Goal: Task Accomplishment & Management: Manage account settings

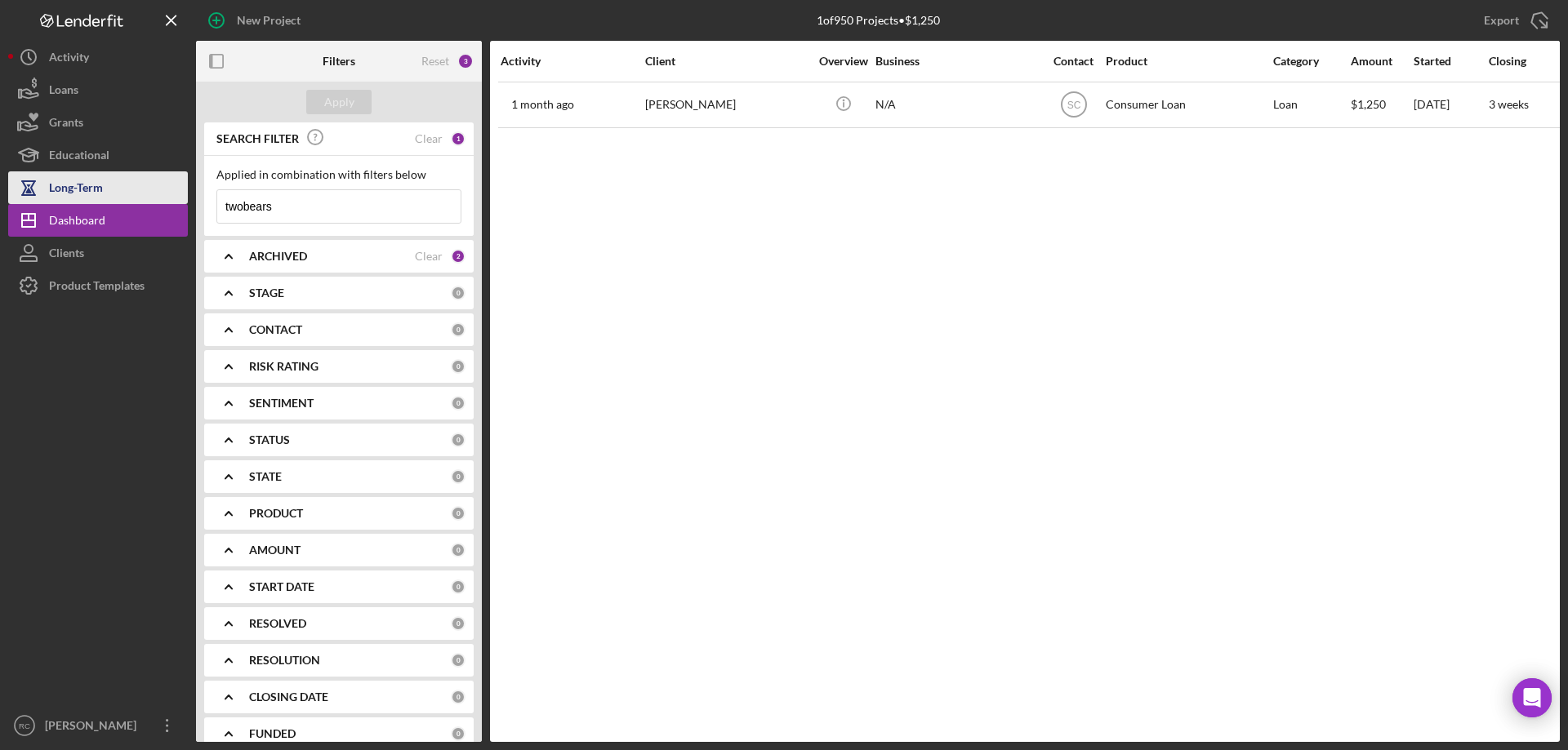
drag, startPoint x: 298, startPoint y: 209, endPoint x: 76, endPoint y: 184, distance: 223.4
click at [63, 195] on div "New Project 1 of 950 Projects • $1,250 twobears Export Icon/Export Filters Rese…" at bounding box center [784, 371] width 1552 height 742
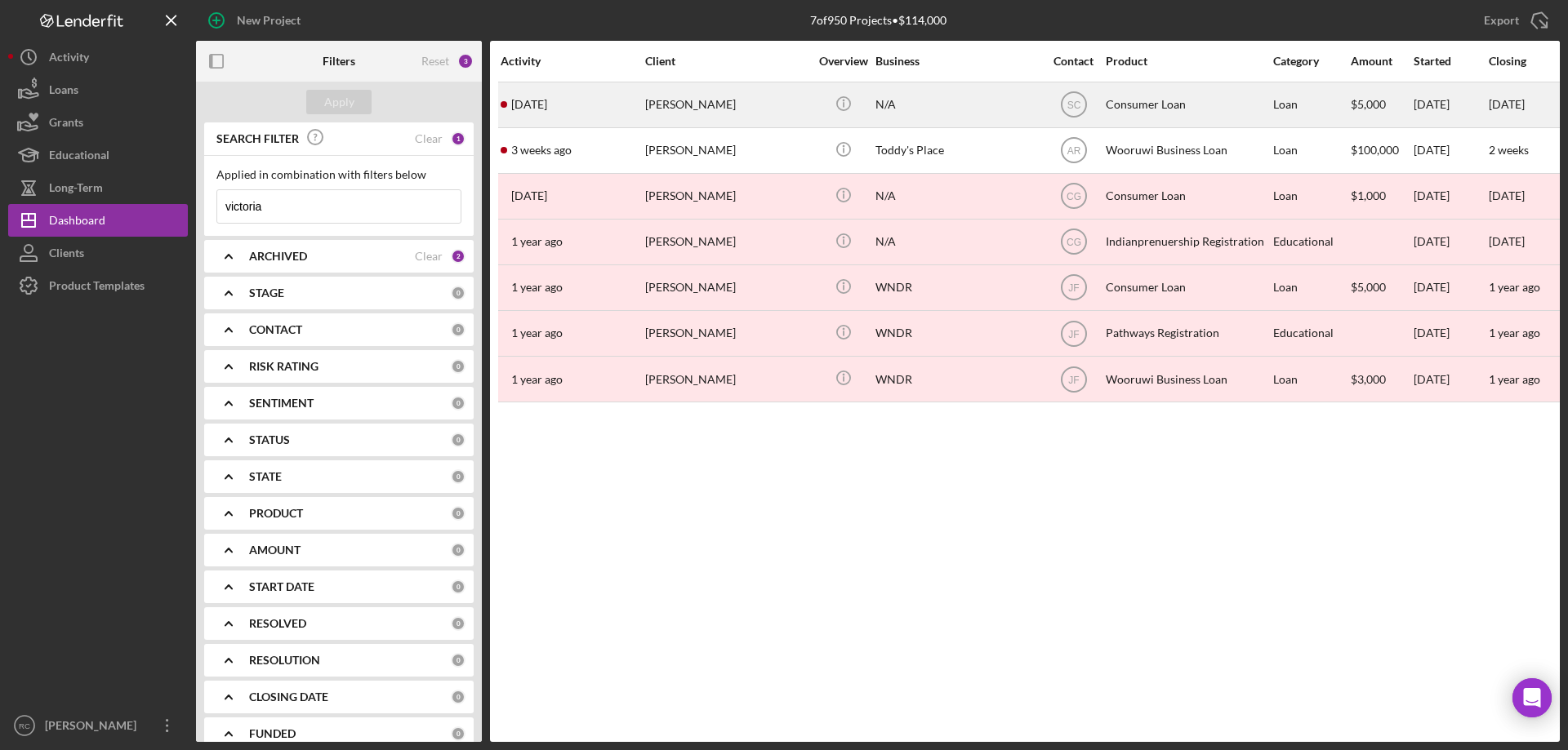
type input "victoria"
click at [694, 102] on div "[PERSON_NAME]" at bounding box center [726, 105] width 163 height 44
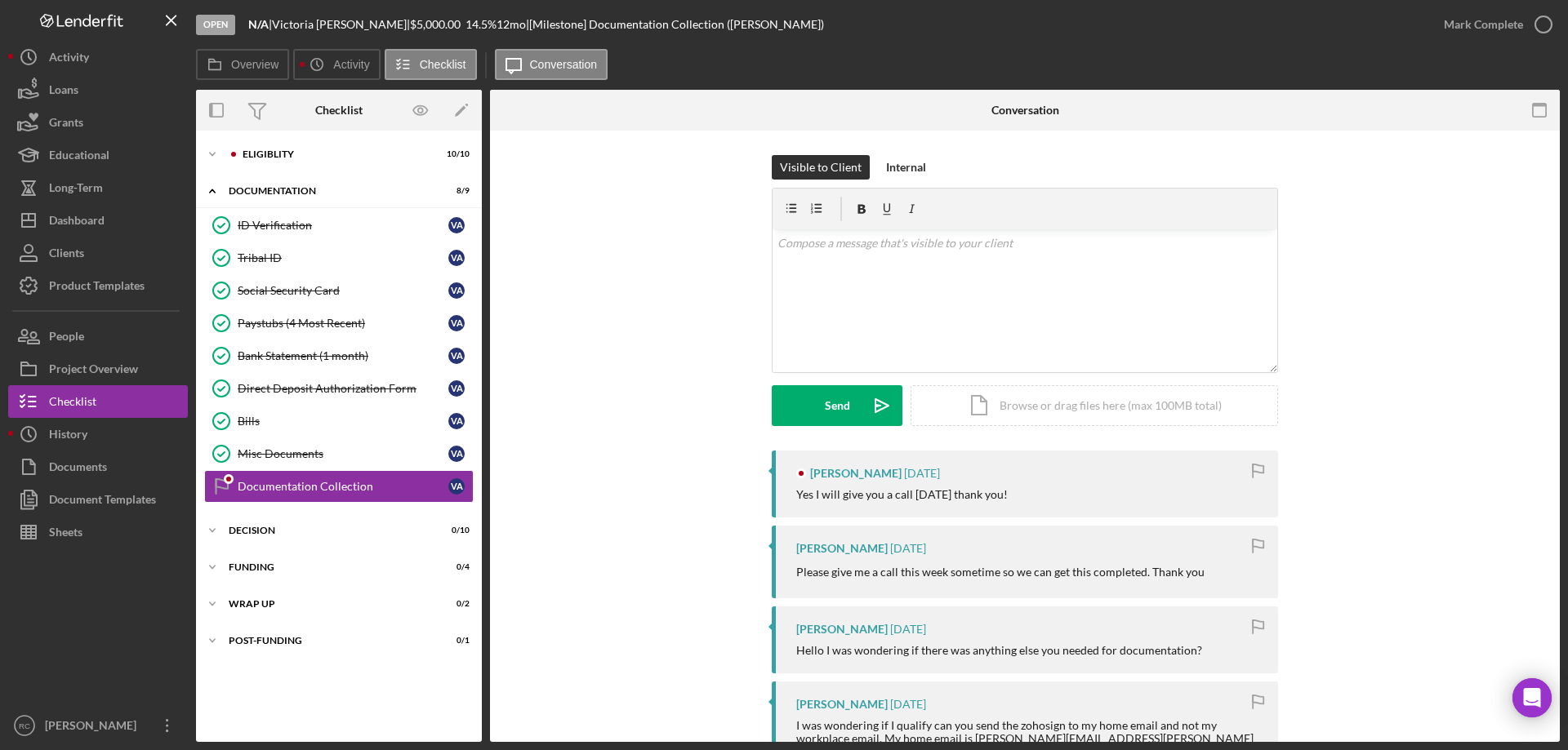
scroll to position [335, 0]
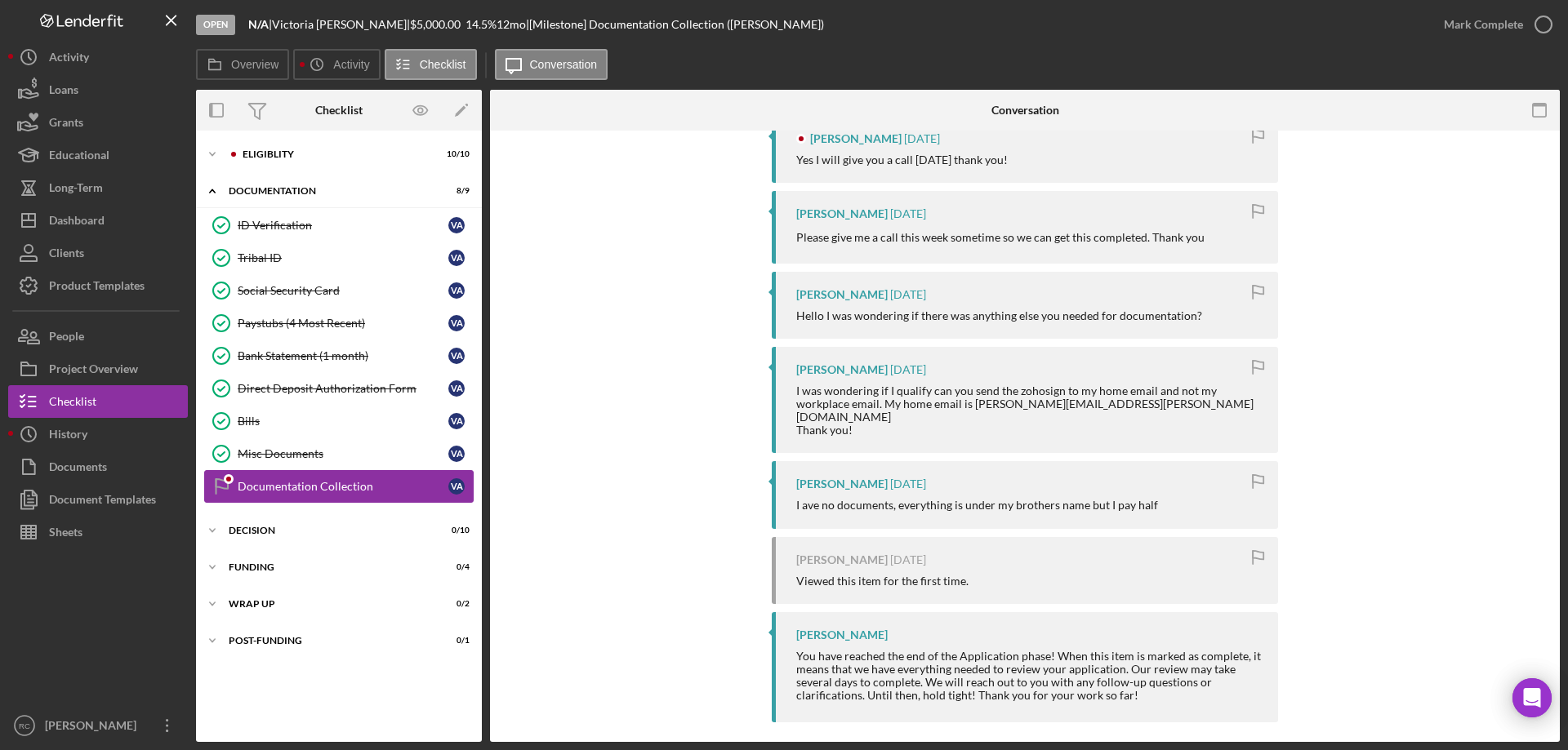
click at [290, 484] on div "Documentation Collection" at bounding box center [343, 486] width 210 height 13
click at [252, 528] on div "Decision" at bounding box center [345, 531] width 233 height 10
click at [285, 454] on div "Misc Documents" at bounding box center [343, 453] width 210 height 13
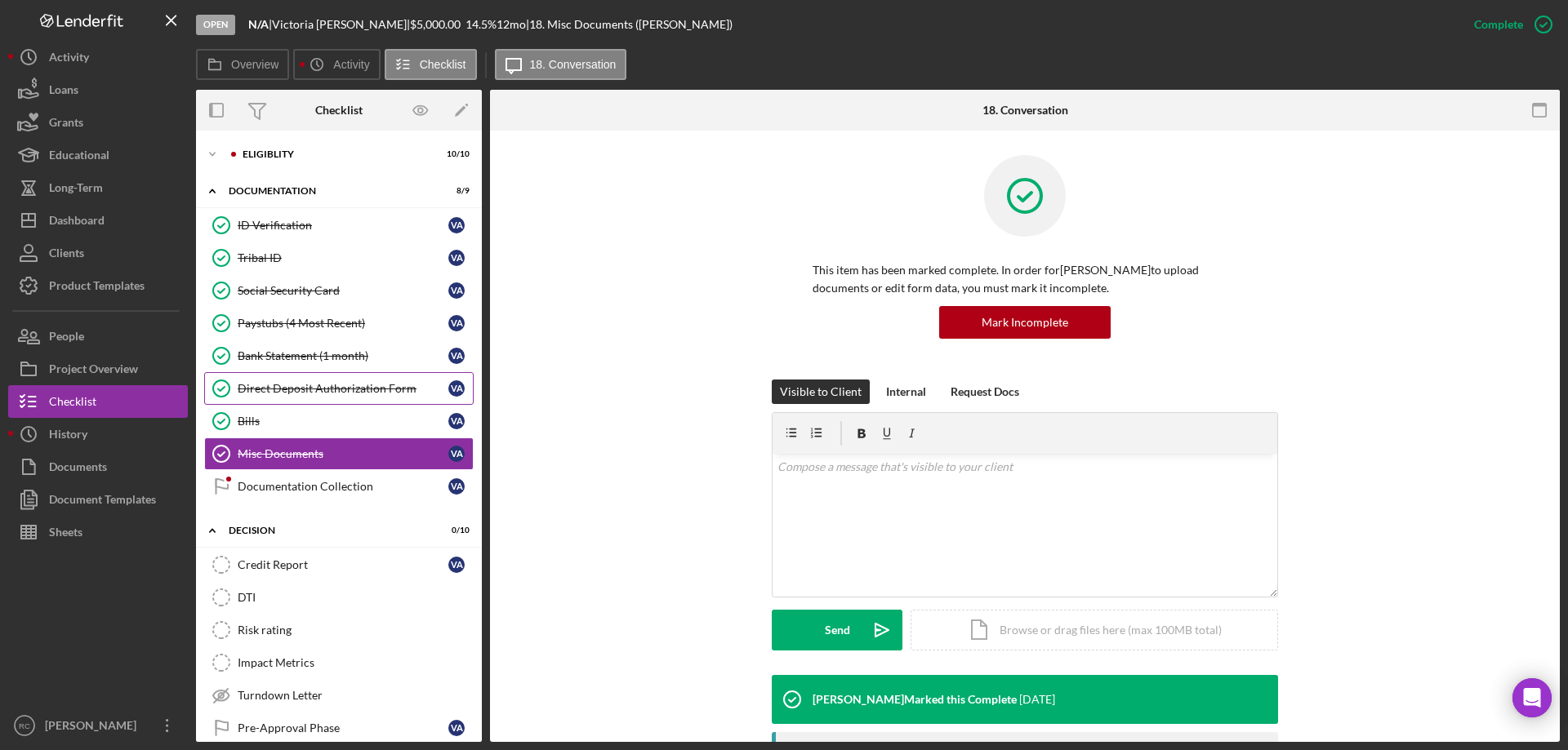
click at [279, 386] on div "Direct Deposit Authorization Form" at bounding box center [343, 388] width 210 height 13
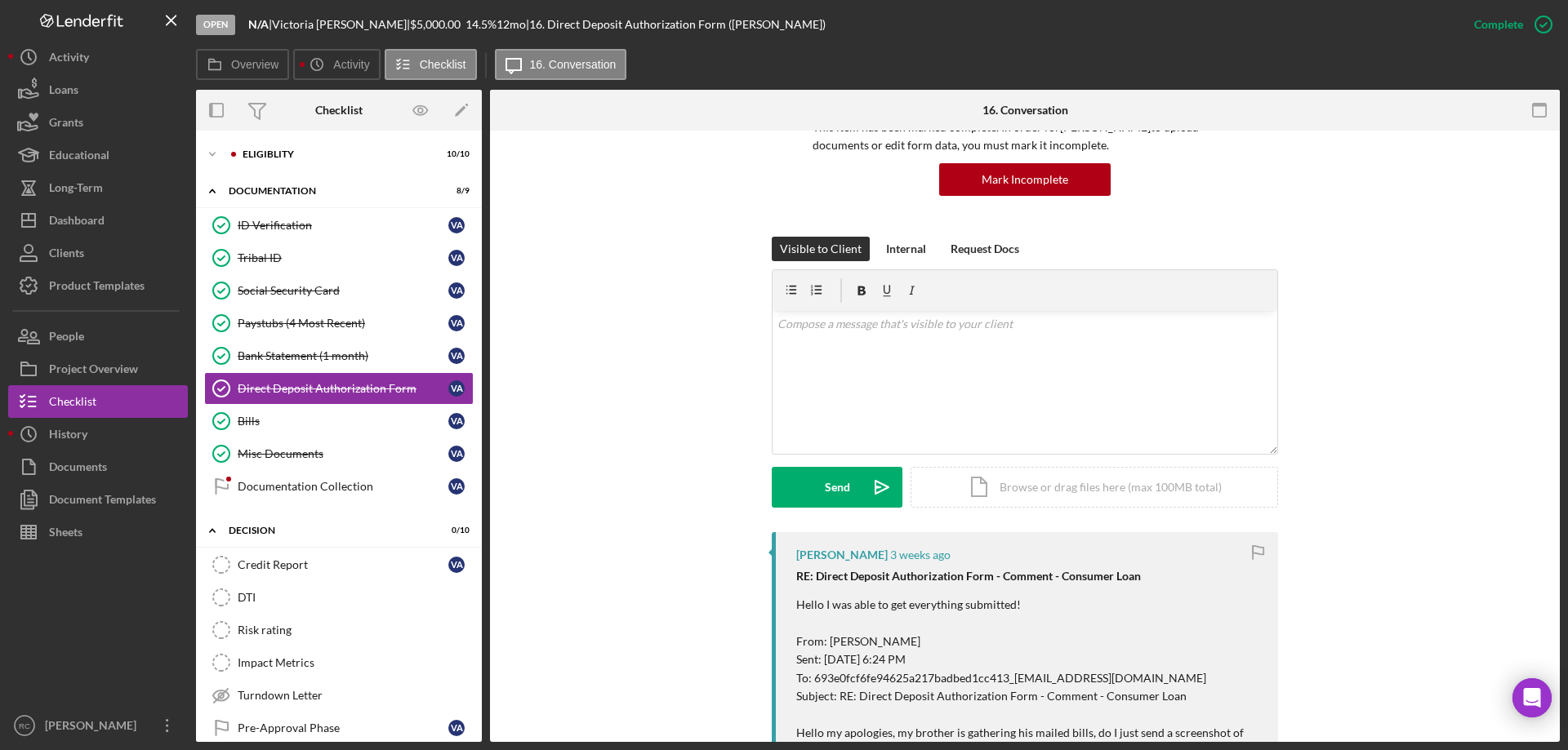
scroll to position [470, 0]
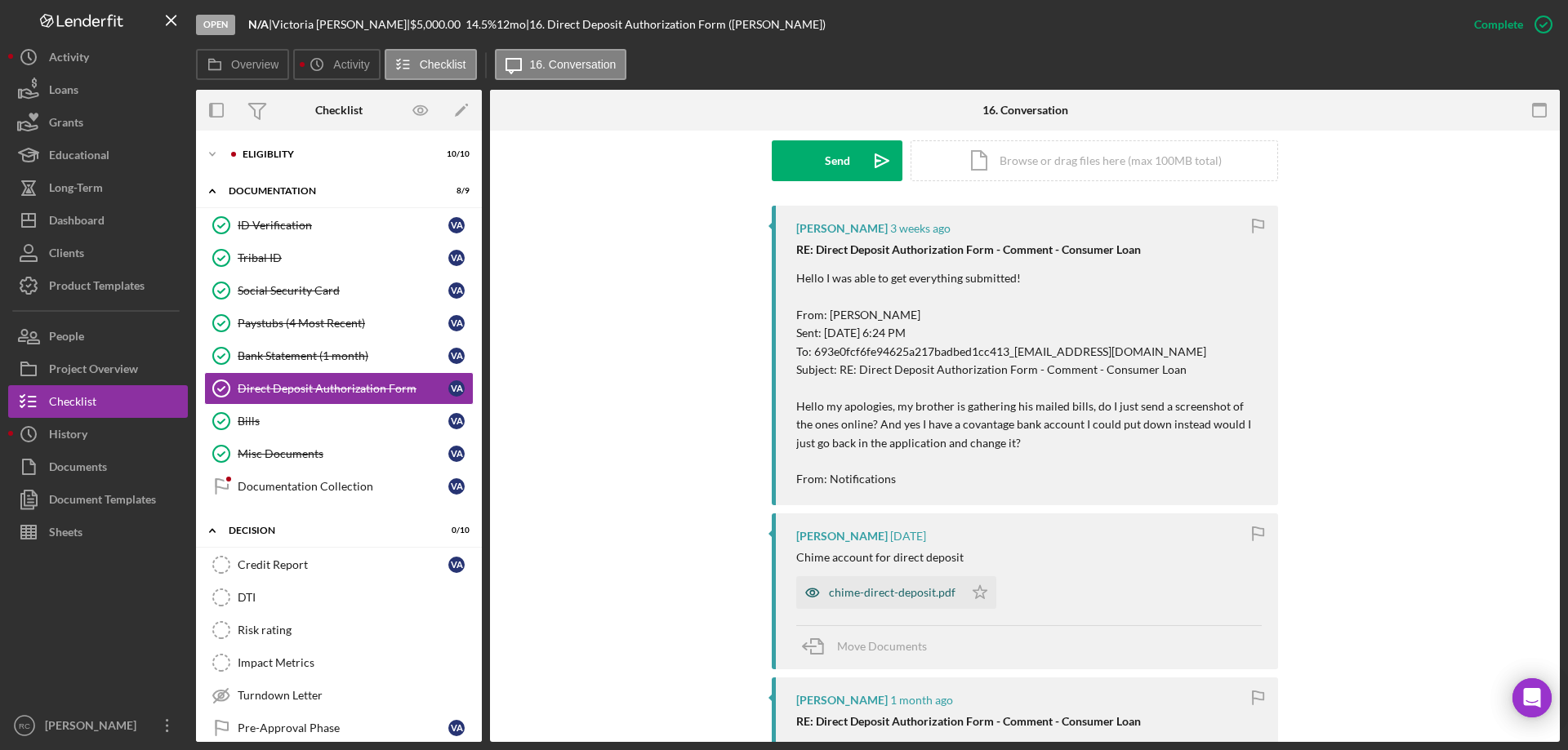
click at [907, 599] on div "chime-direct-deposit.pdf" at bounding box center [892, 592] width 127 height 13
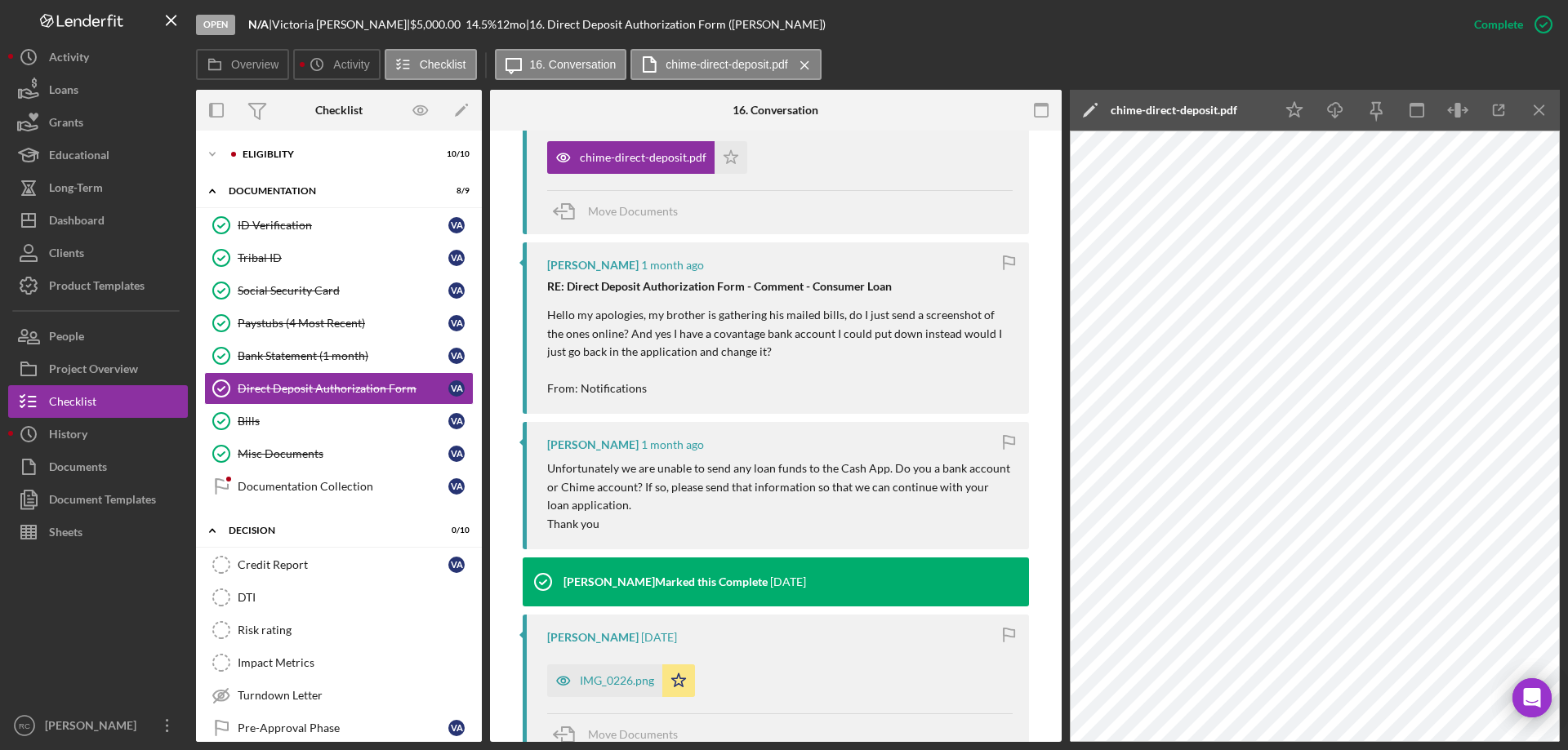
scroll to position [1123, 0]
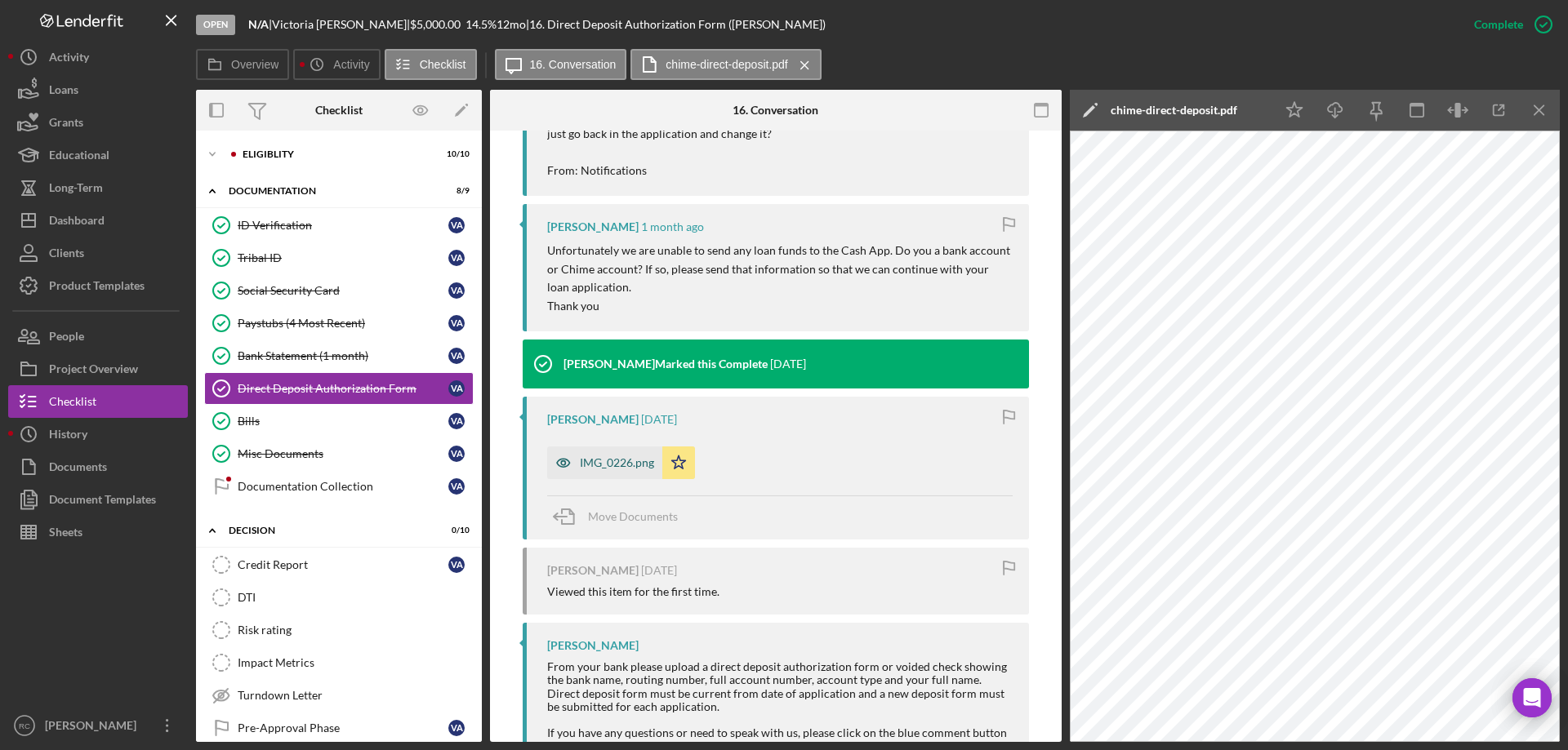
click at [625, 470] on div "IMG_0226.png" at bounding box center [617, 463] width 74 height 13
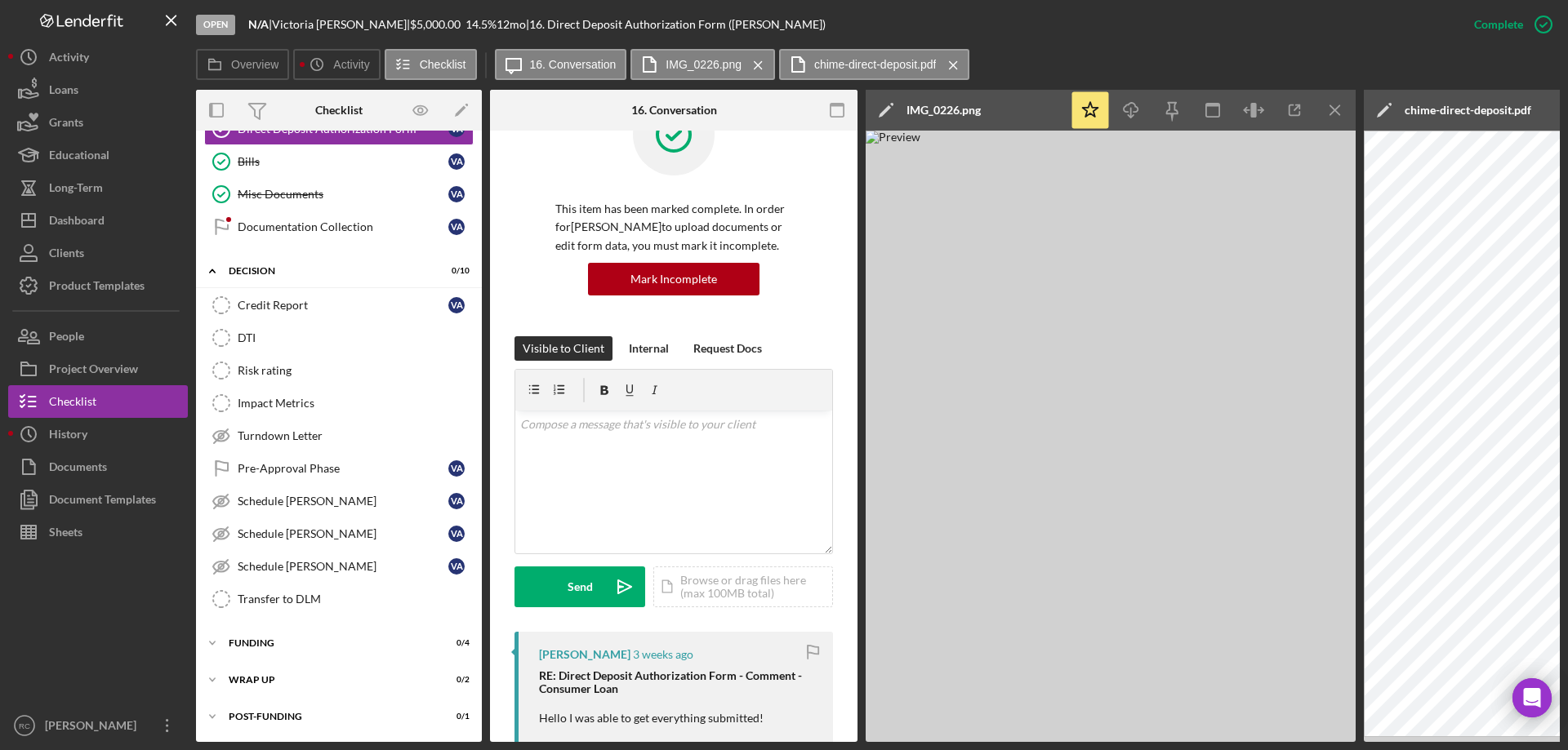
scroll to position [70, 0]
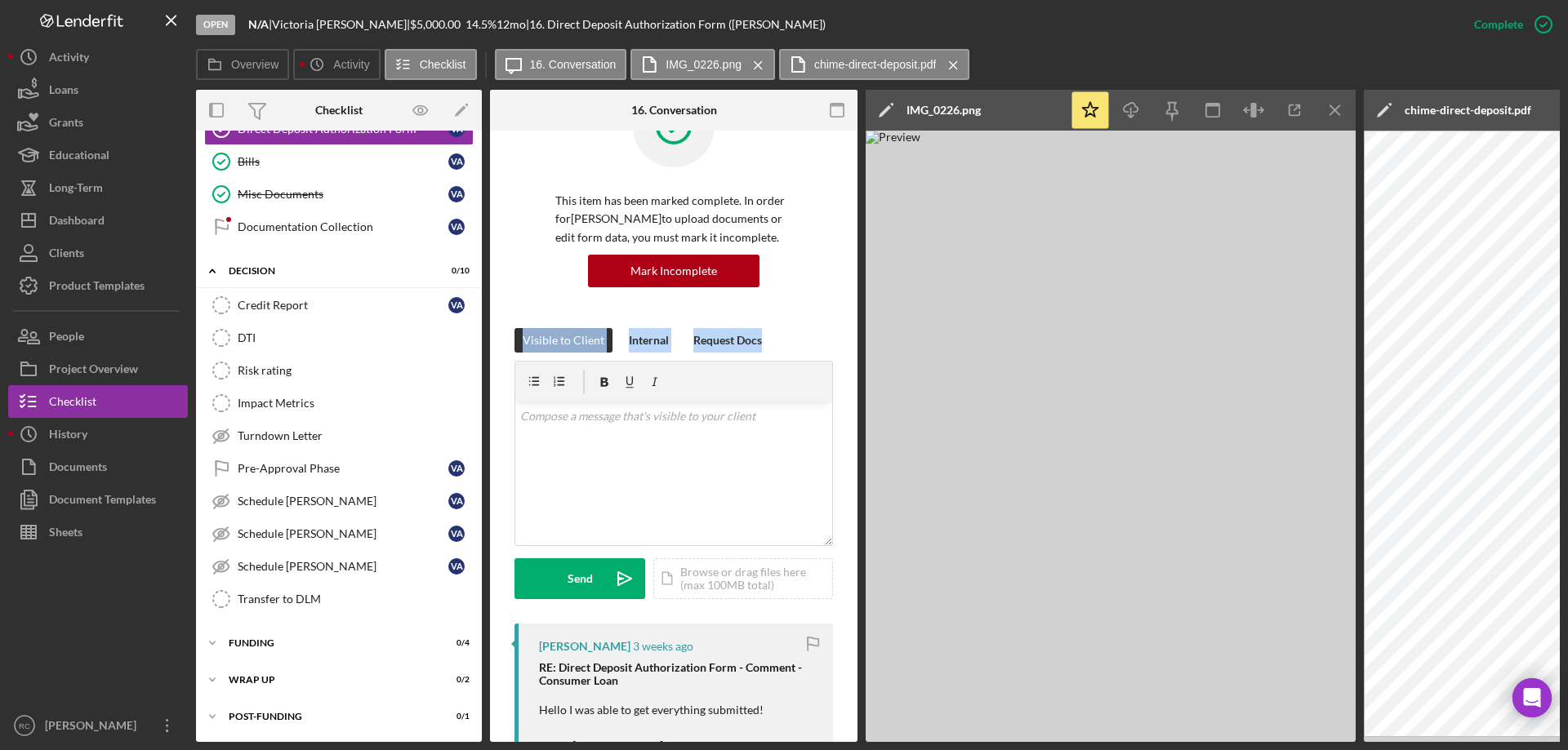
drag, startPoint x: 854, startPoint y: 363, endPoint x: 857, endPoint y: 380, distance: 17.3
click at [857, 380] on div "Overview Internal Workflow Stage Open Icon/Dropdown Arrow Archive (can unarchiv…" at bounding box center [878, 415] width 1364 height 652
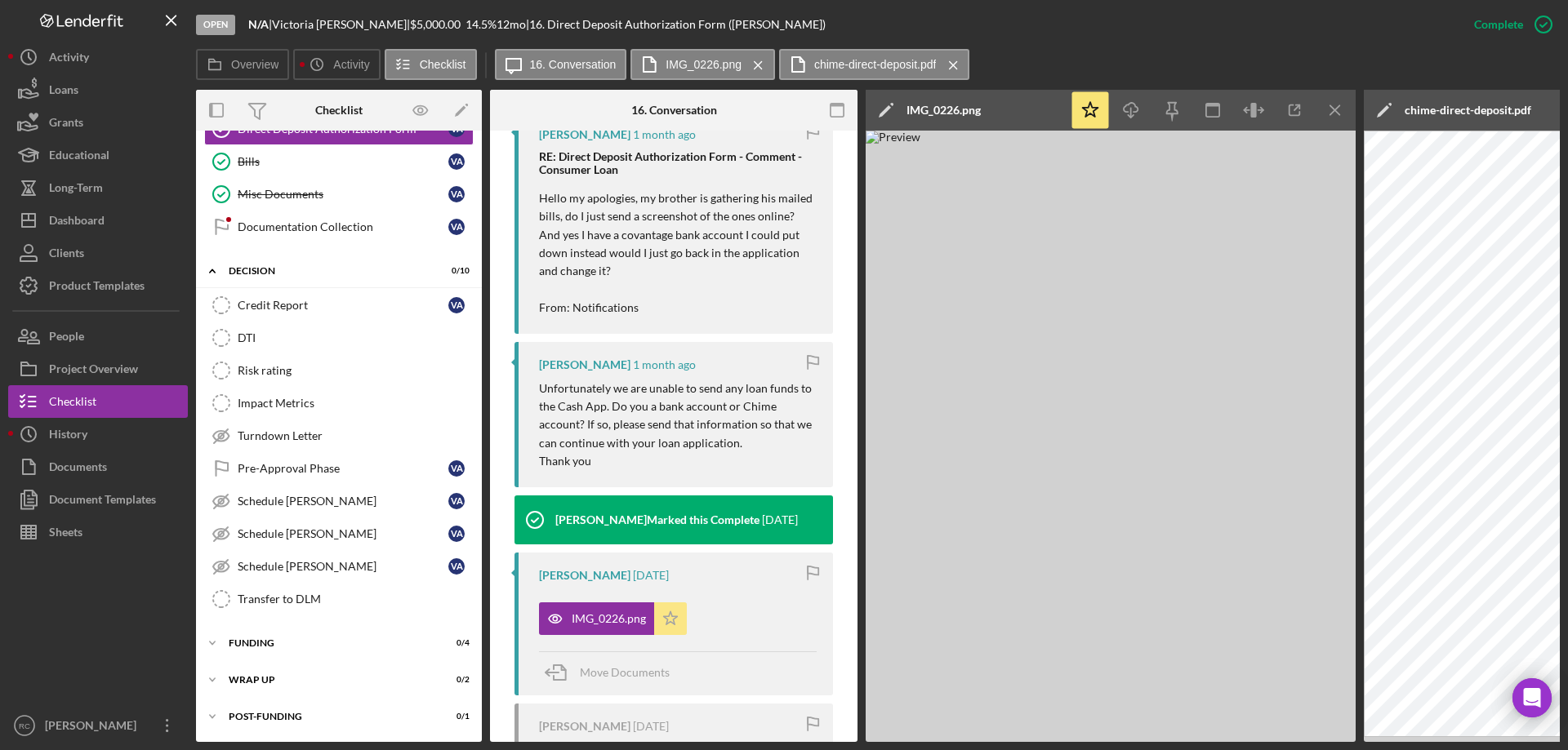
scroll to position [1375, 0]
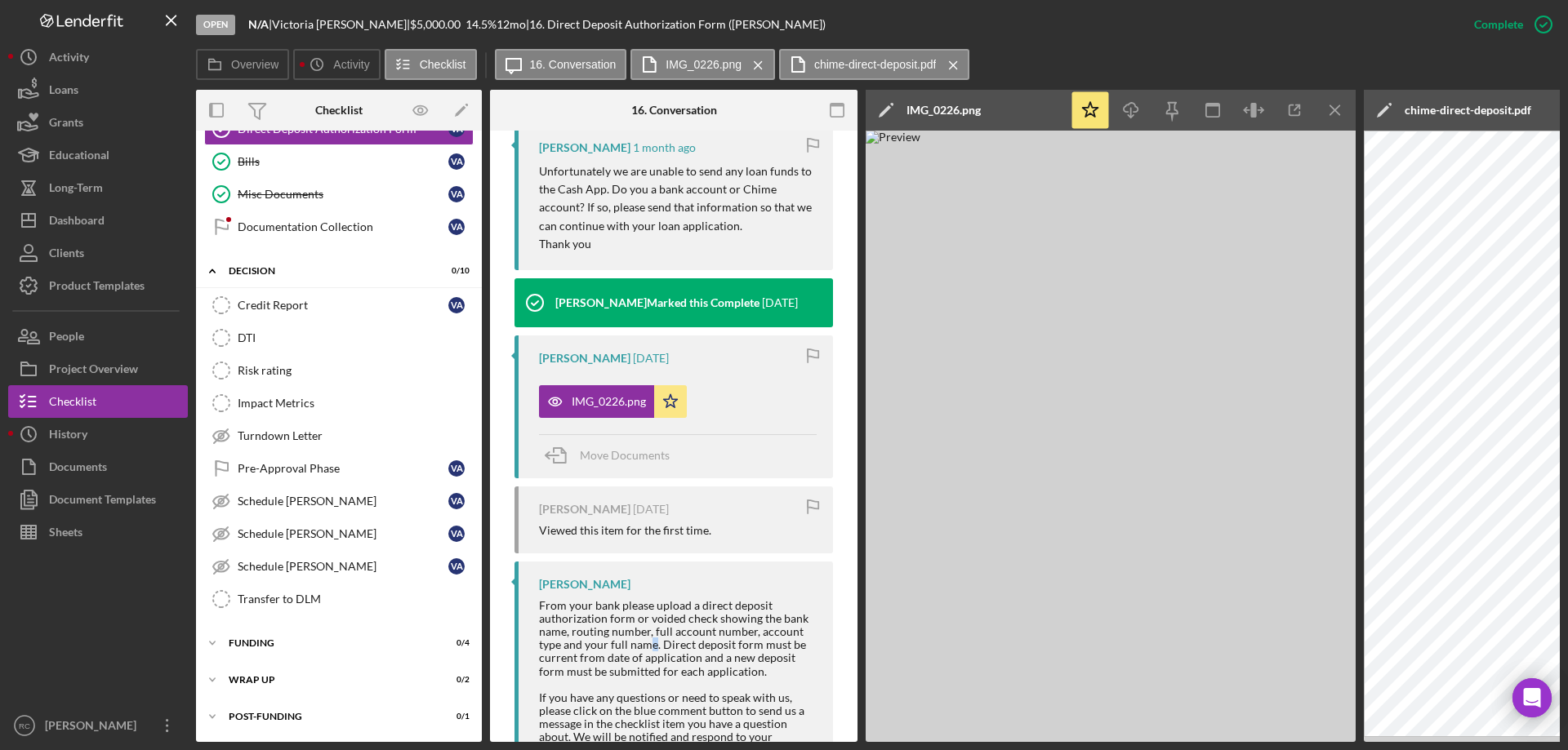
click at [648, 599] on div "From your bank please upload a direct deposit authorization form or voided chec…" at bounding box center [677, 638] width 278 height 79
click at [771, 678] on div at bounding box center [677, 685] width 278 height 13
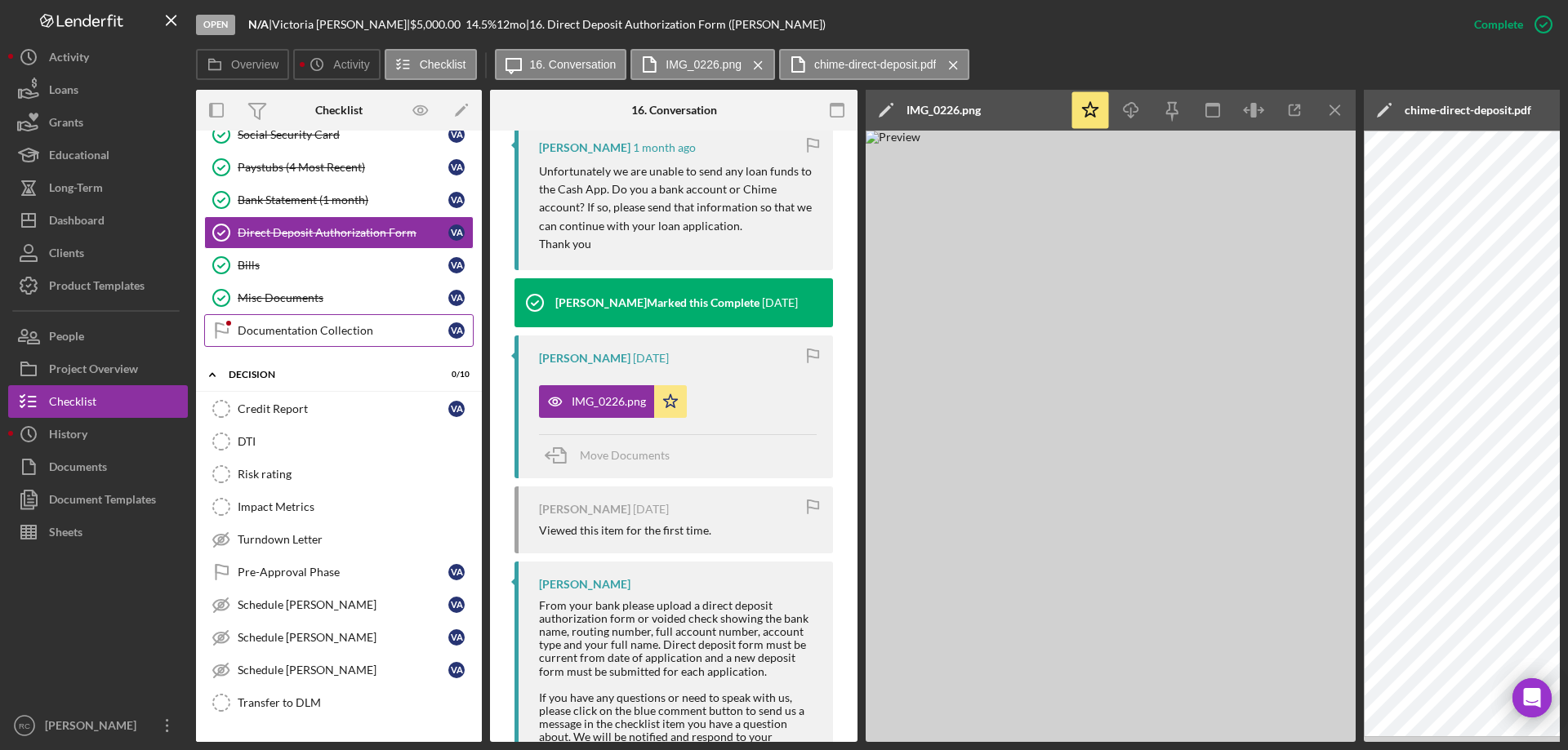
click at [274, 334] on div "Documentation Collection" at bounding box center [343, 330] width 210 height 13
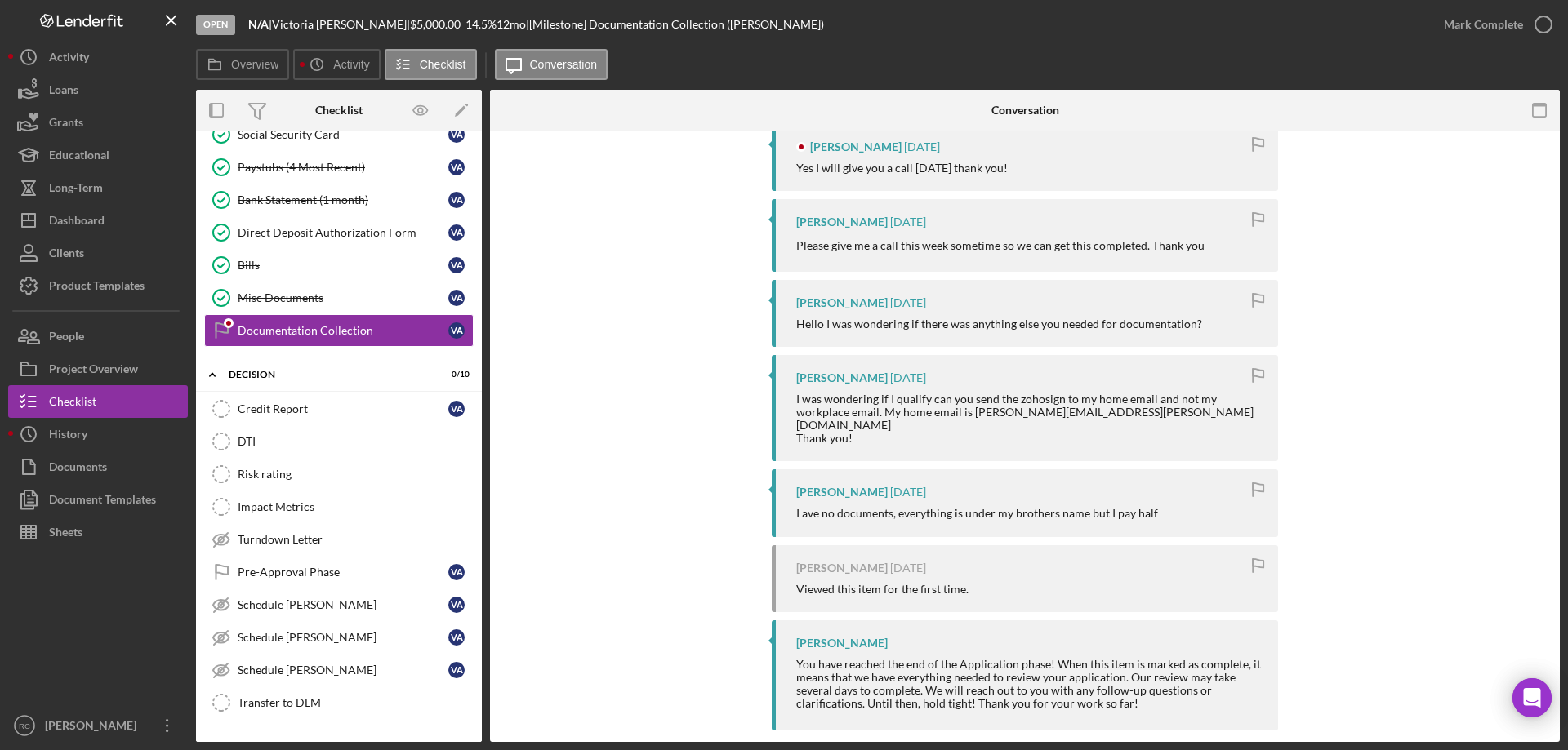
scroll to position [335, 0]
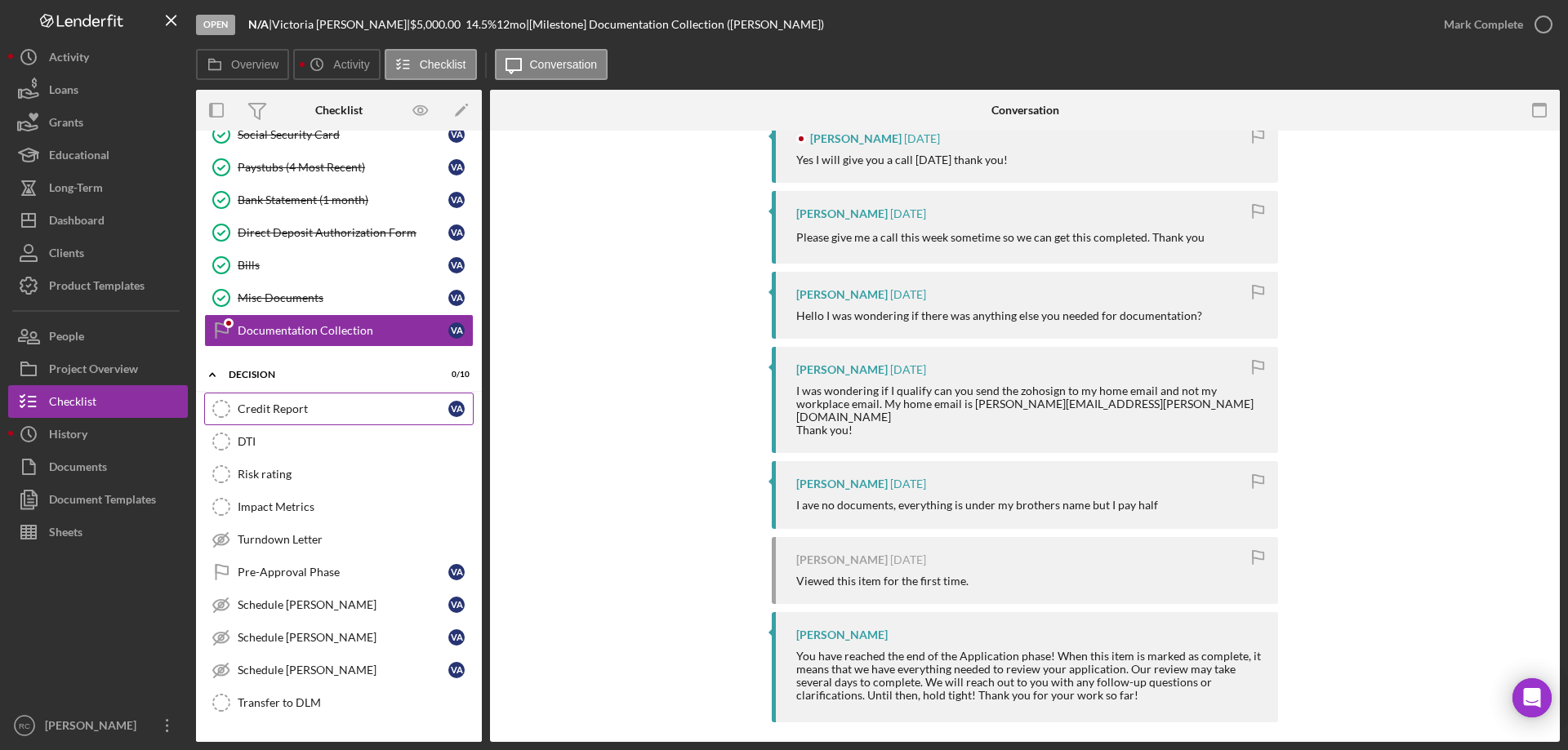
click at [280, 409] on div "Credit Report" at bounding box center [343, 409] width 210 height 13
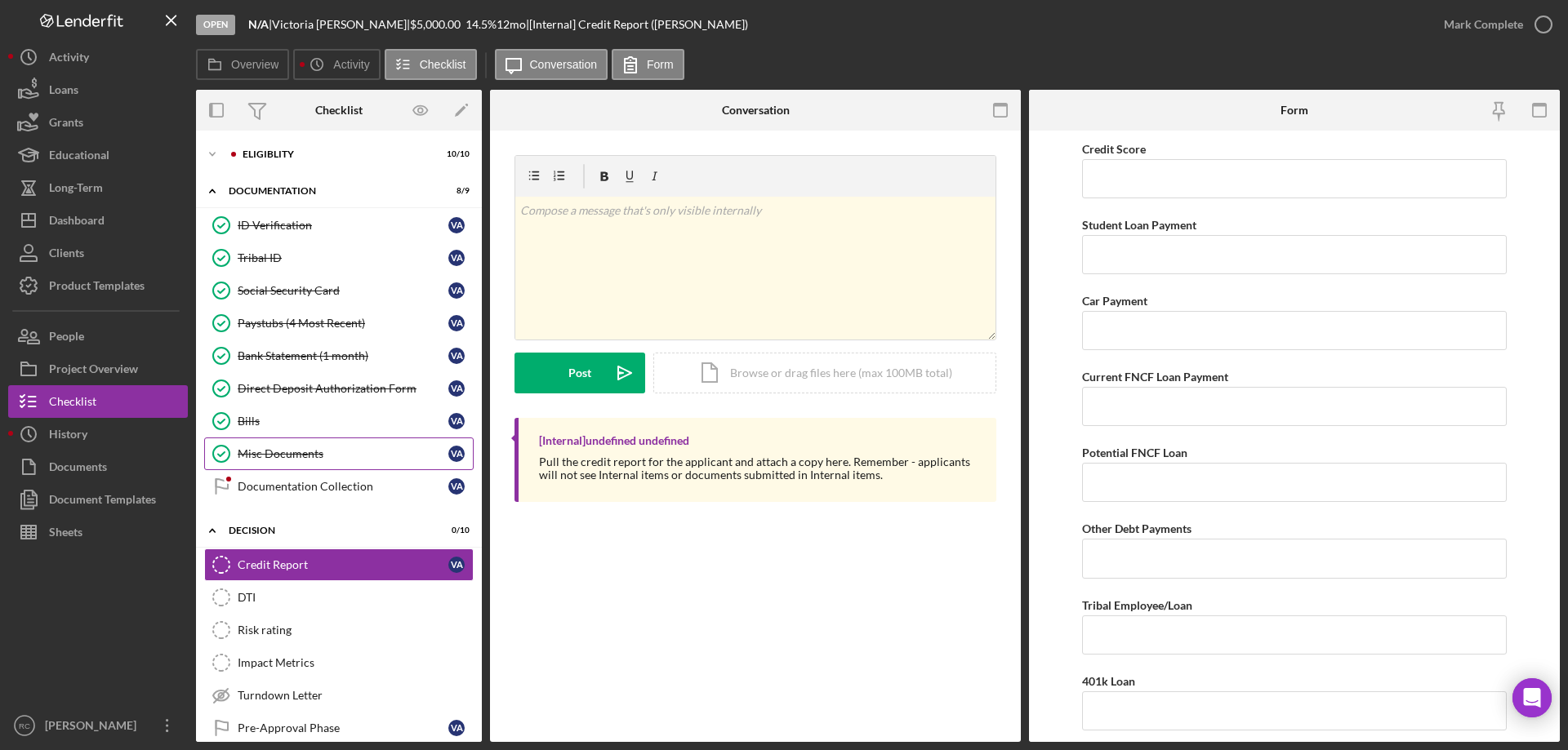
click at [282, 451] on div "Misc Documents" at bounding box center [343, 453] width 210 height 13
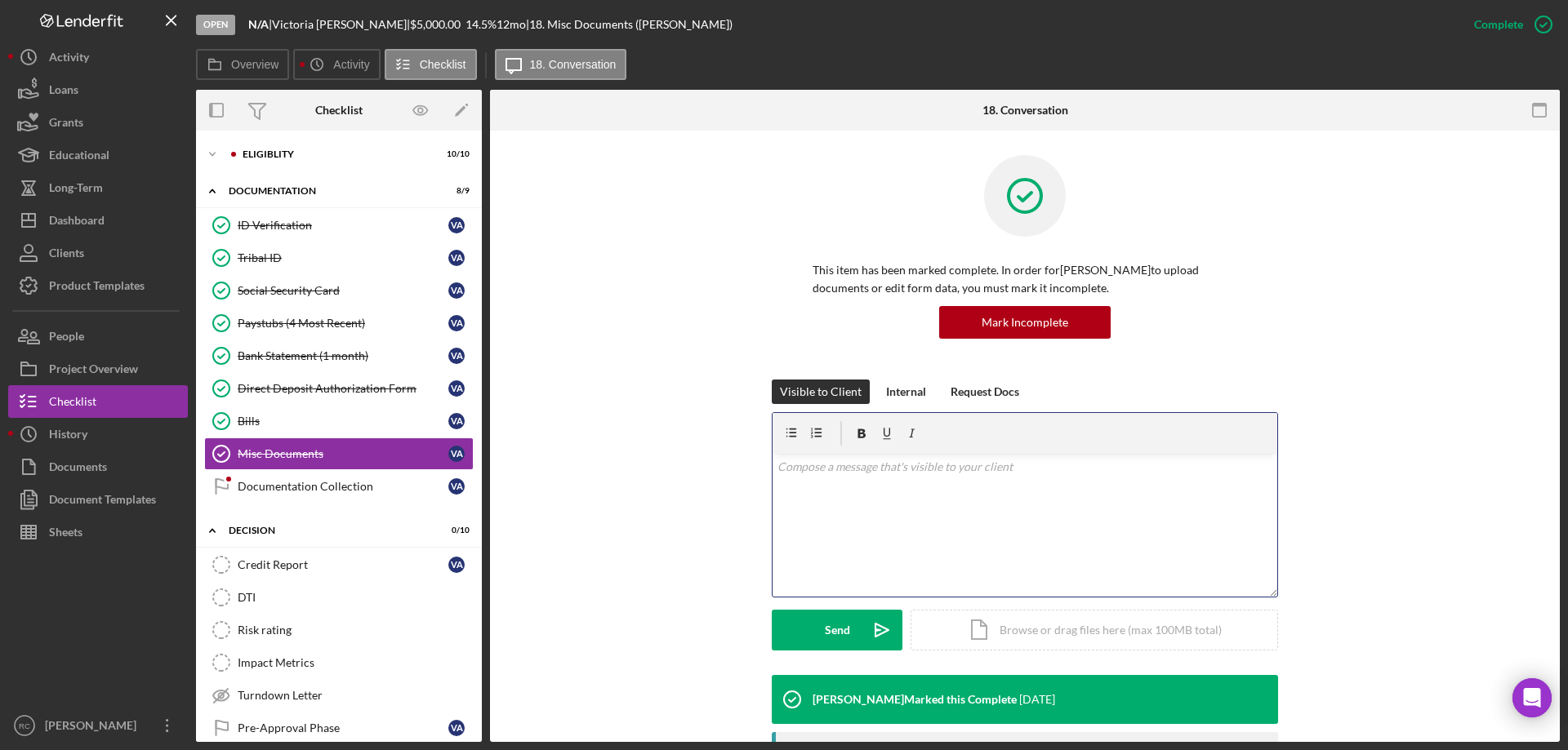
click at [889, 459] on p at bounding box center [1025, 467] width 495 height 18
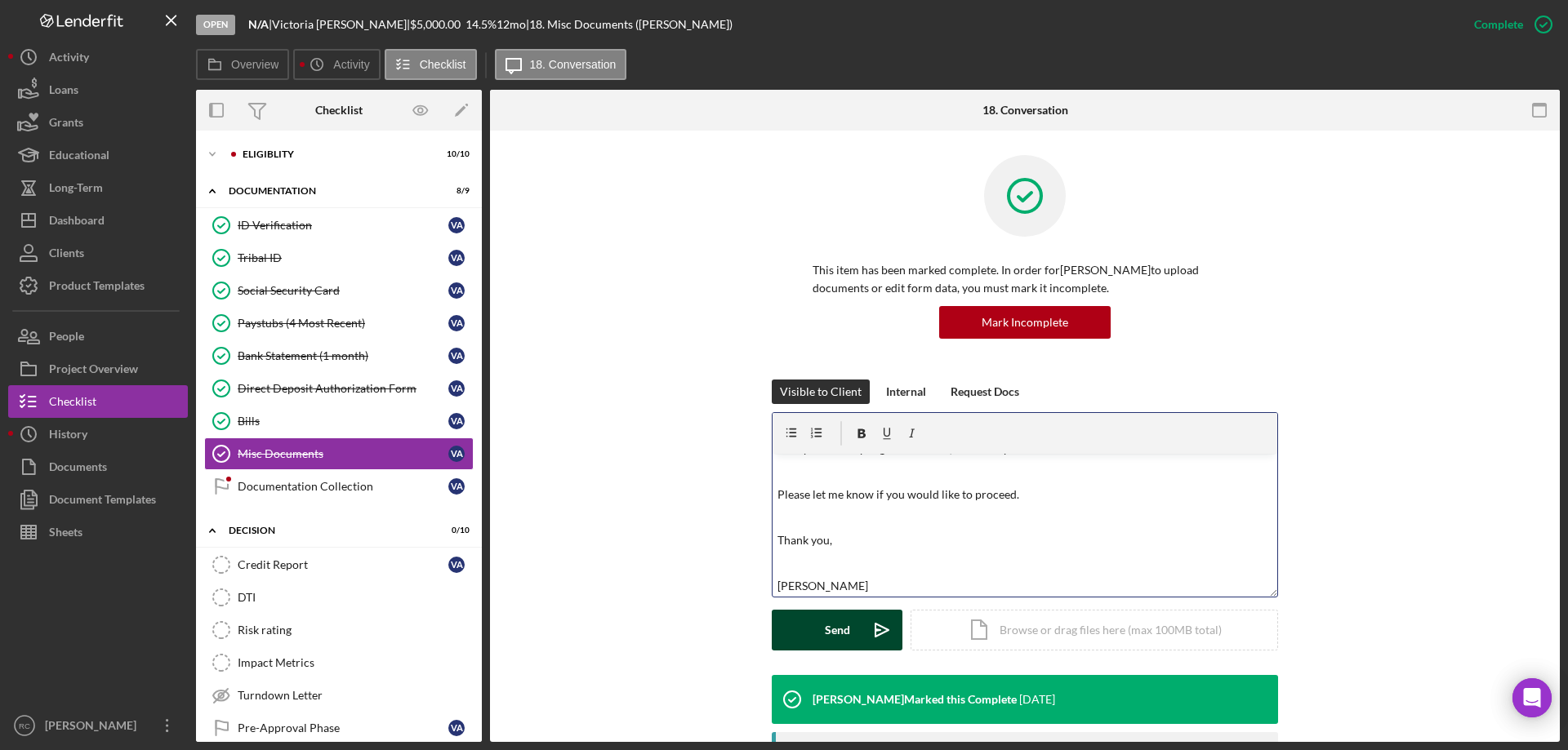
click at [834, 633] on div "Send" at bounding box center [837, 630] width 25 height 41
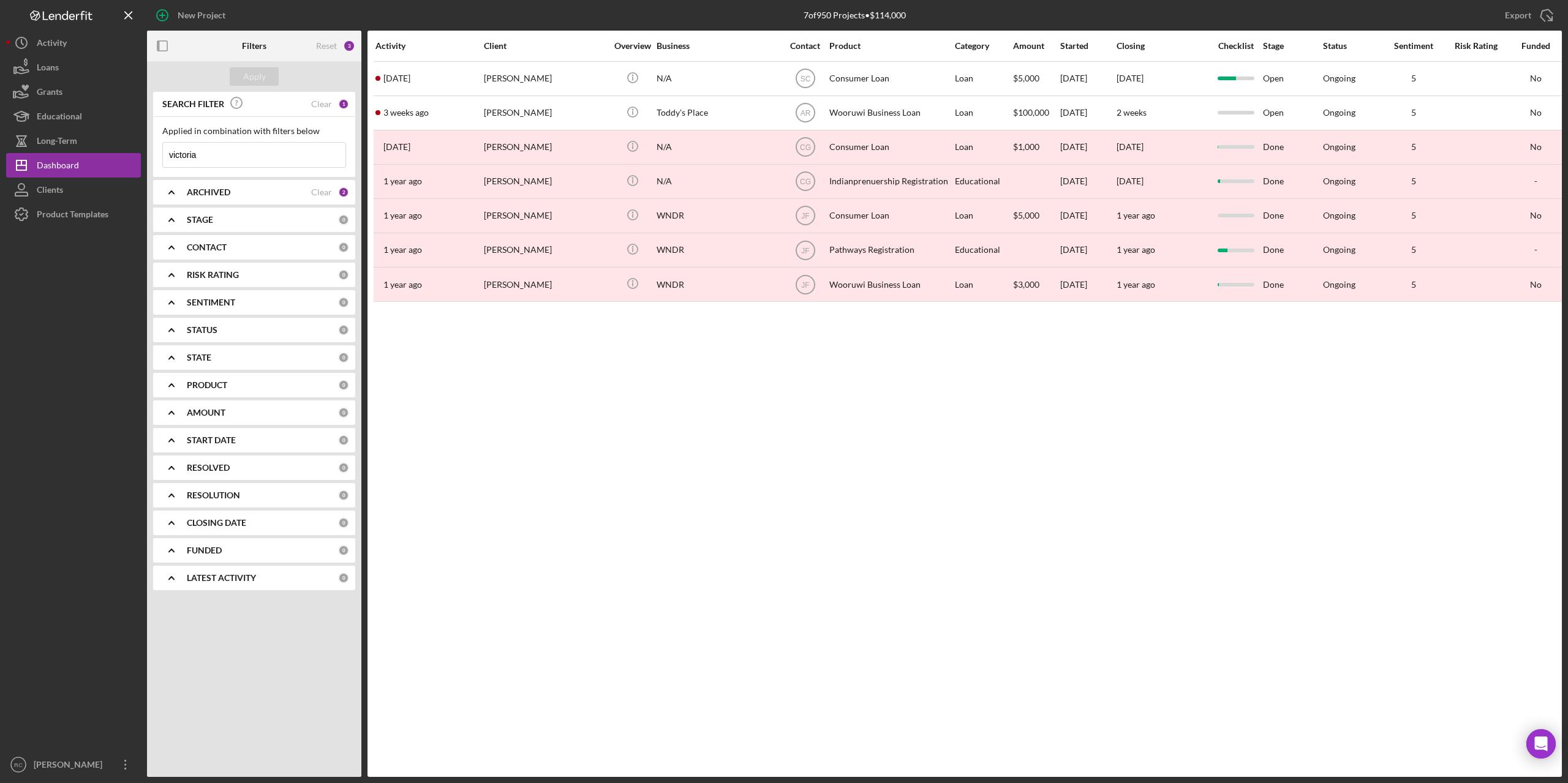
click at [209, 155] on input "victoria" at bounding box center [254, 155] width 182 height 24
type input "v"
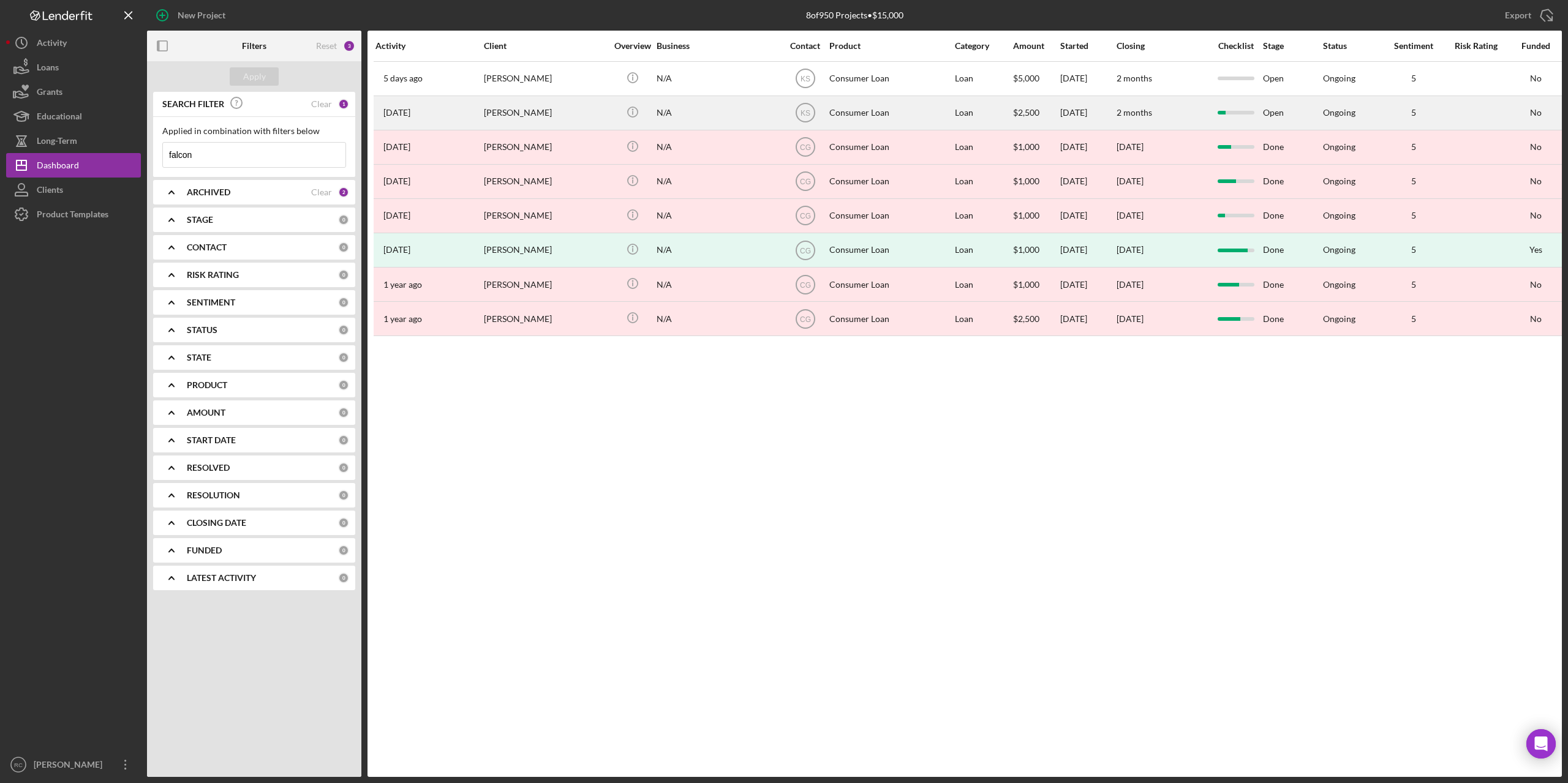
type input "falcon"
click at [523, 114] on div "Sarina Falcon" at bounding box center [545, 113] width 122 height 33
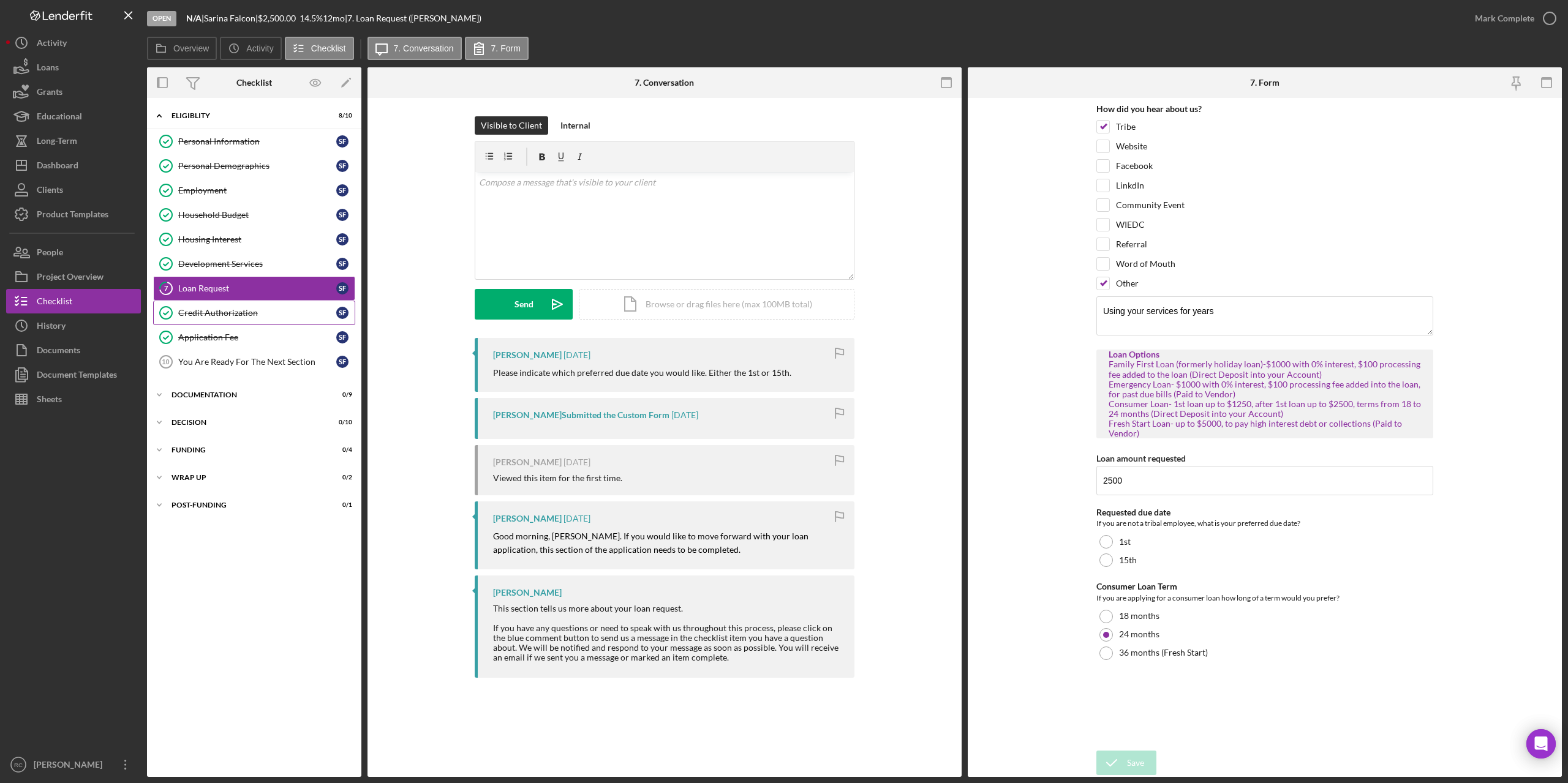
click at [250, 310] on div "Credit Authorization" at bounding box center [257, 313] width 158 height 10
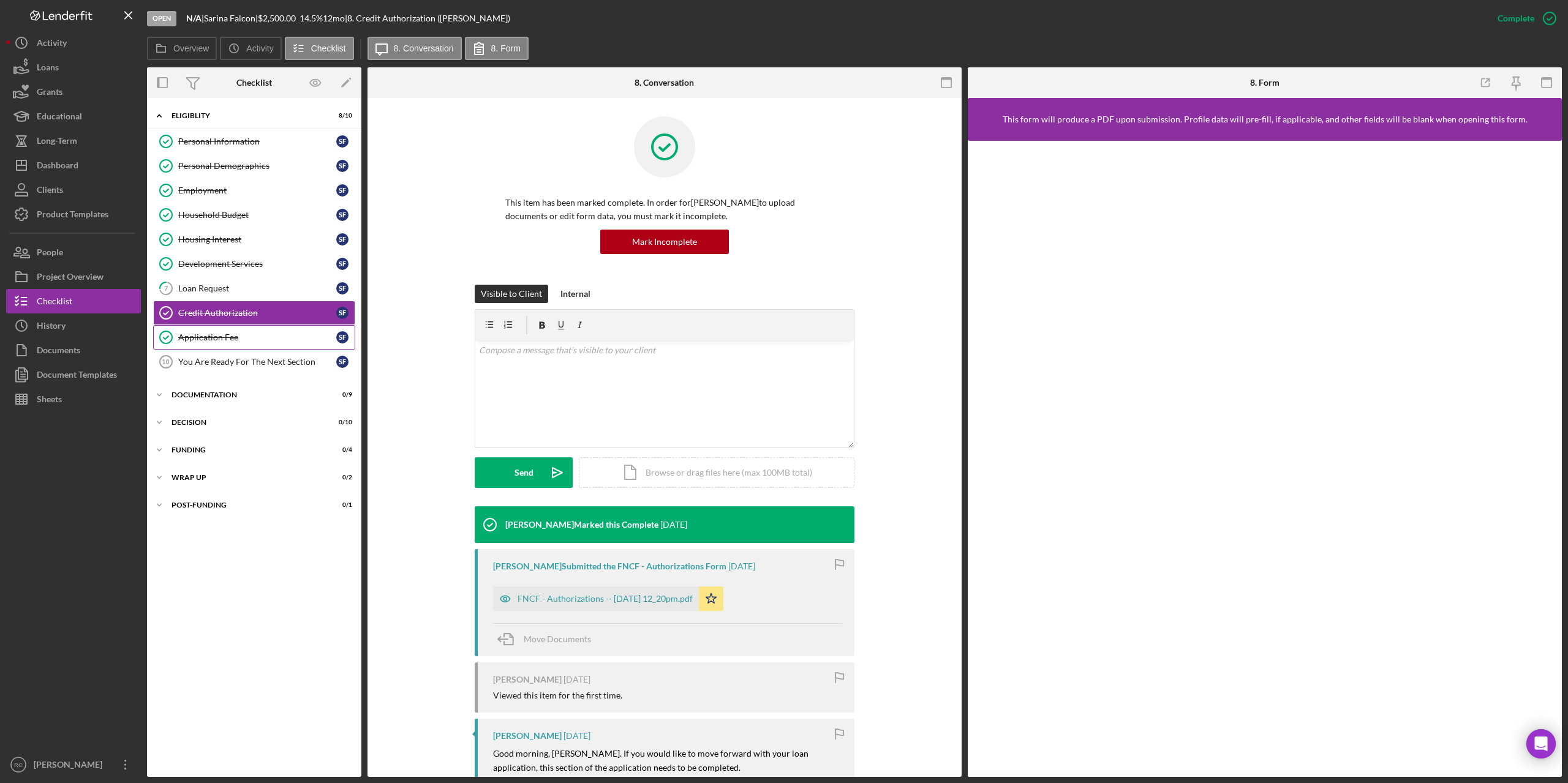
click at [220, 336] on div "Application Fee" at bounding box center [257, 337] width 158 height 10
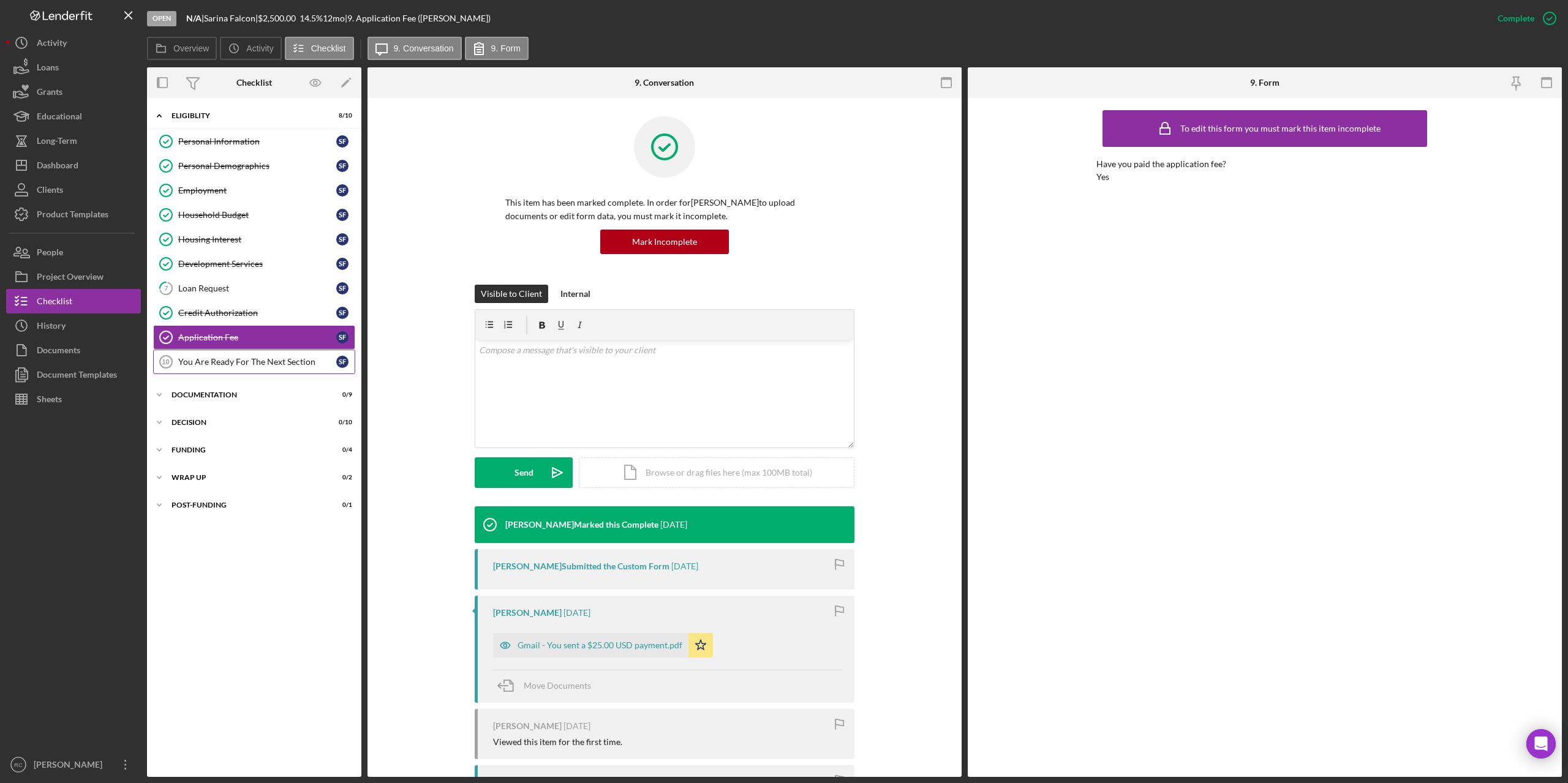
click at [225, 359] on div "You Are Ready For The Next Section" at bounding box center [257, 362] width 158 height 10
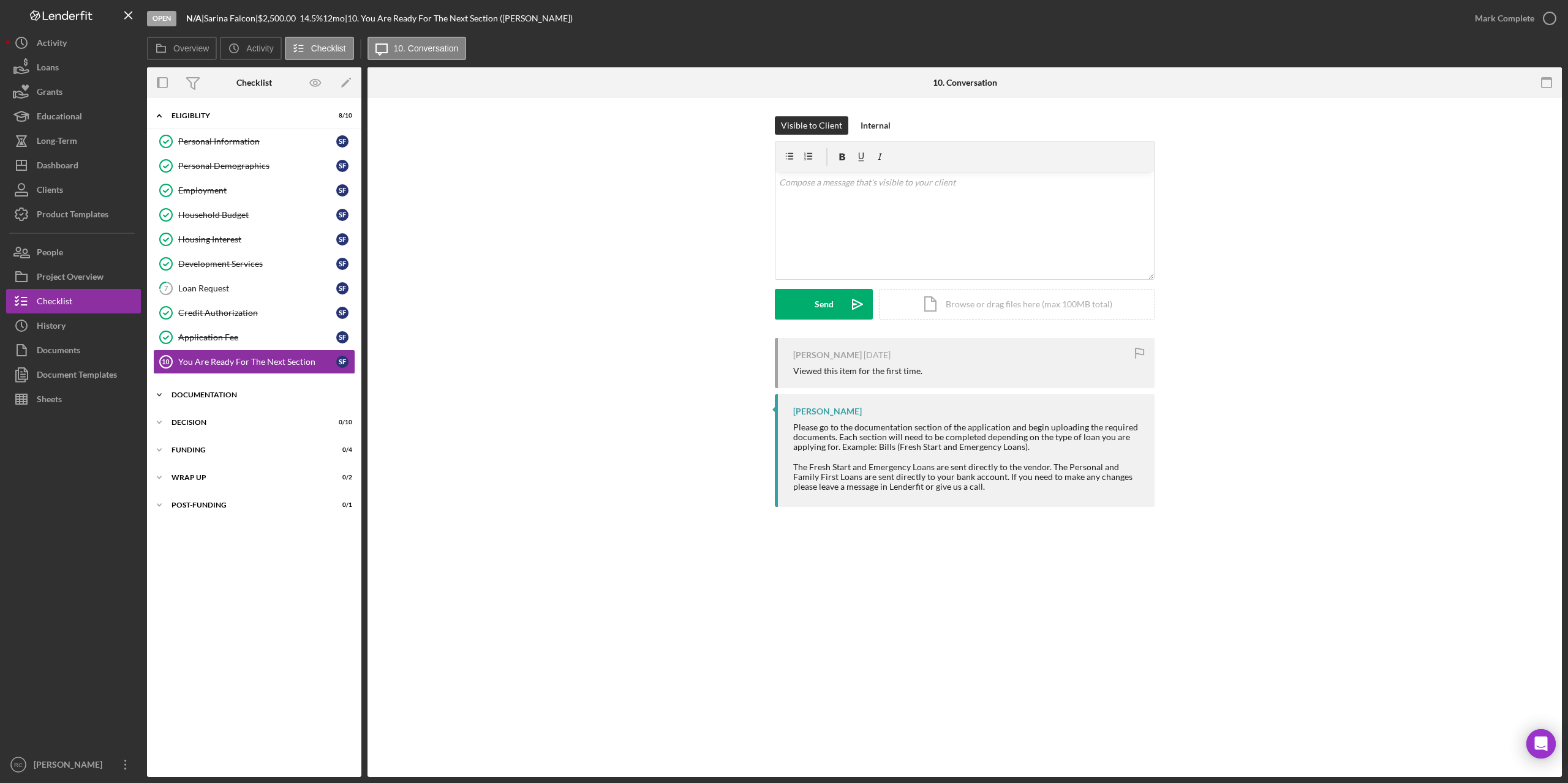
click at [222, 395] on div "Documentation" at bounding box center [258, 395] width 175 height 7
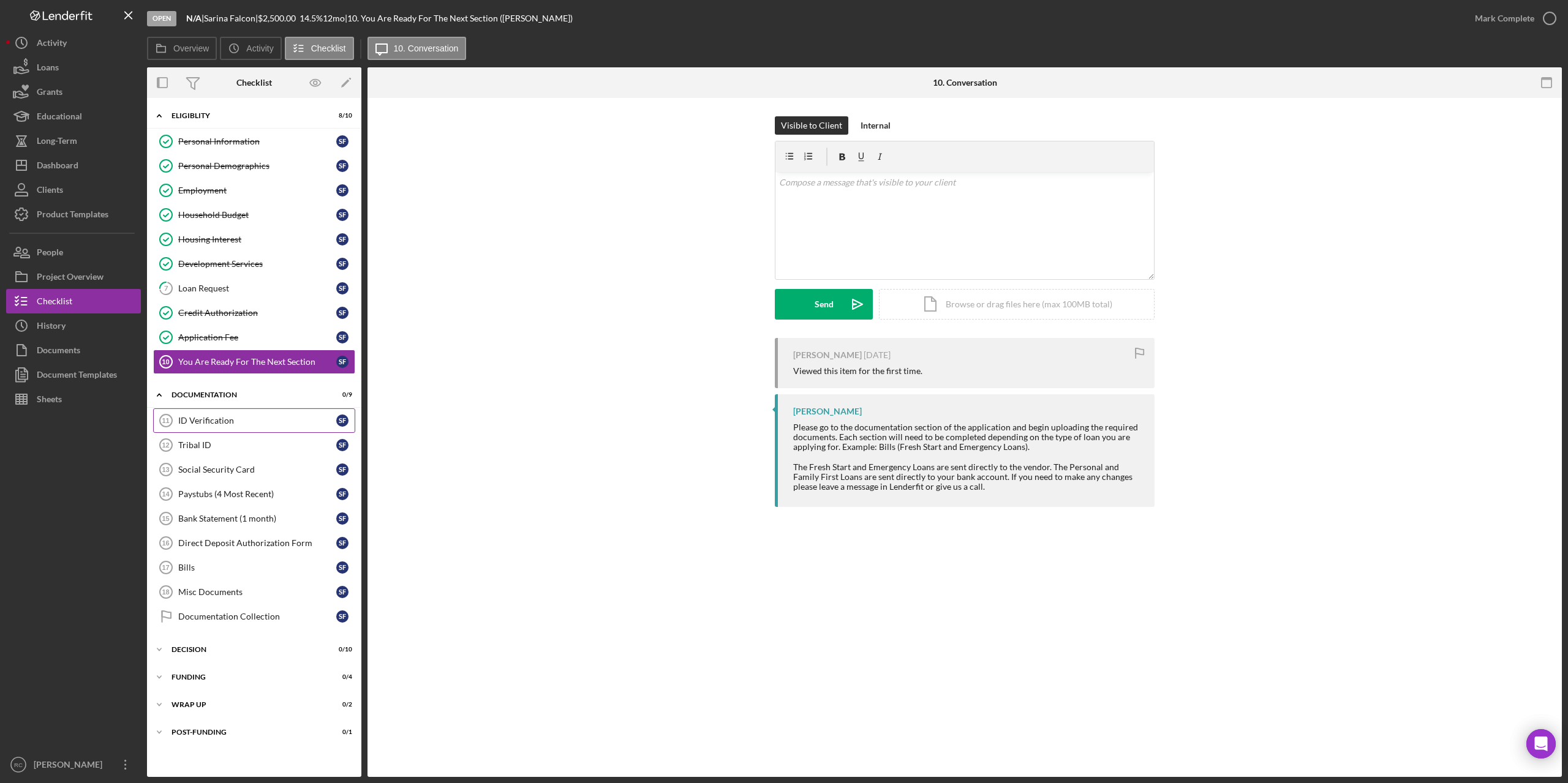
click at [215, 418] on div "ID Verification" at bounding box center [257, 420] width 158 height 10
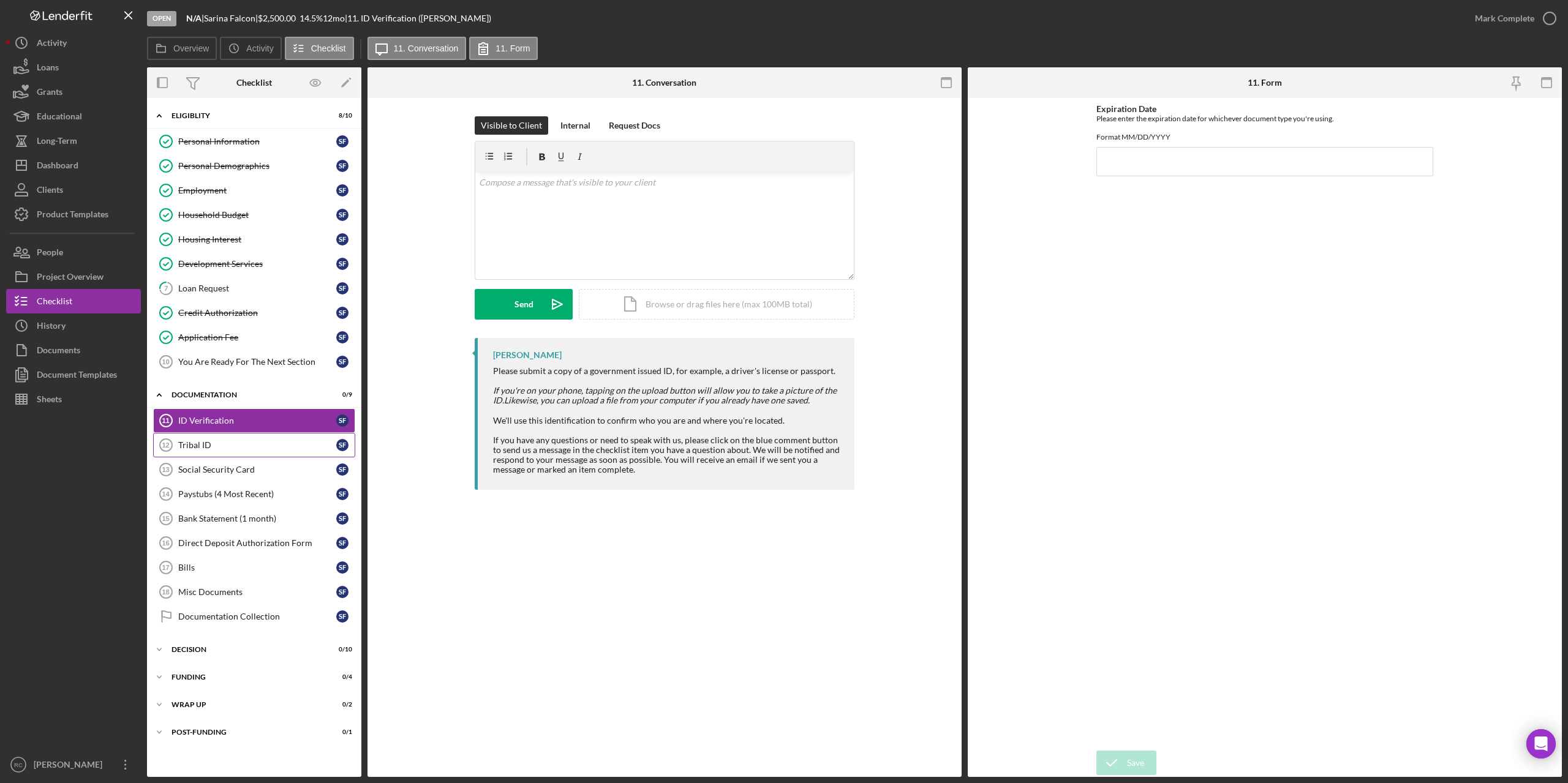
click at [203, 446] on div "Tribal ID" at bounding box center [257, 445] width 158 height 10
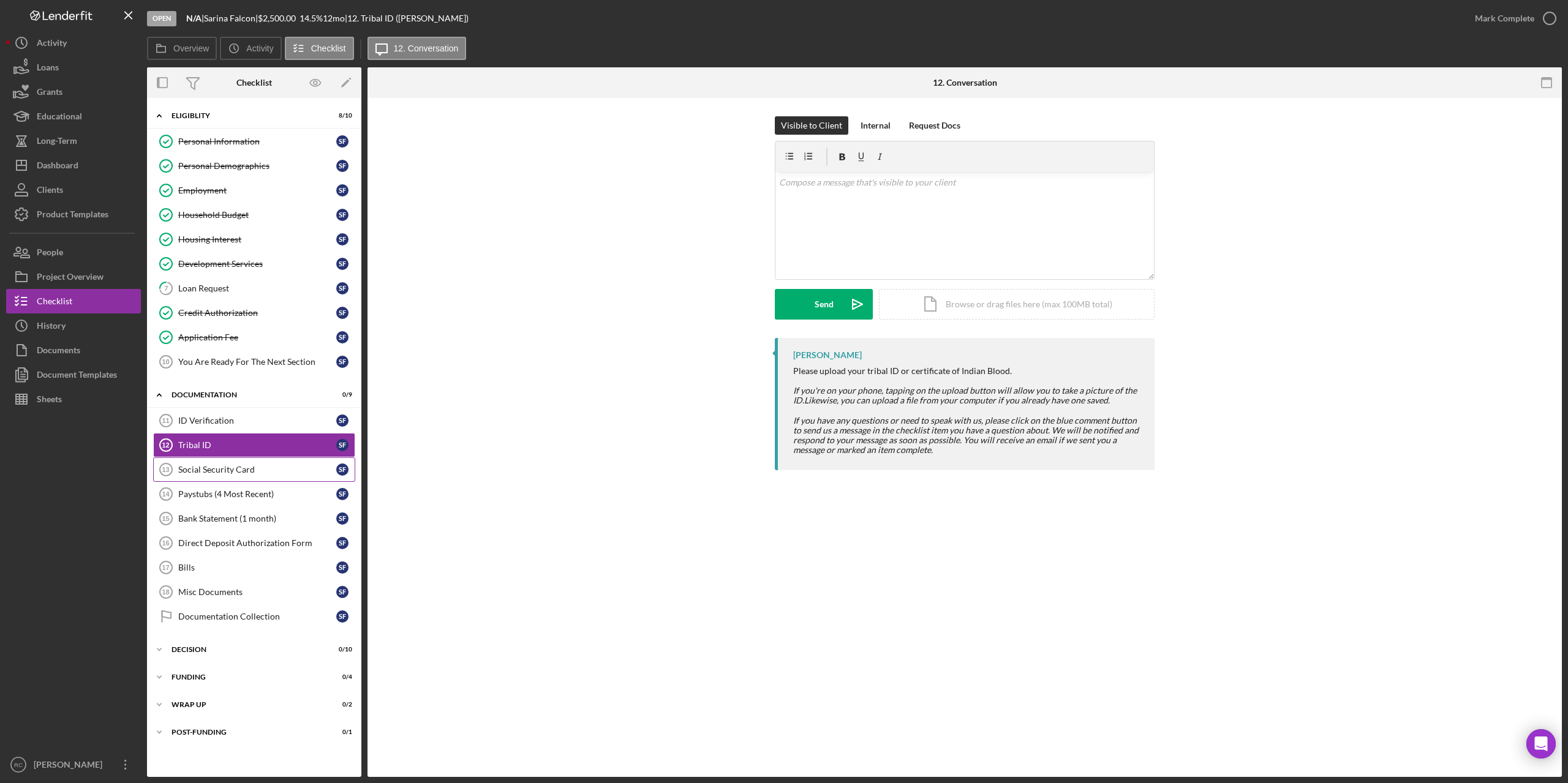
click at [201, 471] on div "Social Security Card" at bounding box center [257, 469] width 158 height 10
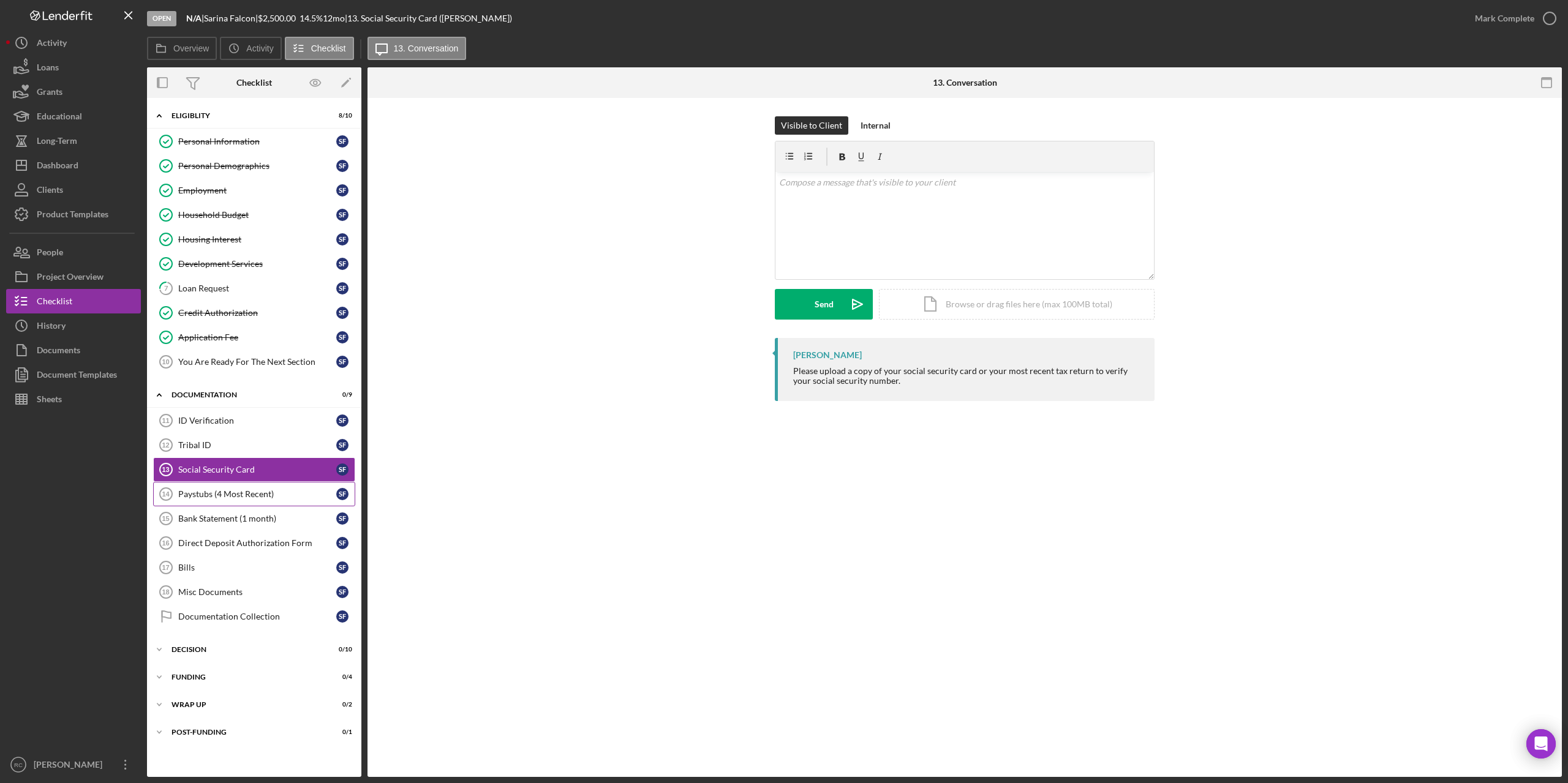
click at [207, 492] on div "Paystubs (4 Most Recent)" at bounding box center [257, 494] width 158 height 10
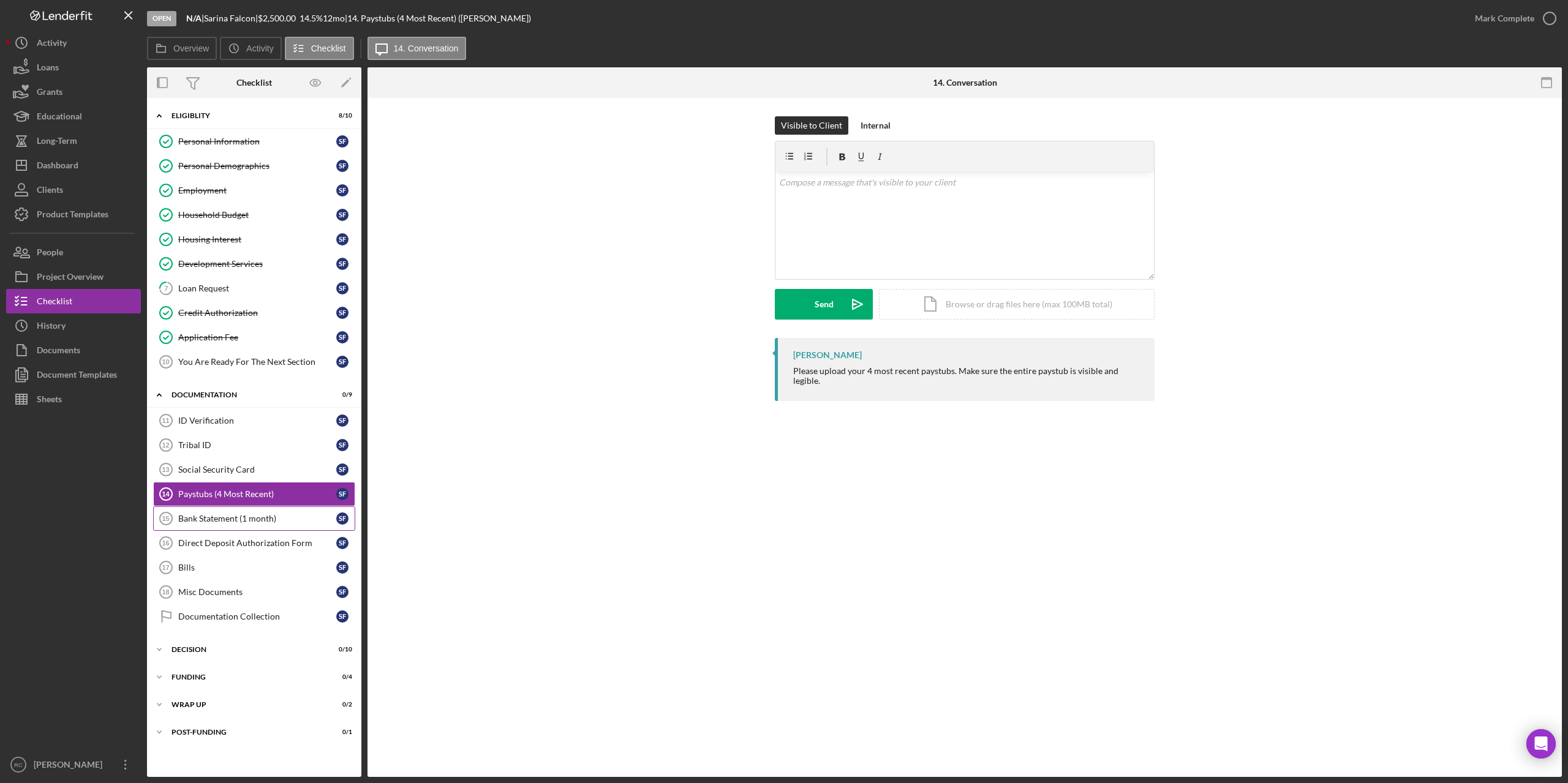
click at [213, 519] on div "Bank Statement (1 month)" at bounding box center [257, 518] width 158 height 10
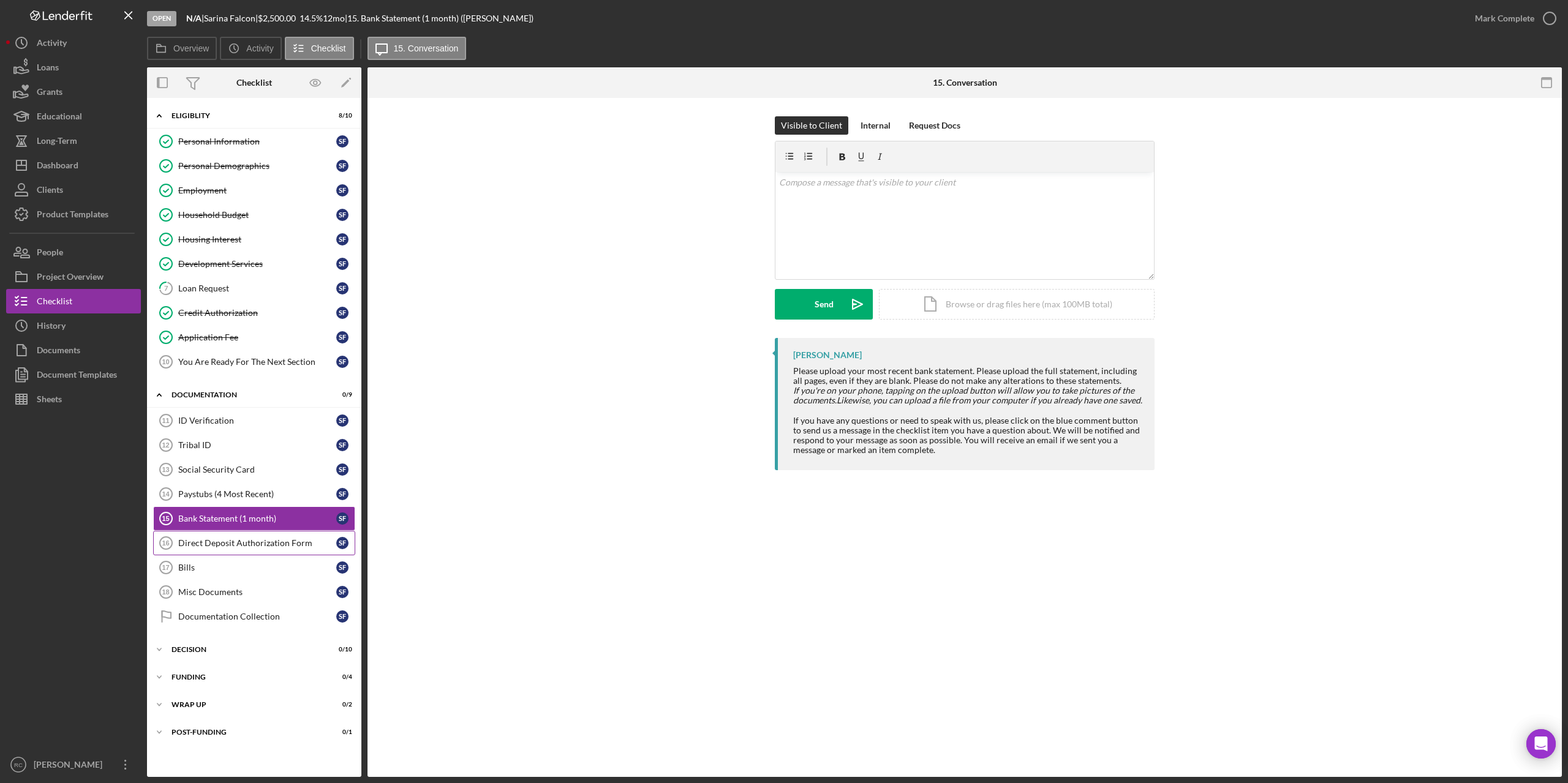
click at [222, 544] on div "Direct Deposit Authorization Form" at bounding box center [257, 543] width 158 height 10
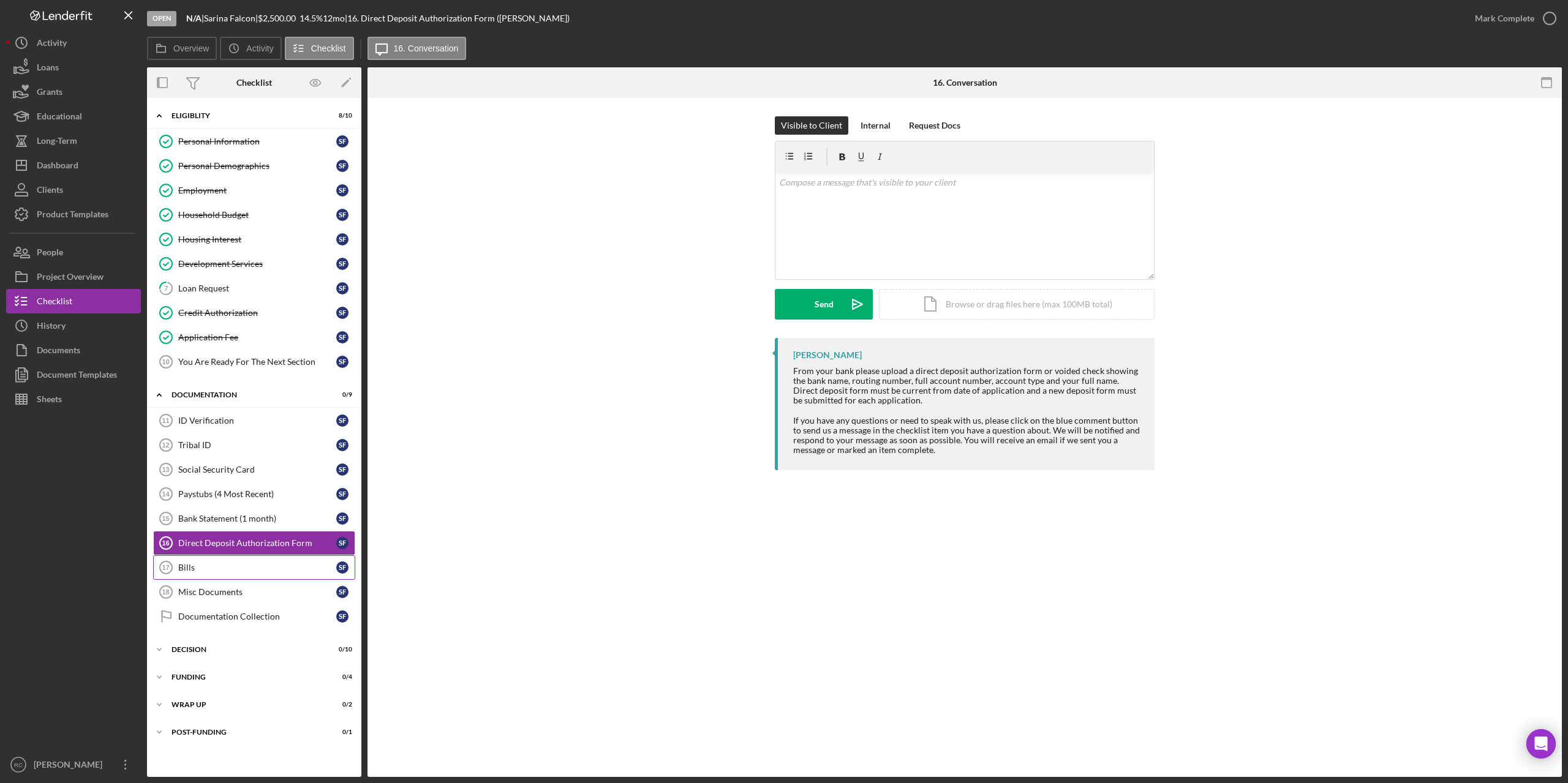
click at [186, 564] on div "Bills" at bounding box center [257, 567] width 158 height 10
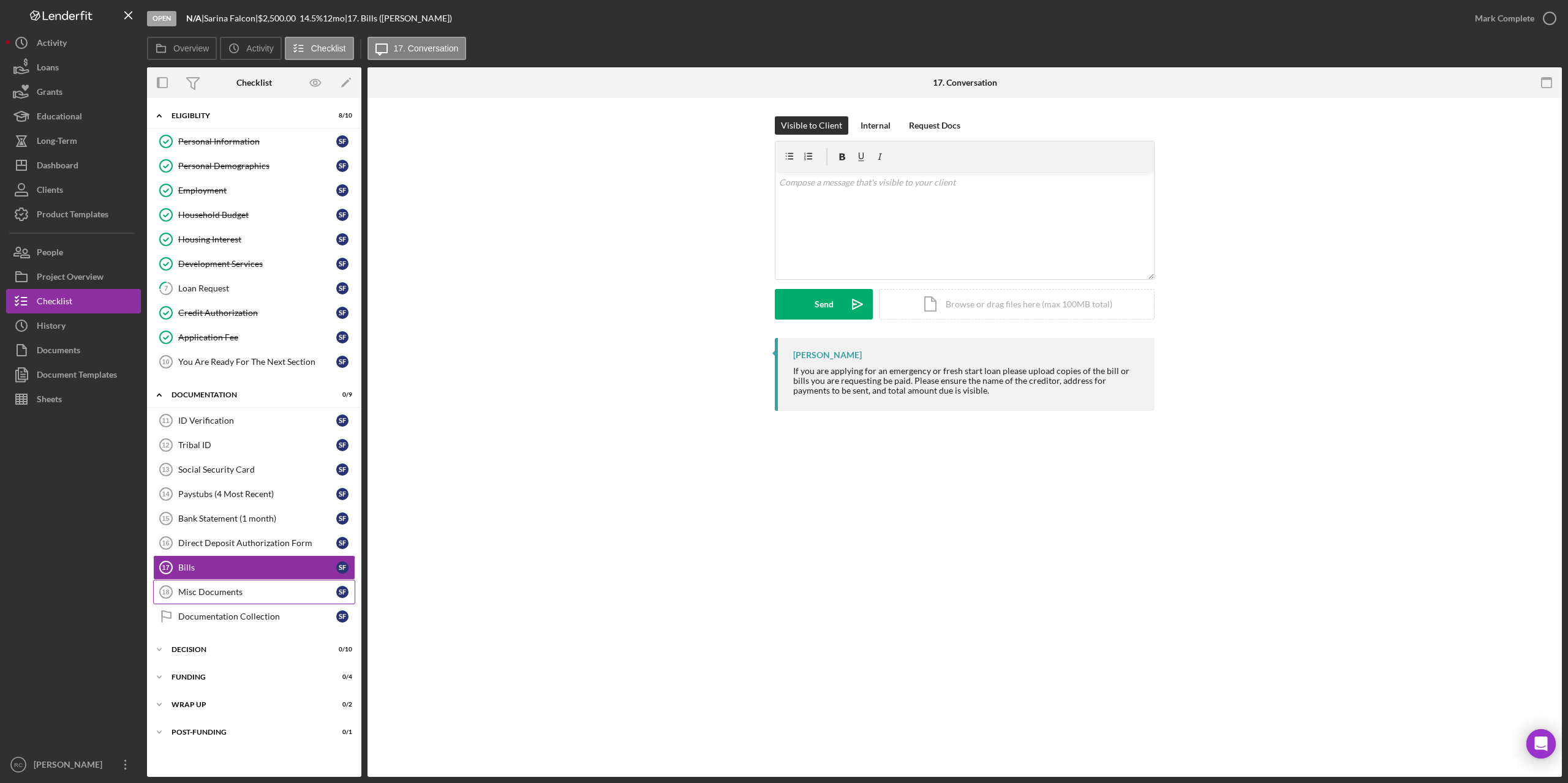
click at [222, 592] on div "Misc Documents" at bounding box center [257, 592] width 158 height 10
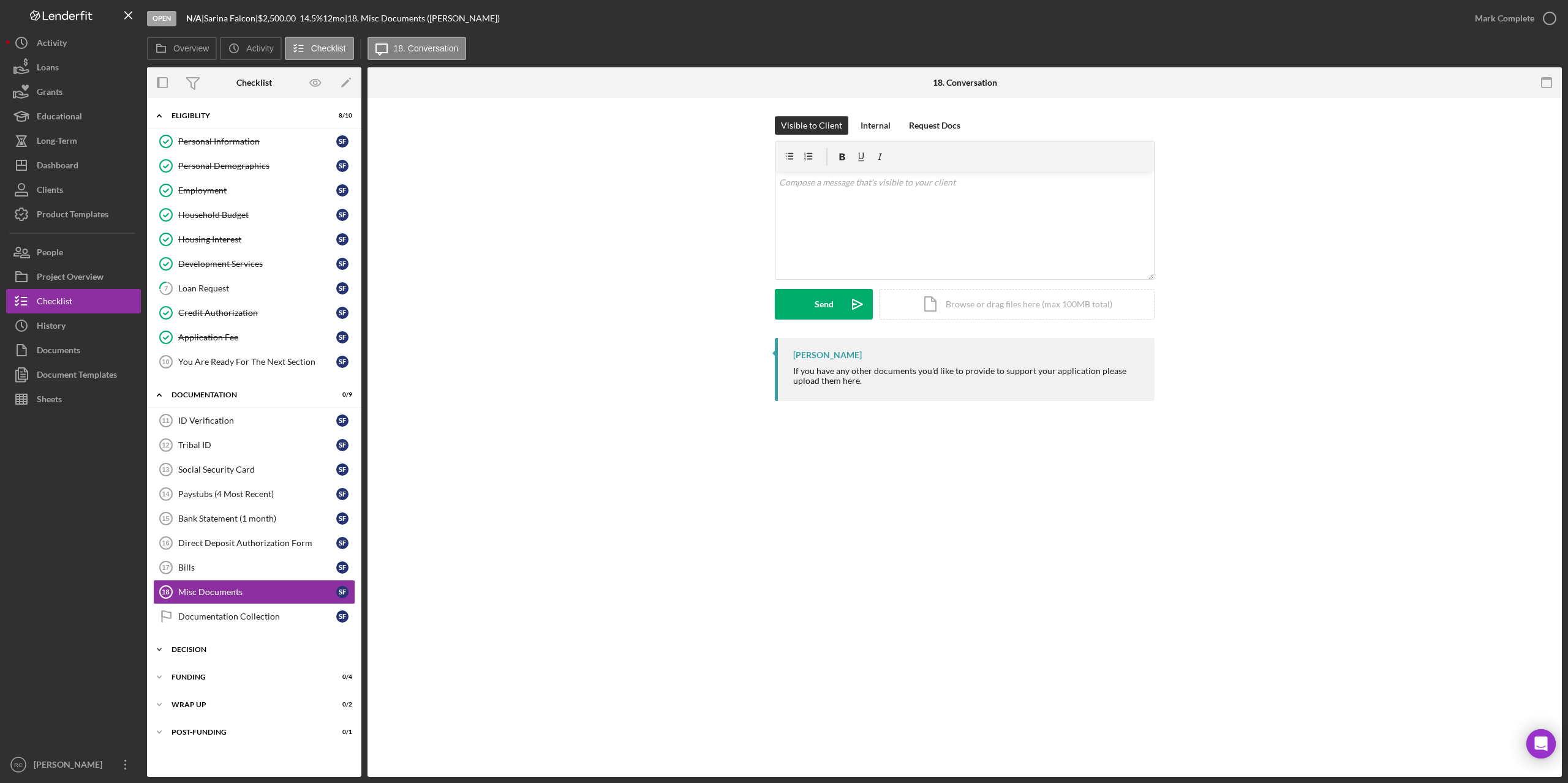
click at [201, 645] on div "Icon/Expander Decision 0 / 10" at bounding box center [254, 650] width 214 height 24
click at [237, 360] on div "You Are Ready For The Next Section" at bounding box center [257, 362] width 158 height 10
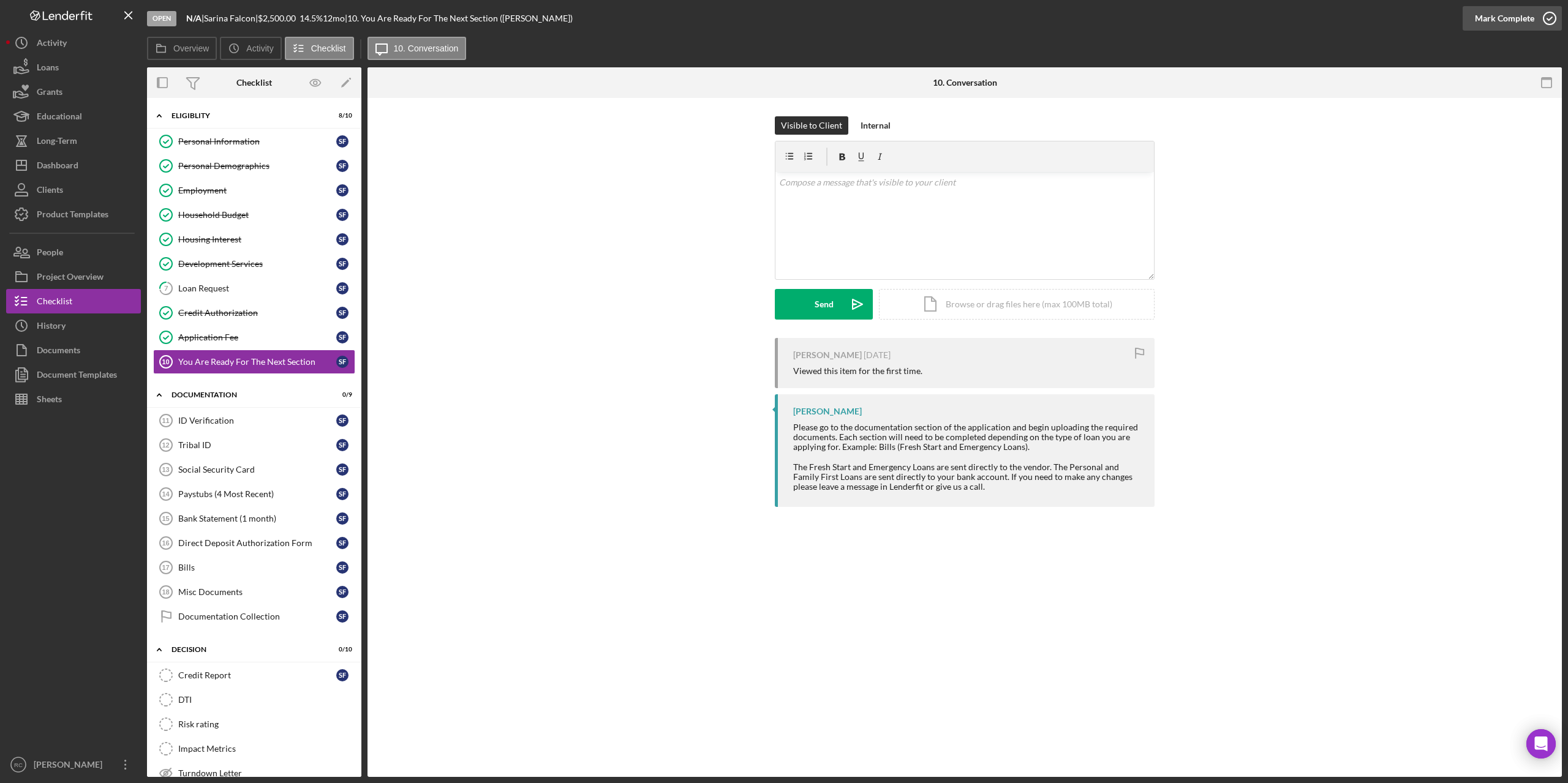
click at [1551, 14] on icon "button" at bounding box center [1549, 18] width 31 height 31
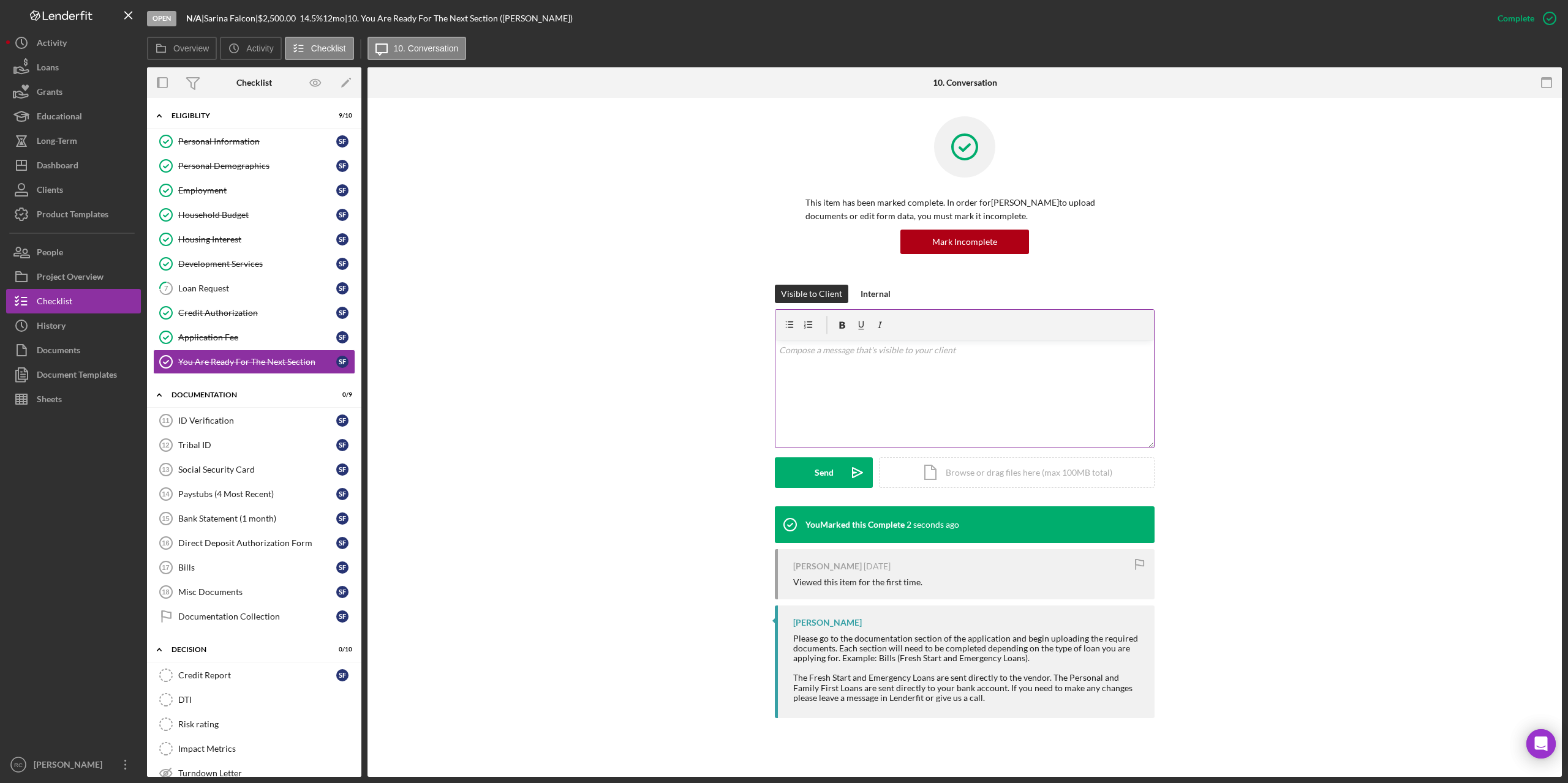
click at [903, 354] on p at bounding box center [965, 350] width 371 height 14
click at [219, 424] on div "ID Verification" at bounding box center [257, 420] width 158 height 10
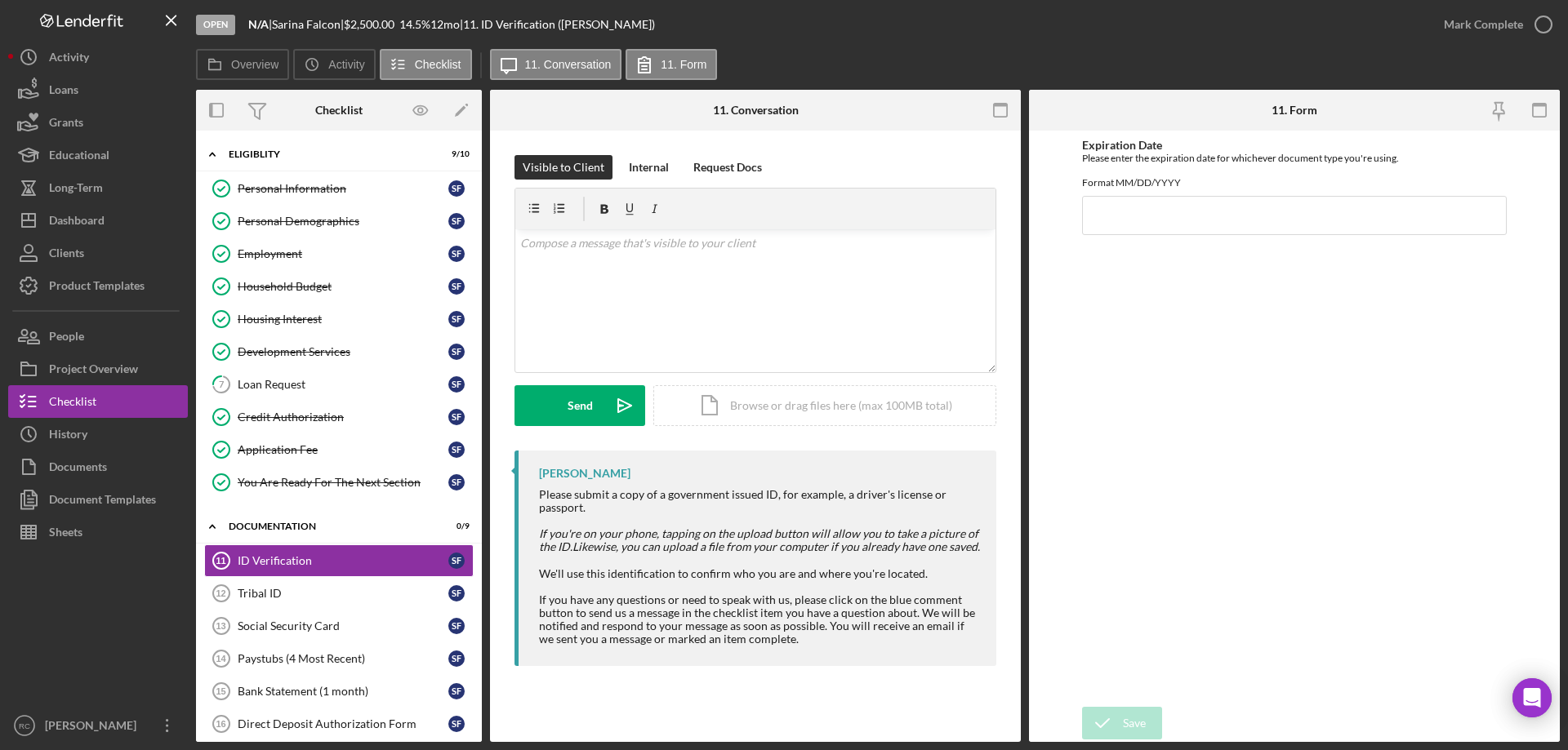
click at [204, 545] on link "ID Verification 11 ID Verification S F" at bounding box center [338, 561] width 269 height 33
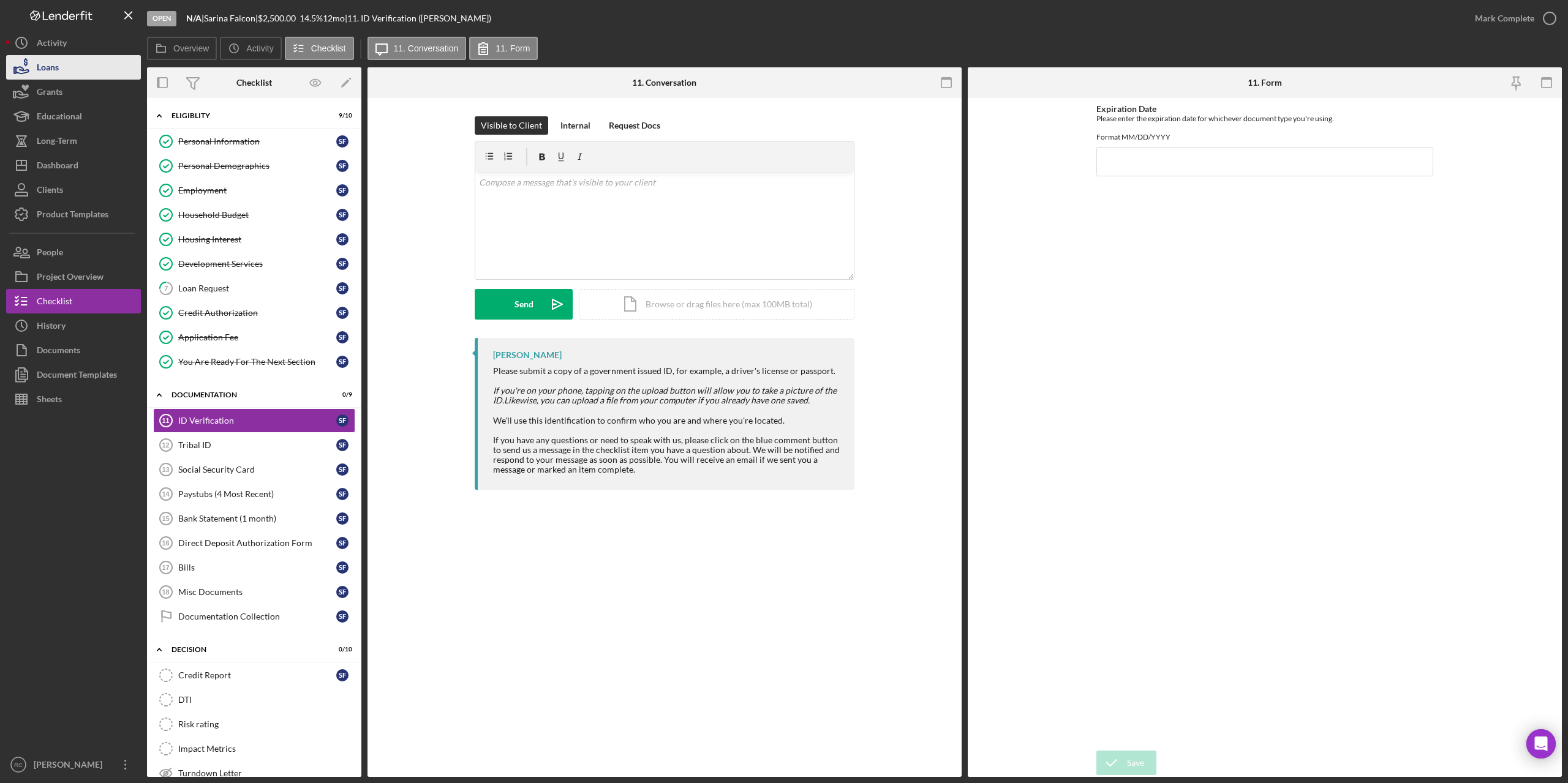
click at [53, 67] on div "Loans" at bounding box center [48, 69] width 22 height 28
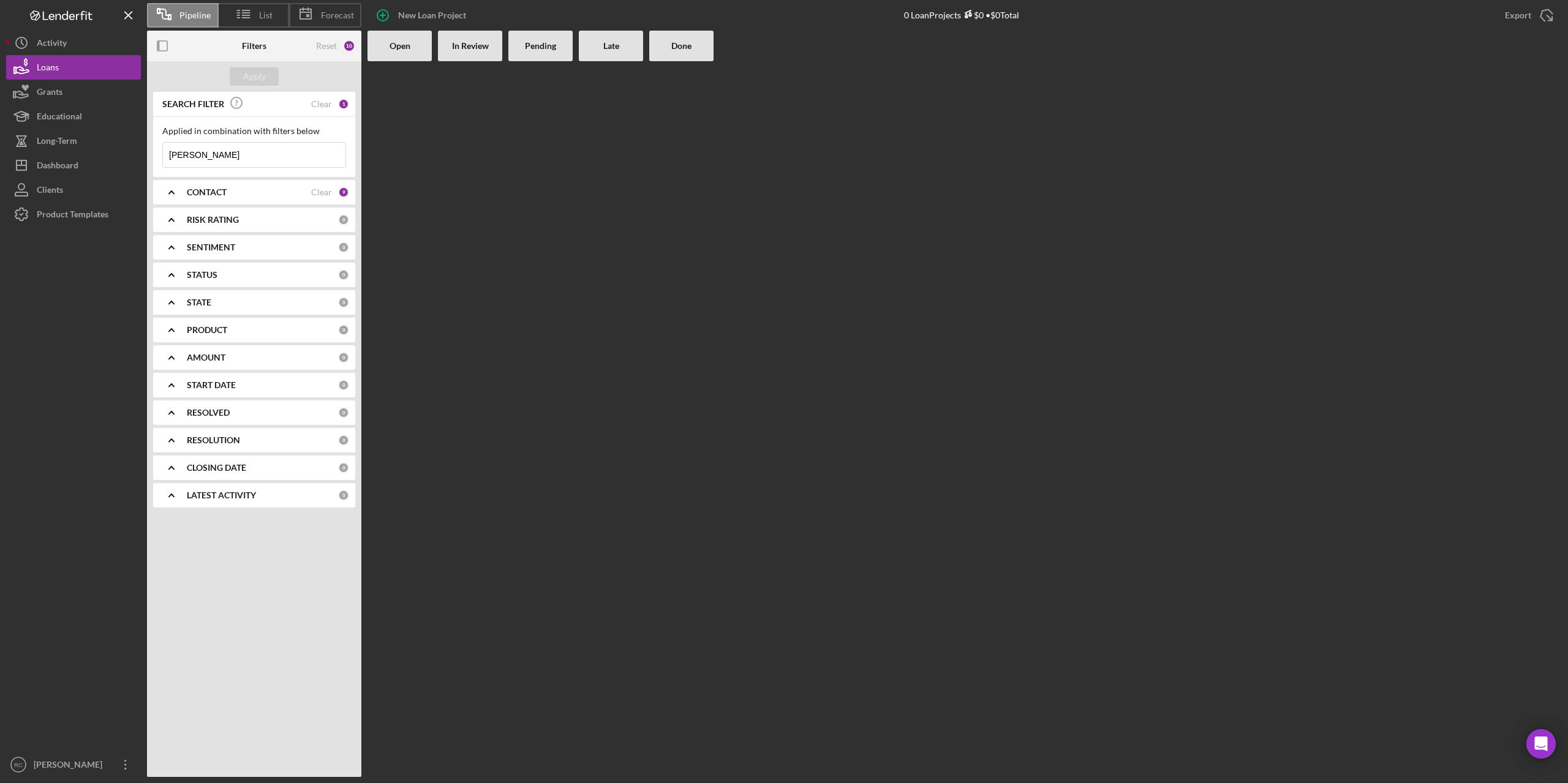
click at [214, 151] on input "ellen" at bounding box center [254, 155] width 182 height 24
click at [56, 165] on div "Dashboard" at bounding box center [57, 167] width 41 height 28
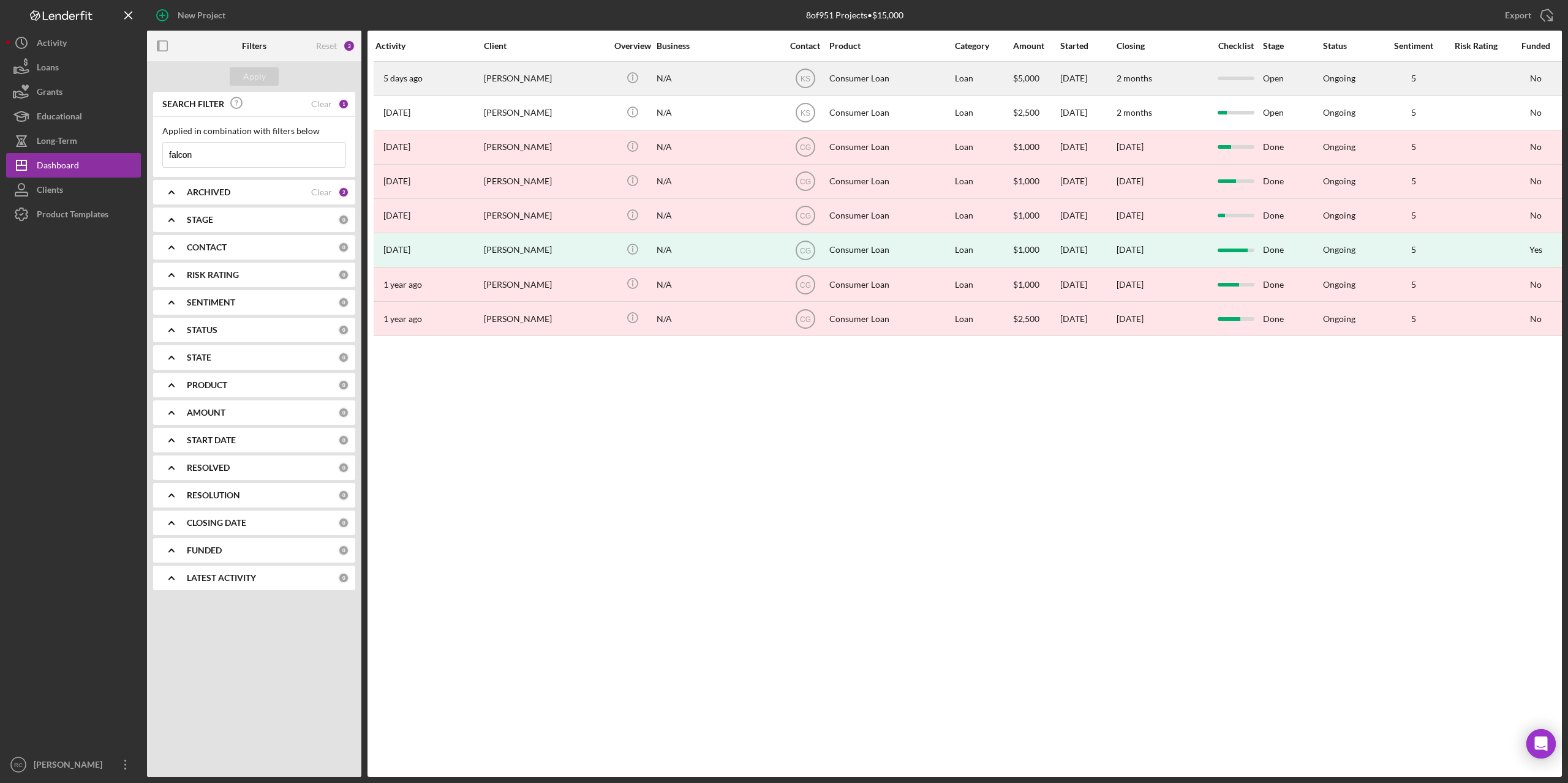
click at [518, 77] on div "Wyatt Falcon" at bounding box center [545, 79] width 122 height 33
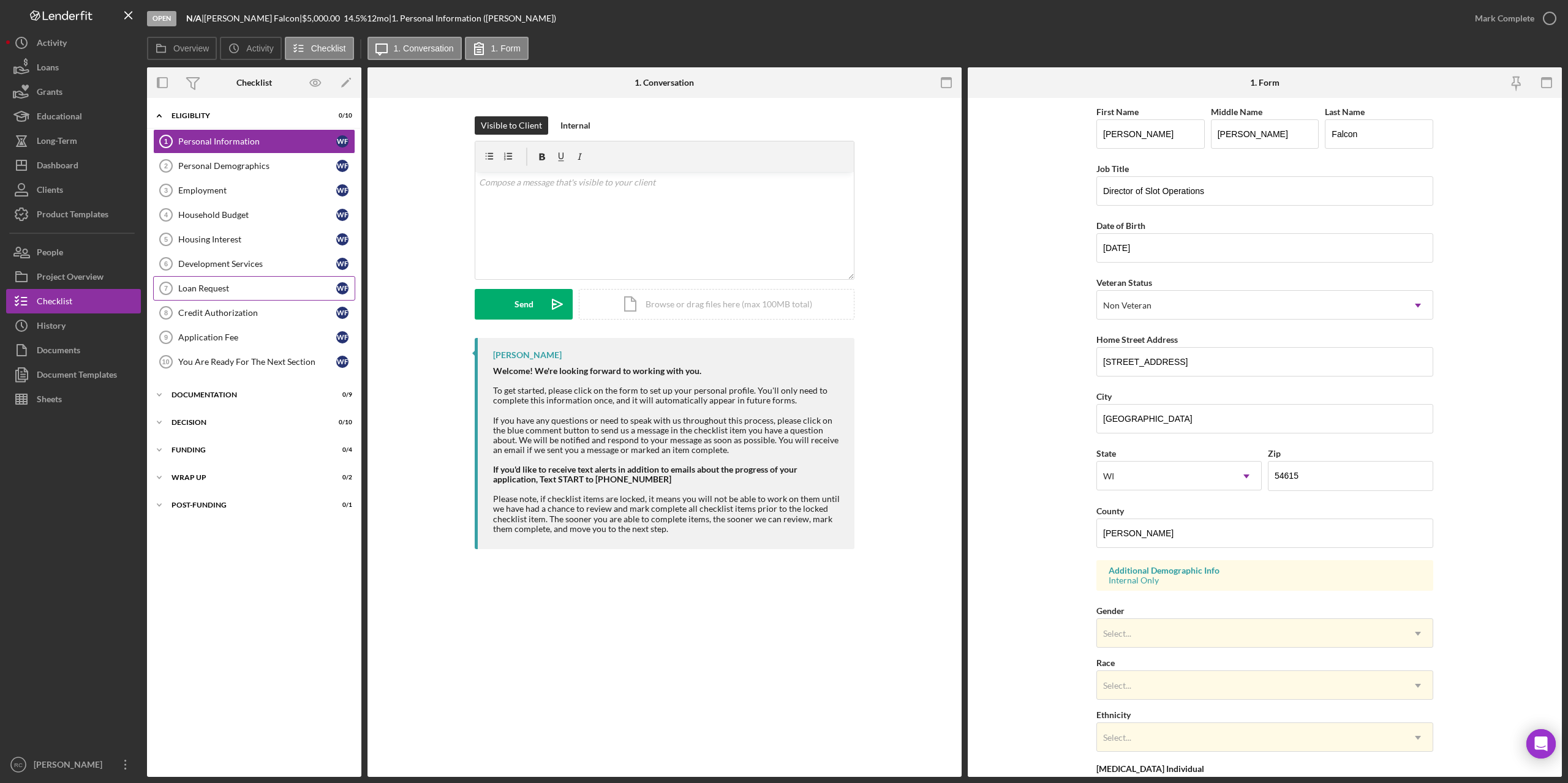
click at [211, 291] on div "Loan Request" at bounding box center [257, 288] width 158 height 10
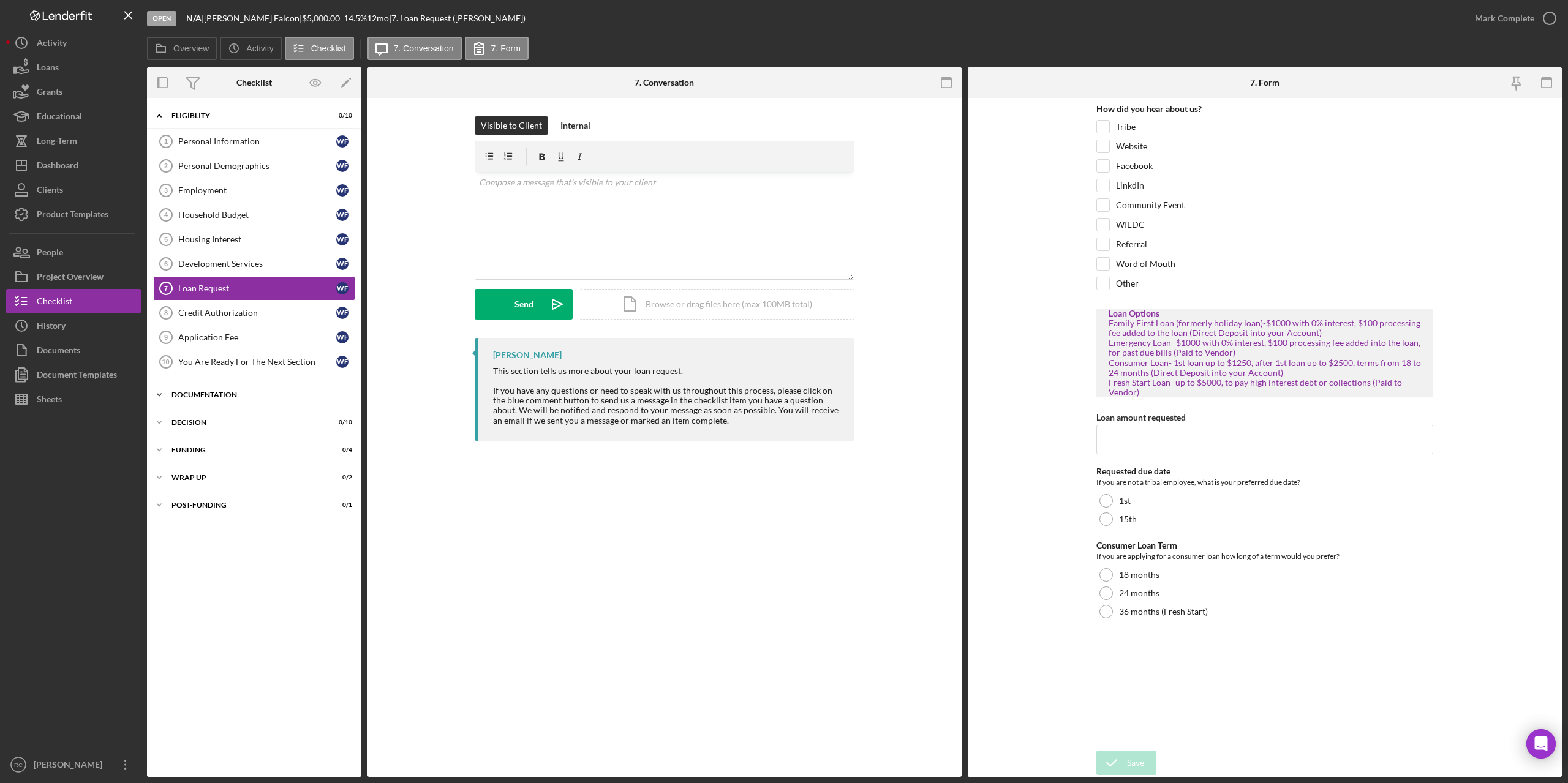
click at [203, 393] on div "Documentation" at bounding box center [258, 395] width 175 height 7
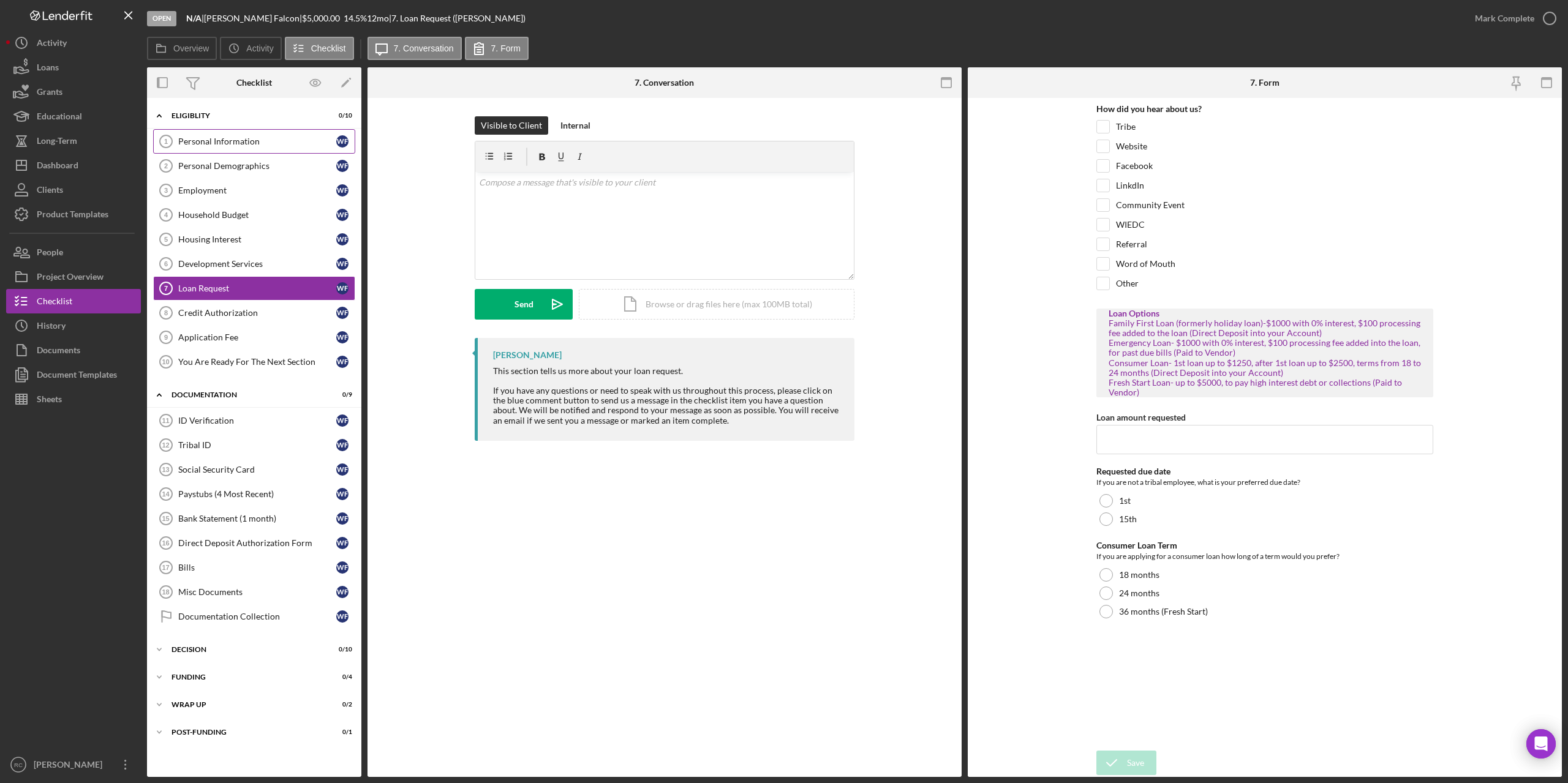
click at [241, 141] on div "Personal Information" at bounding box center [257, 141] width 158 height 10
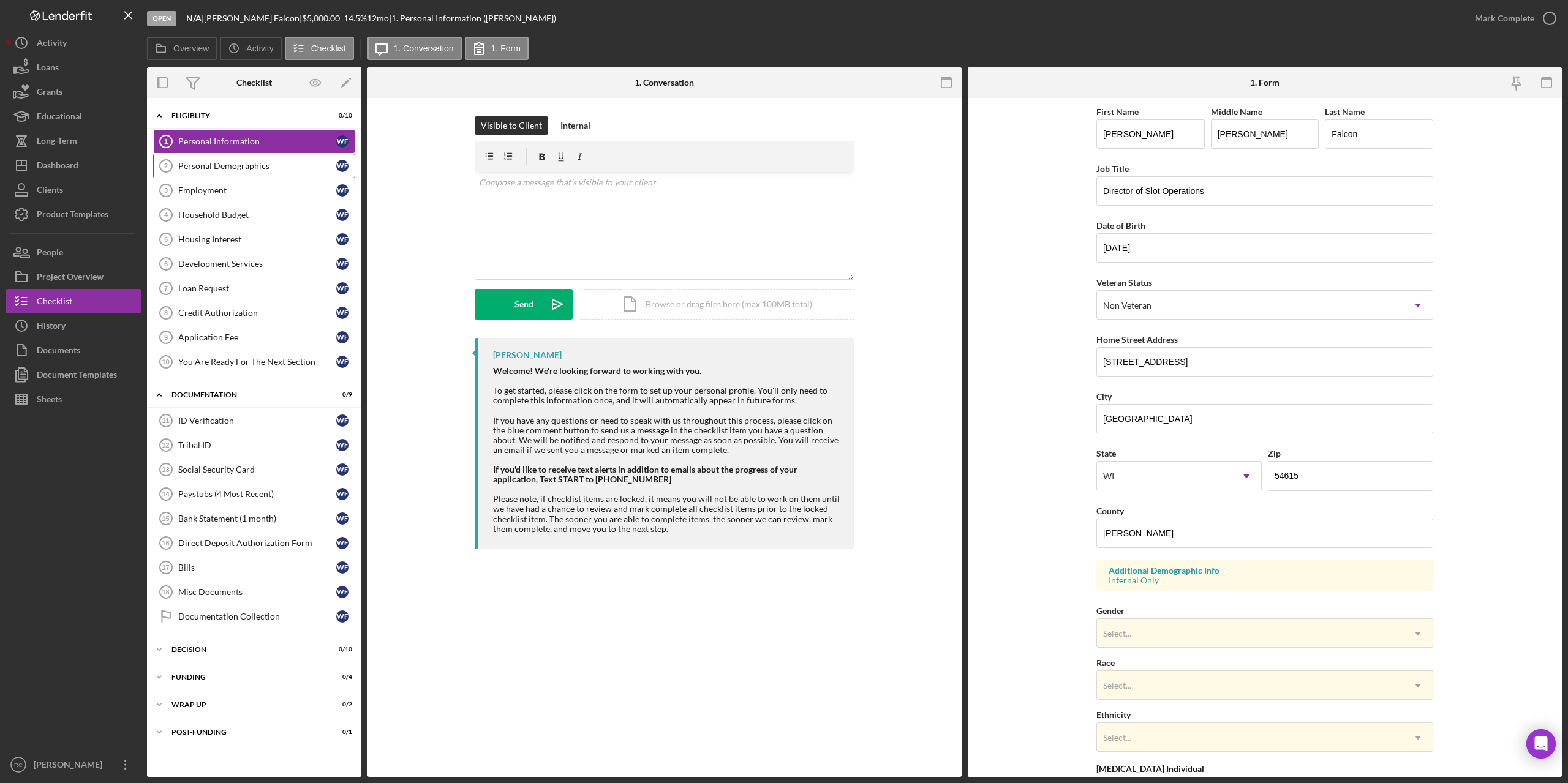
click at [252, 166] on div "Personal Demographics" at bounding box center [257, 166] width 158 height 10
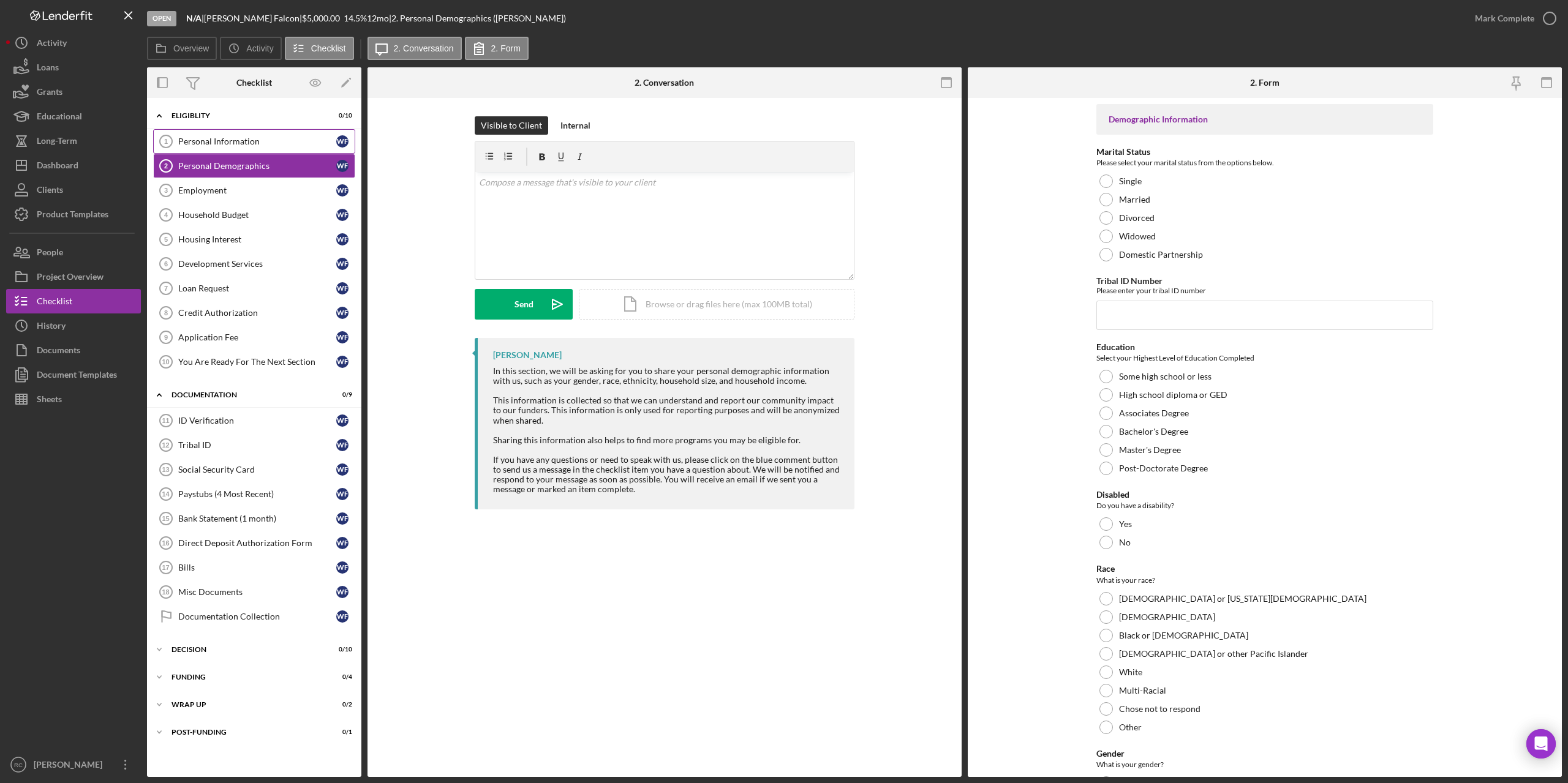
click at [246, 140] on div "Personal Information" at bounding box center [257, 141] width 158 height 10
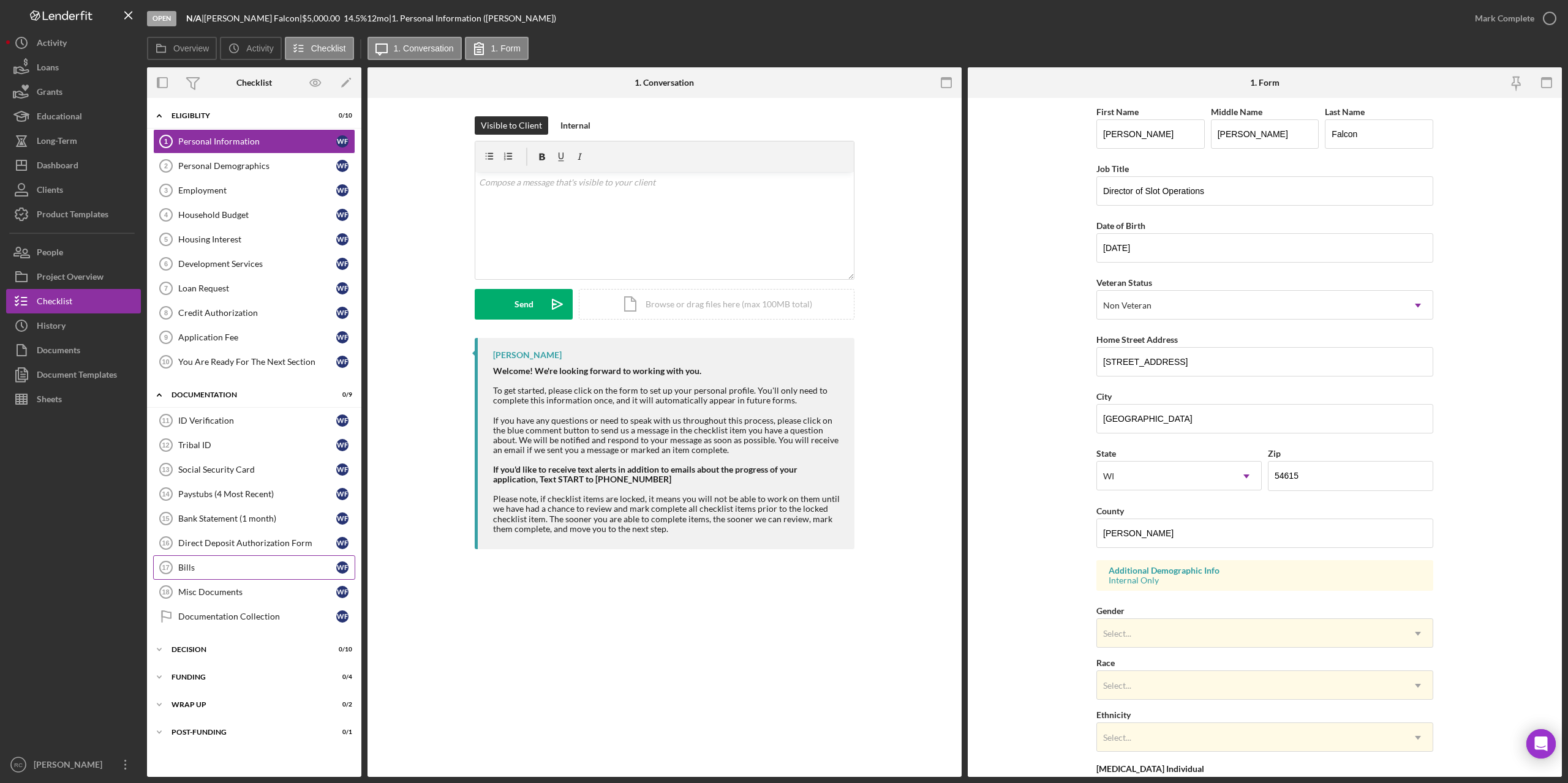
click at [180, 562] on icon "Bills 17" at bounding box center [165, 567] width 31 height 31
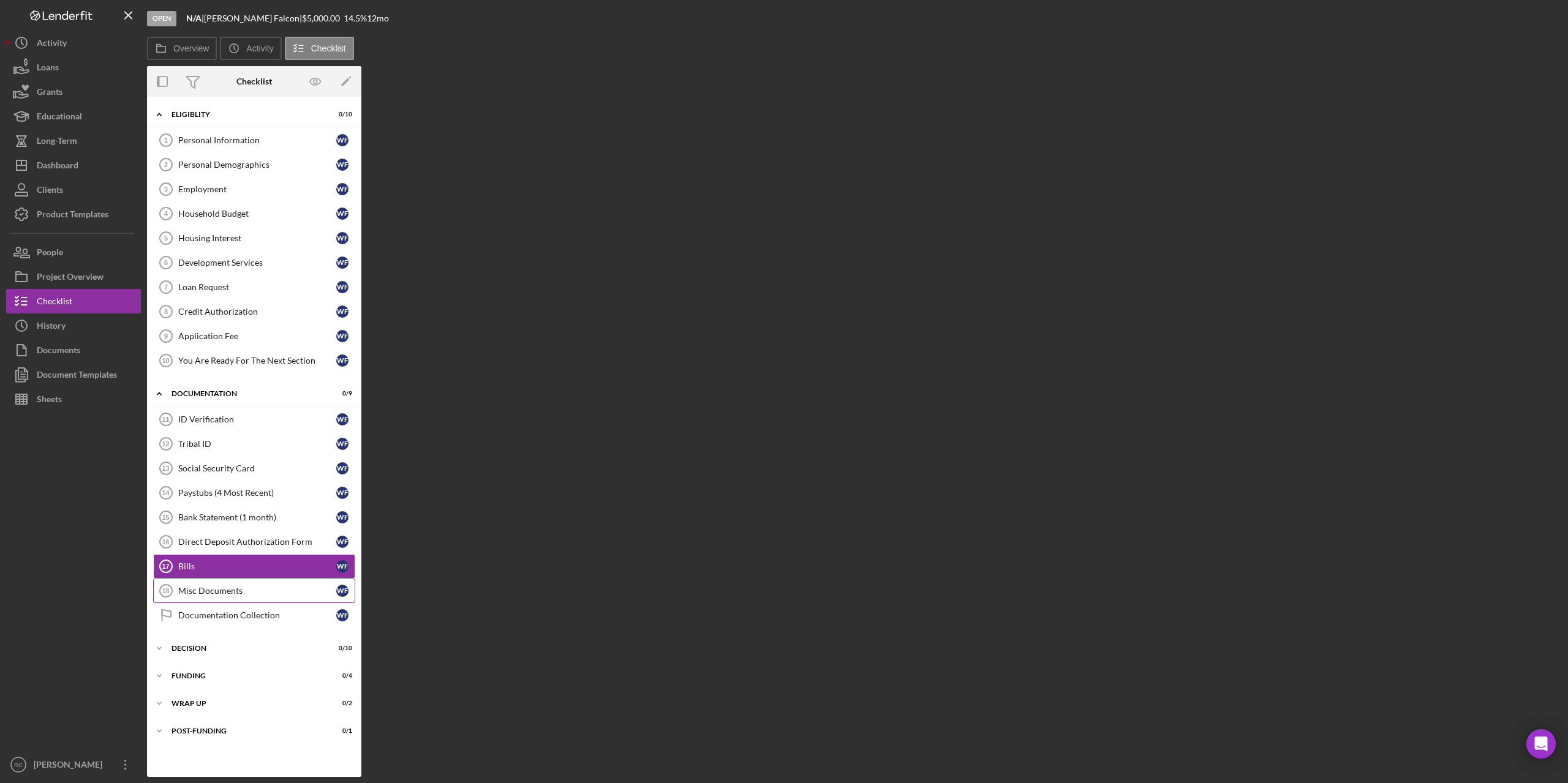
click at [203, 591] on div "Misc Documents" at bounding box center [257, 591] width 158 height 10
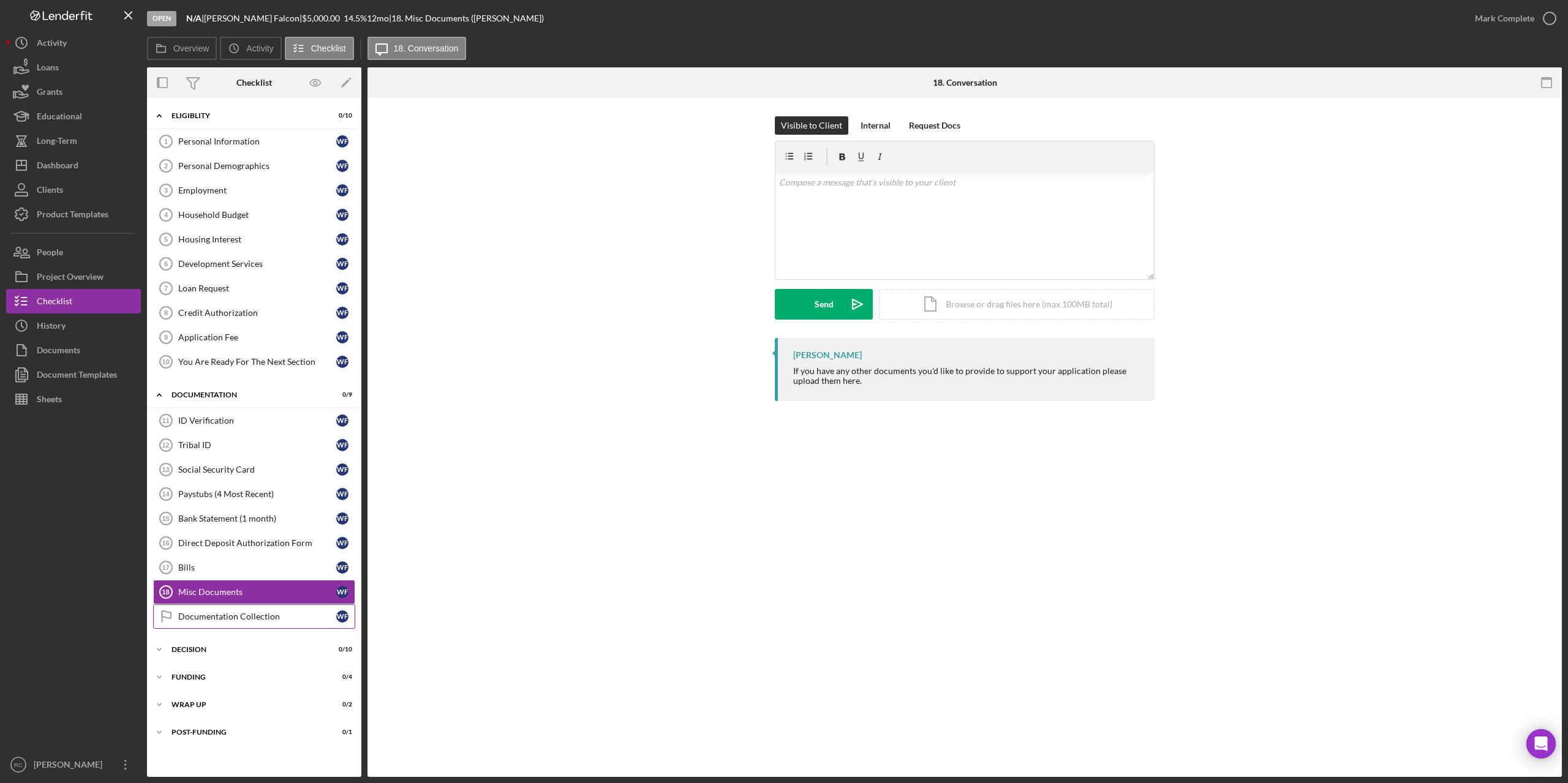
click at [208, 618] on div "Documentation Collection" at bounding box center [257, 616] width 158 height 10
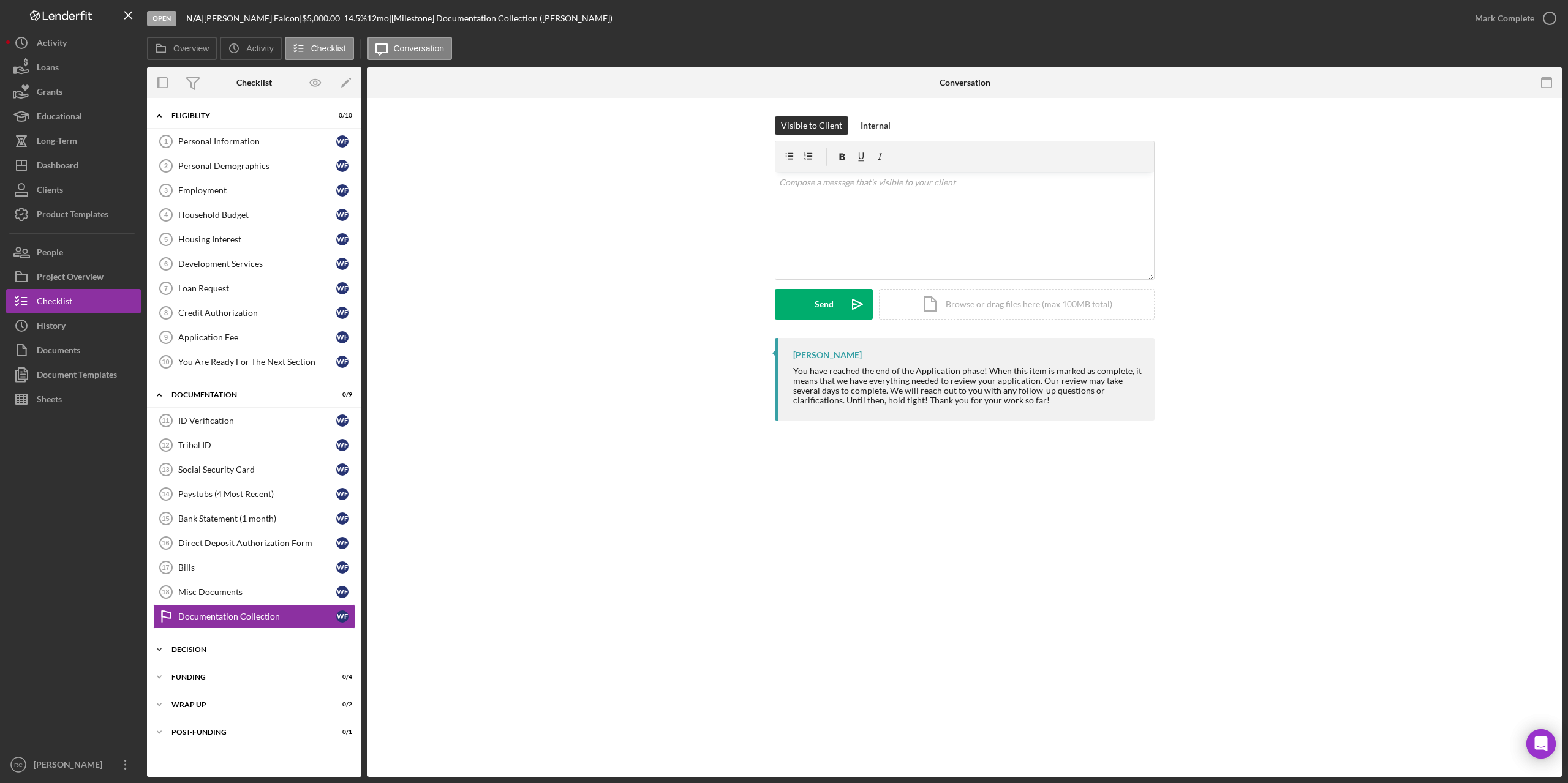
click at [178, 646] on div "Decision" at bounding box center [258, 650] width 175 height 7
click at [226, 138] on div "Personal Information" at bounding box center [257, 141] width 158 height 10
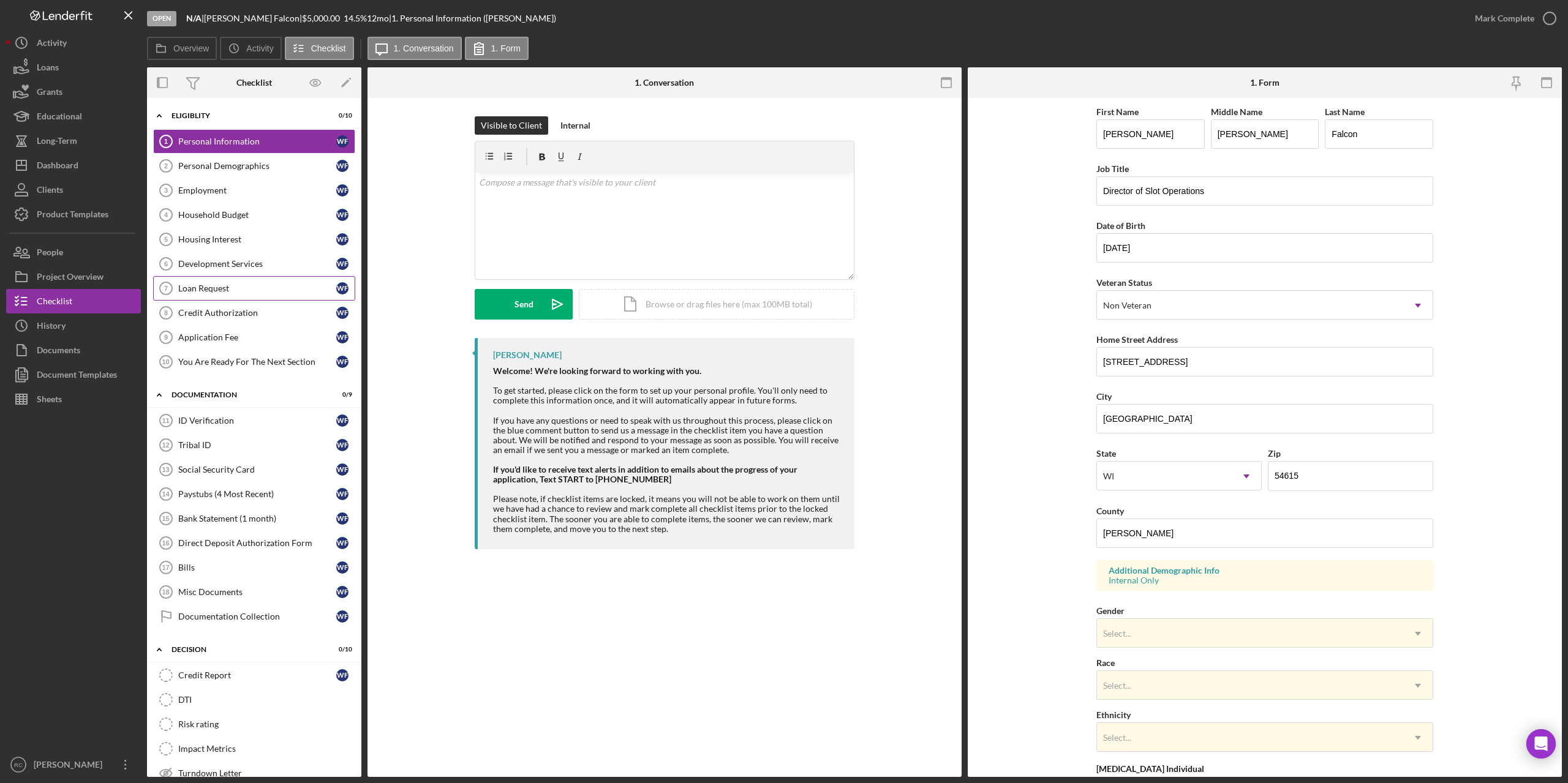
click at [220, 285] on div "Loan Request" at bounding box center [257, 288] width 158 height 10
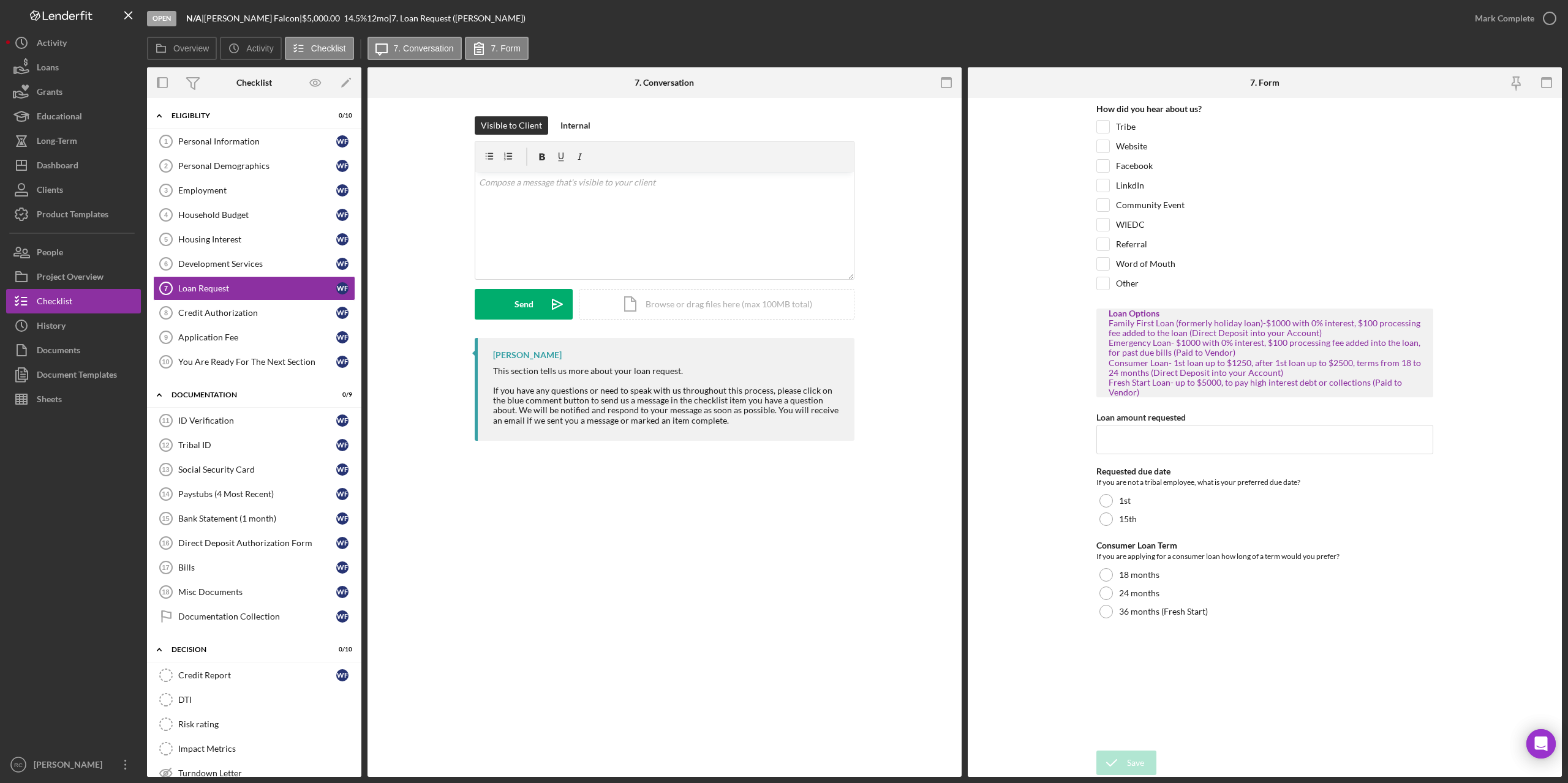
scroll to position [226, 0]
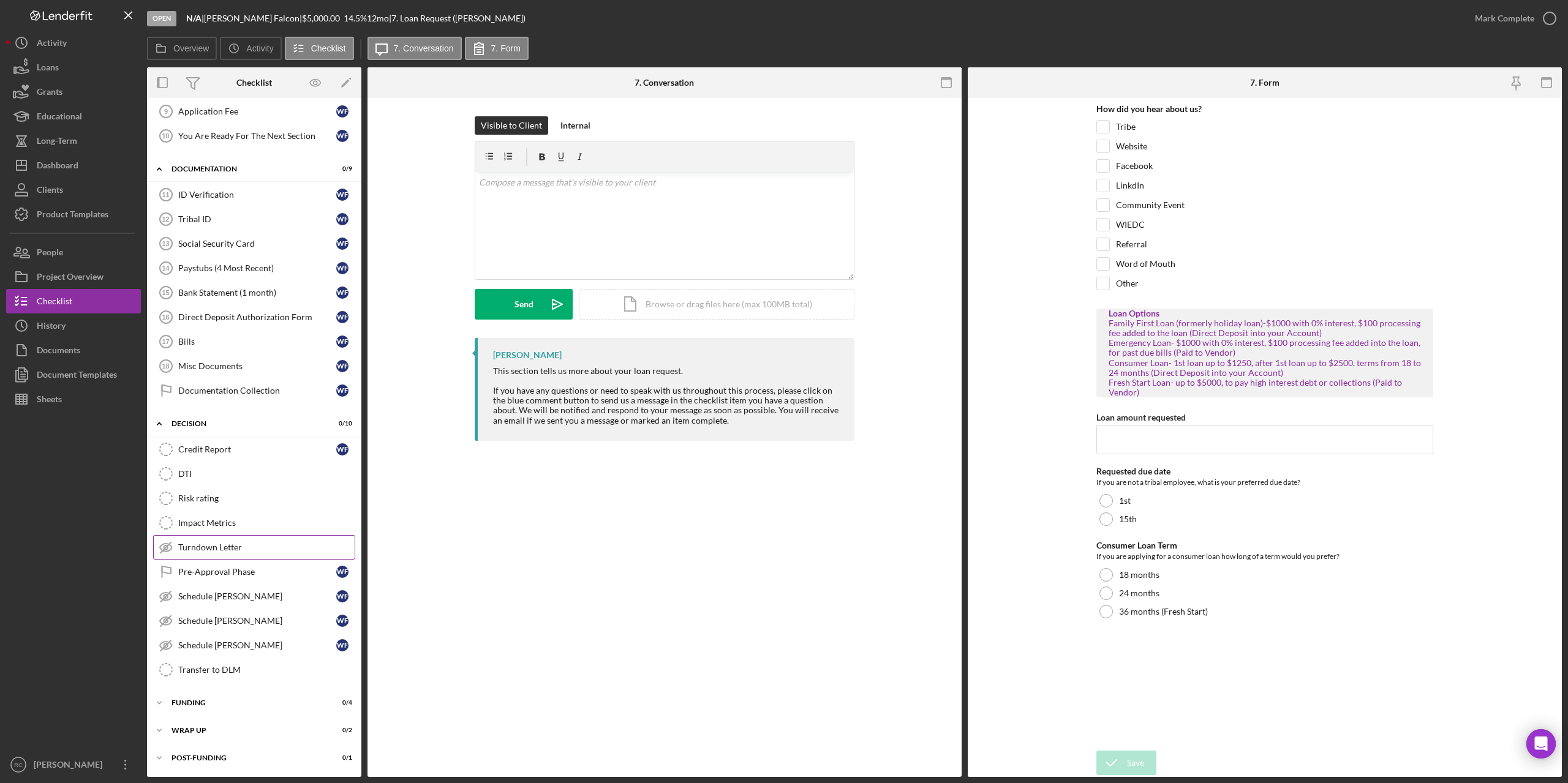
click at [224, 546] on div "Turndown Letter" at bounding box center [266, 548] width 176 height 10
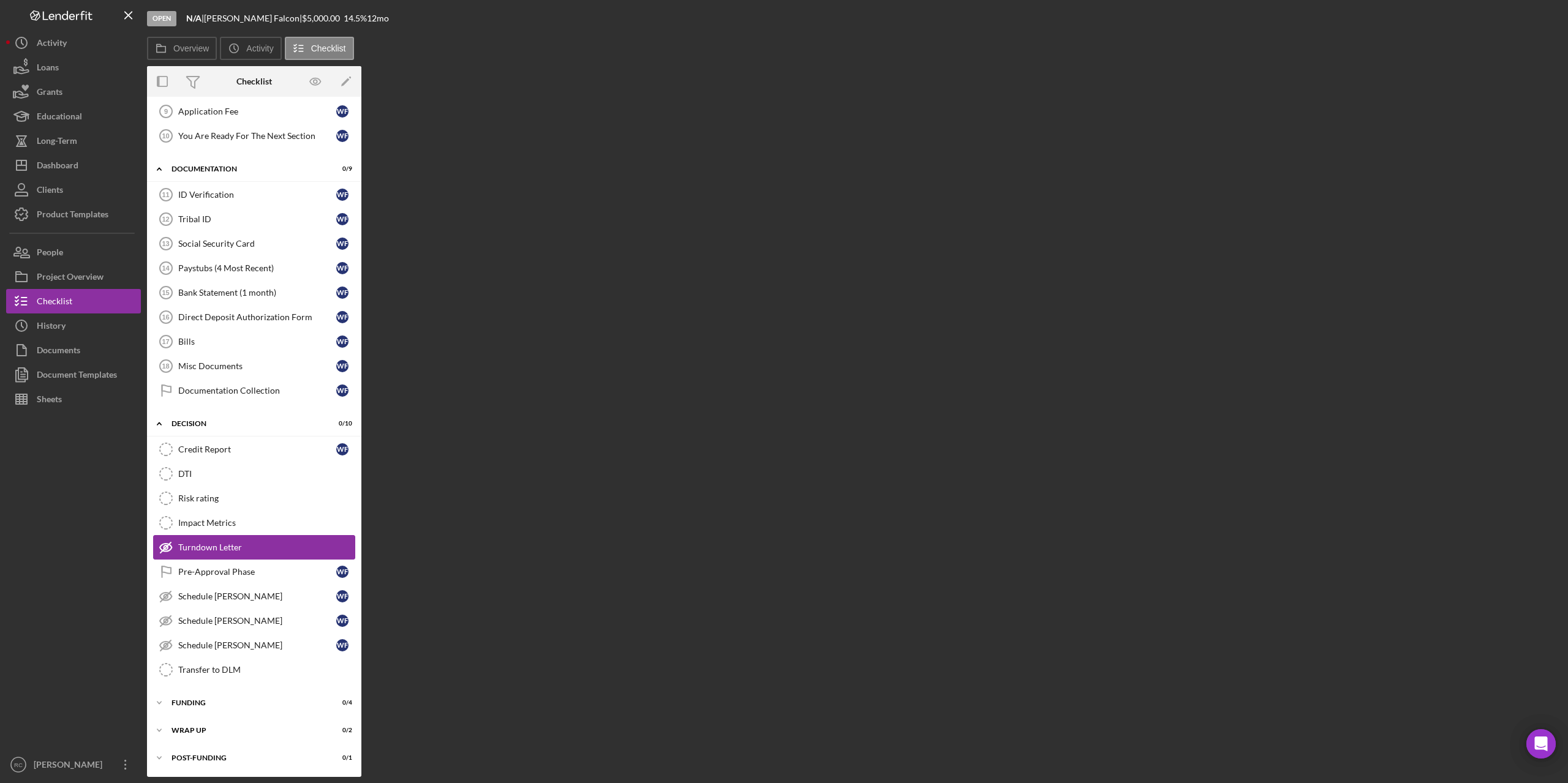
scroll to position [226, 0]
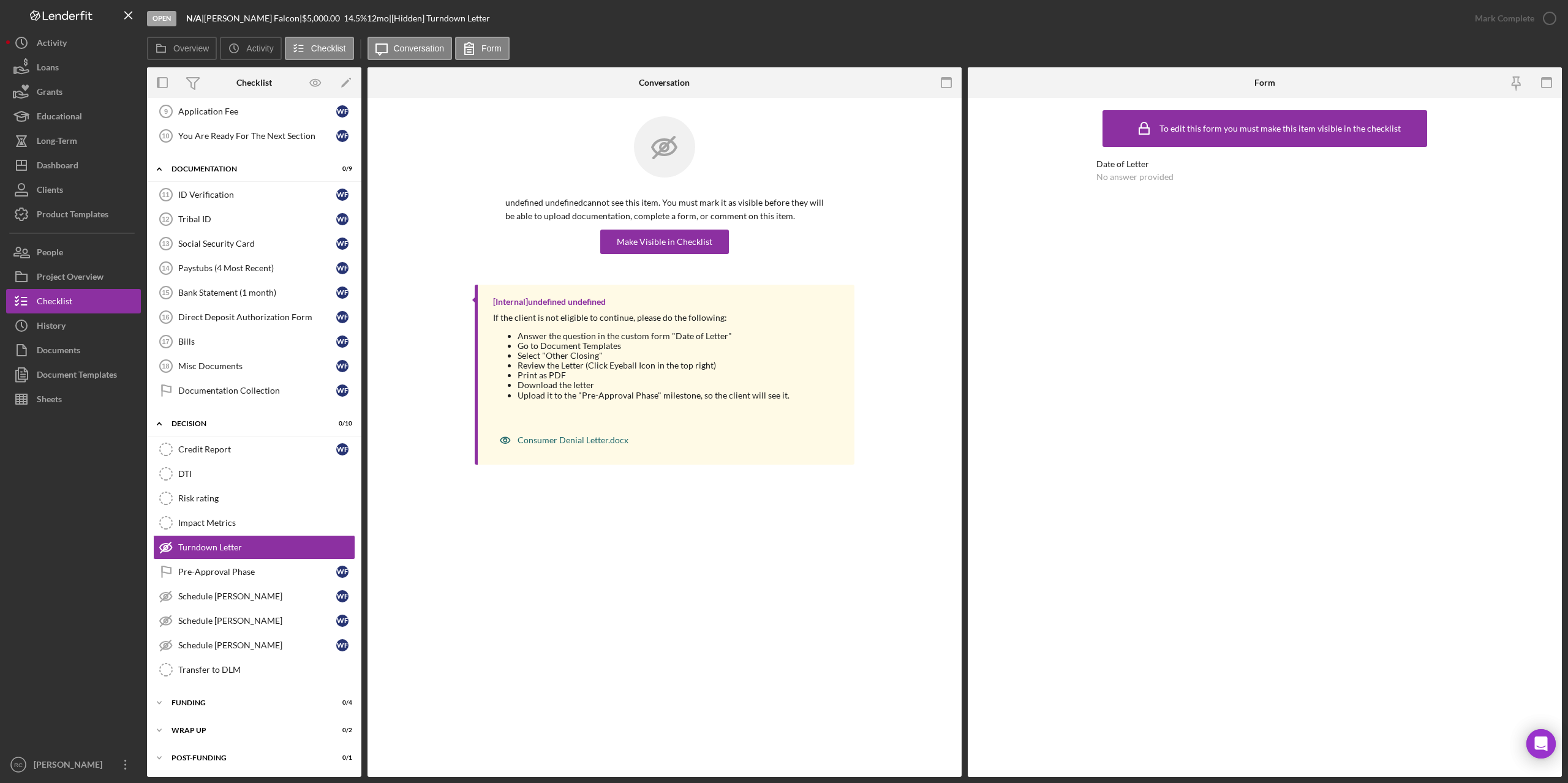
click at [558, 442] on div "Consumer Denial Letter.docx" at bounding box center [573, 440] width 111 height 10
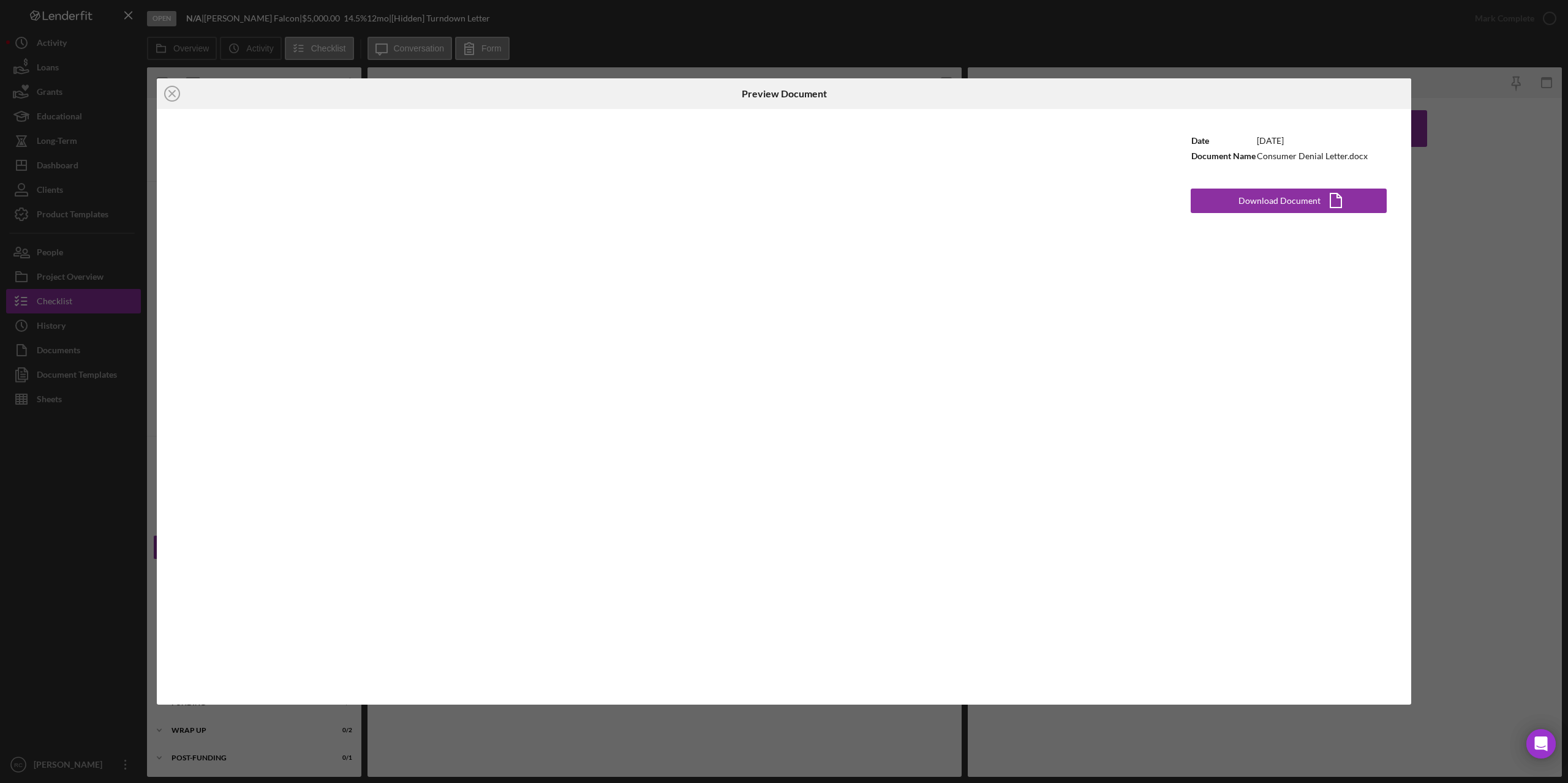
click at [1518, 201] on div "Icon/Close Preview Document Date 4/5/2024 Document Name Consumer Denial Letter.…" at bounding box center [784, 391] width 1568 height 783
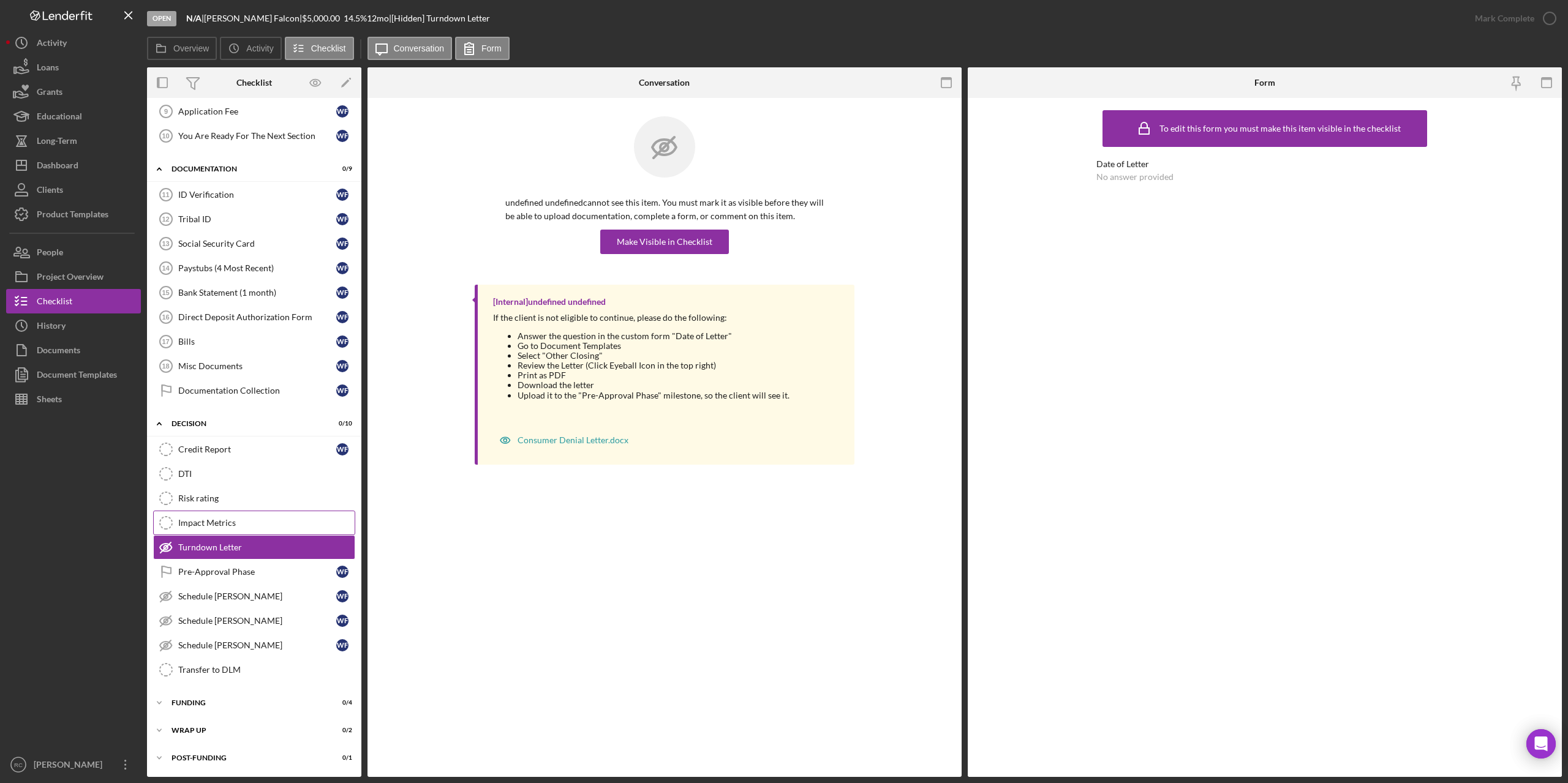
click at [218, 526] on div "Impact Metrics" at bounding box center [266, 523] width 176 height 10
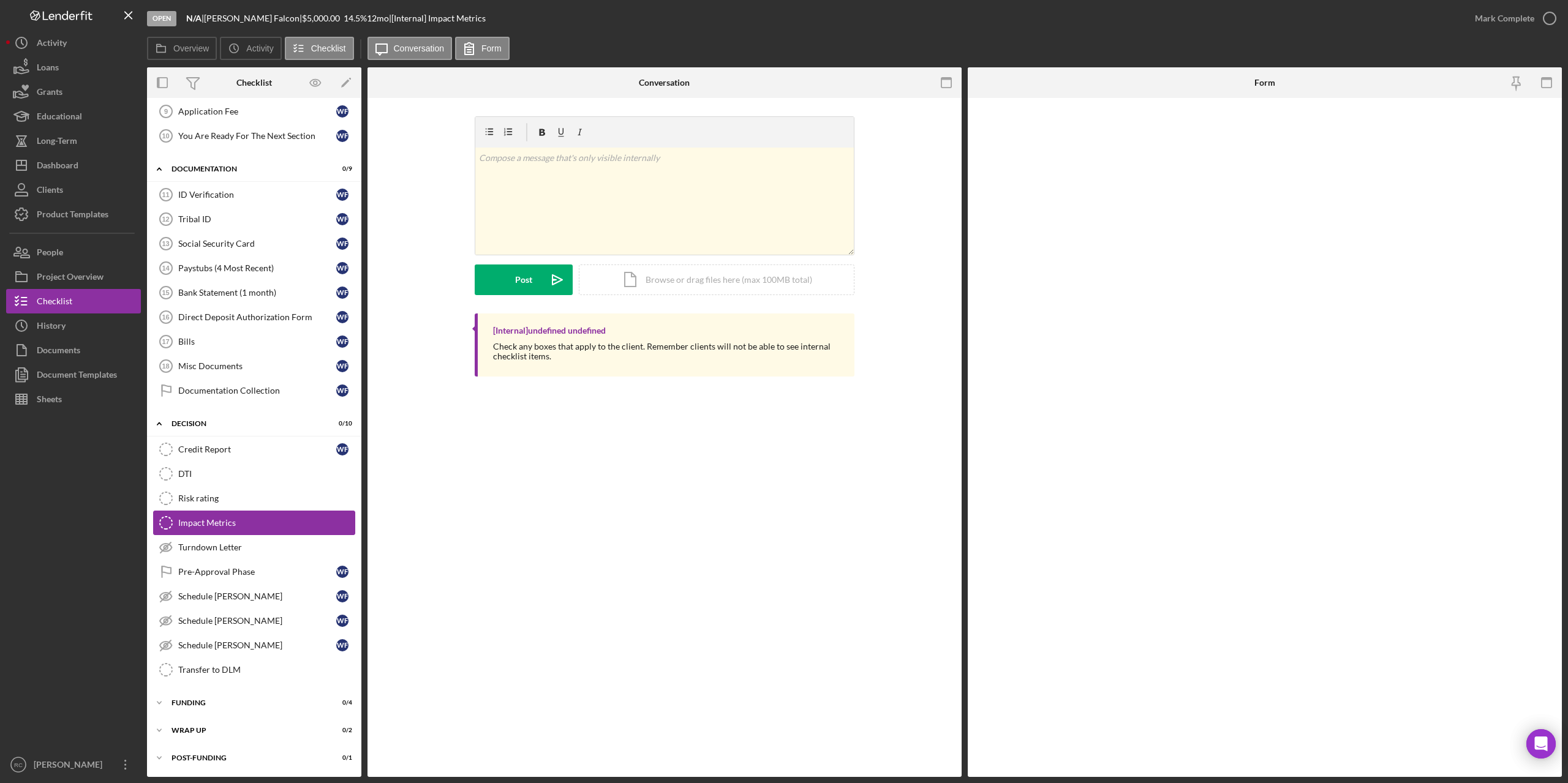
scroll to position [226, 0]
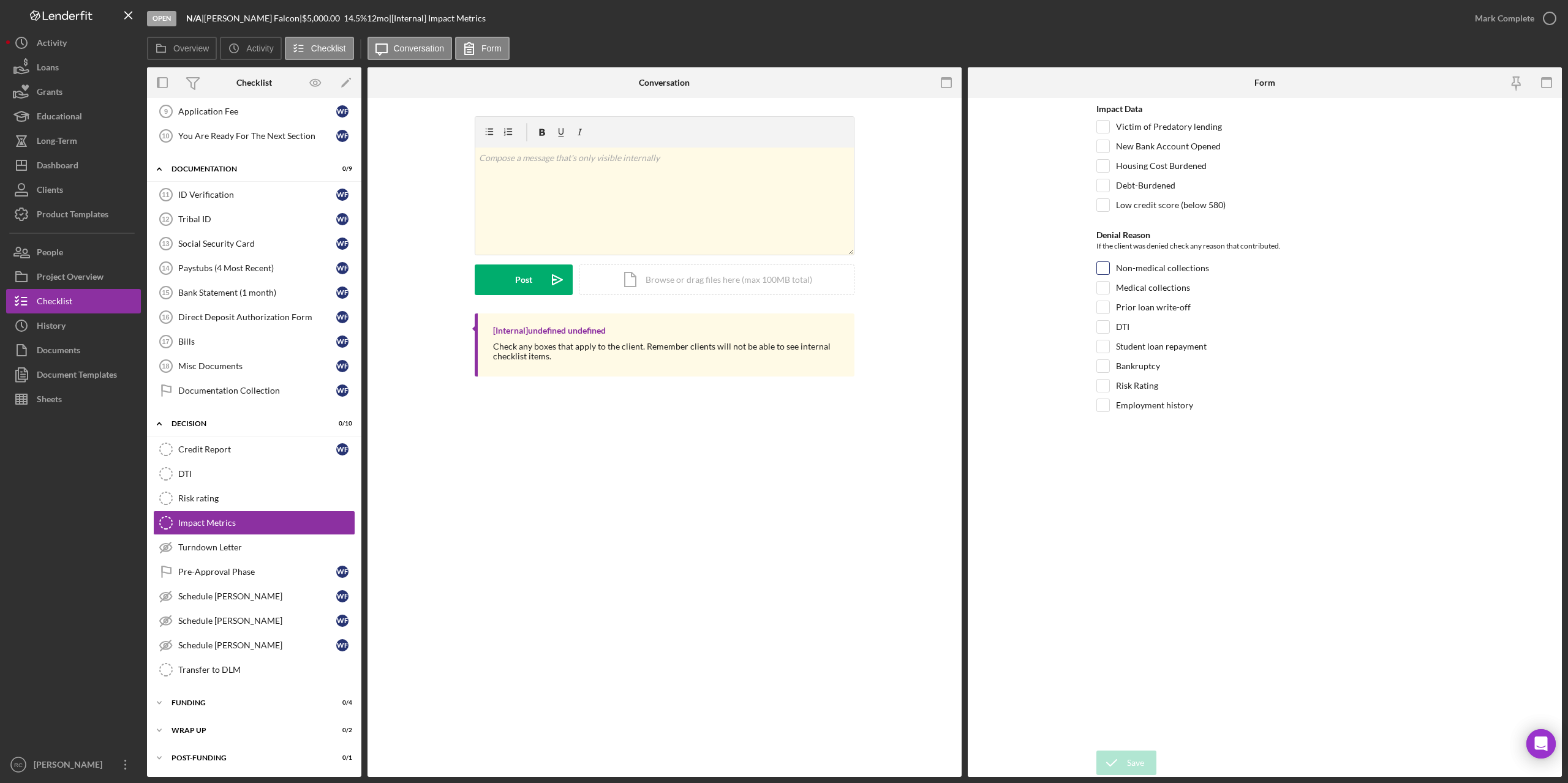
click at [1104, 267] on input "Non-medical collections" at bounding box center [1103, 268] width 12 height 12
checkbox input "true"
click at [1104, 290] on input "Medical collections" at bounding box center [1103, 288] width 12 height 12
checkbox input "true"
click at [1101, 328] on input "DTI" at bounding box center [1103, 327] width 12 height 12
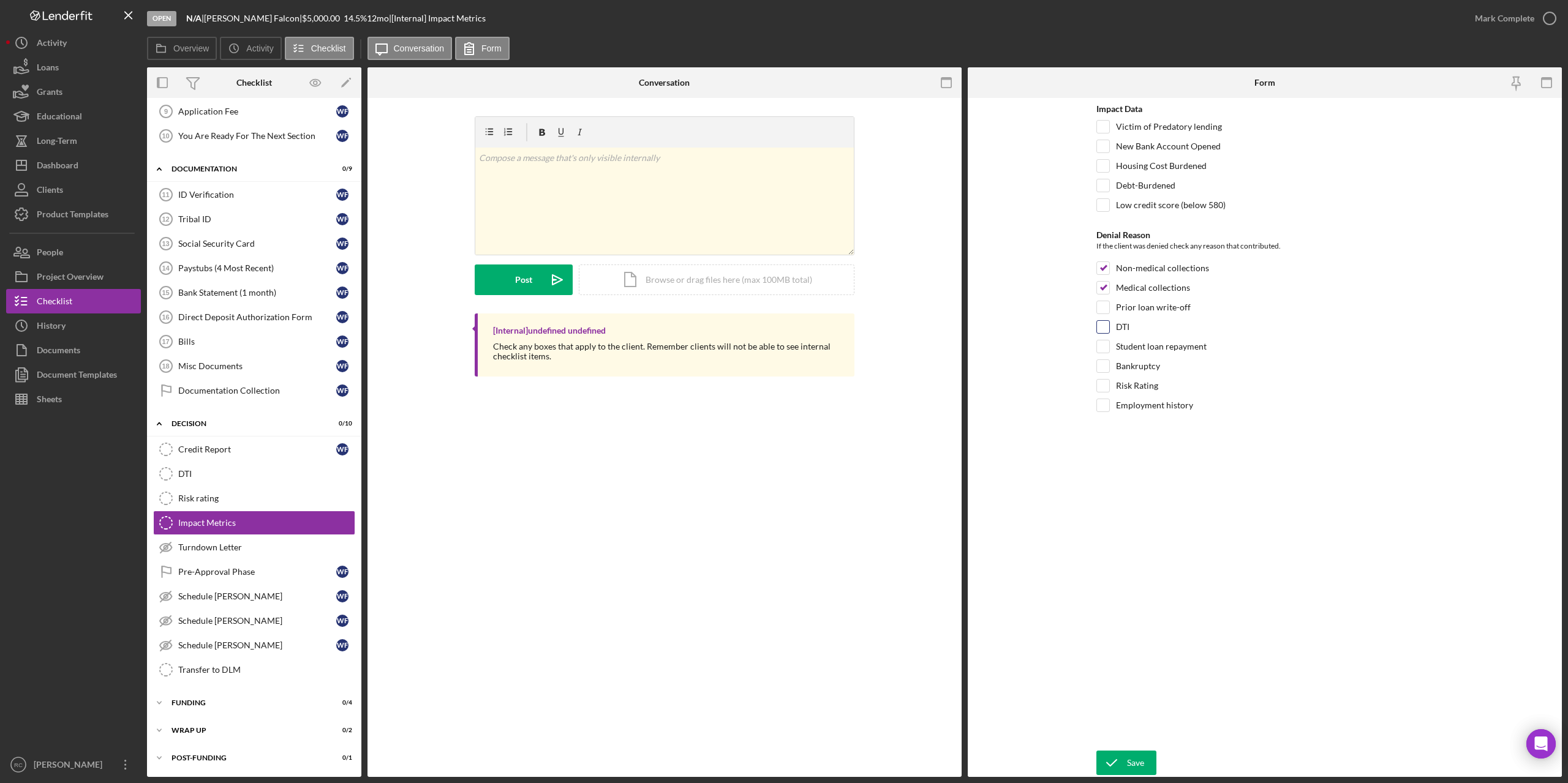
checkbox input "true"
click at [1135, 763] on div "Save" at bounding box center [1135, 763] width 17 height 24
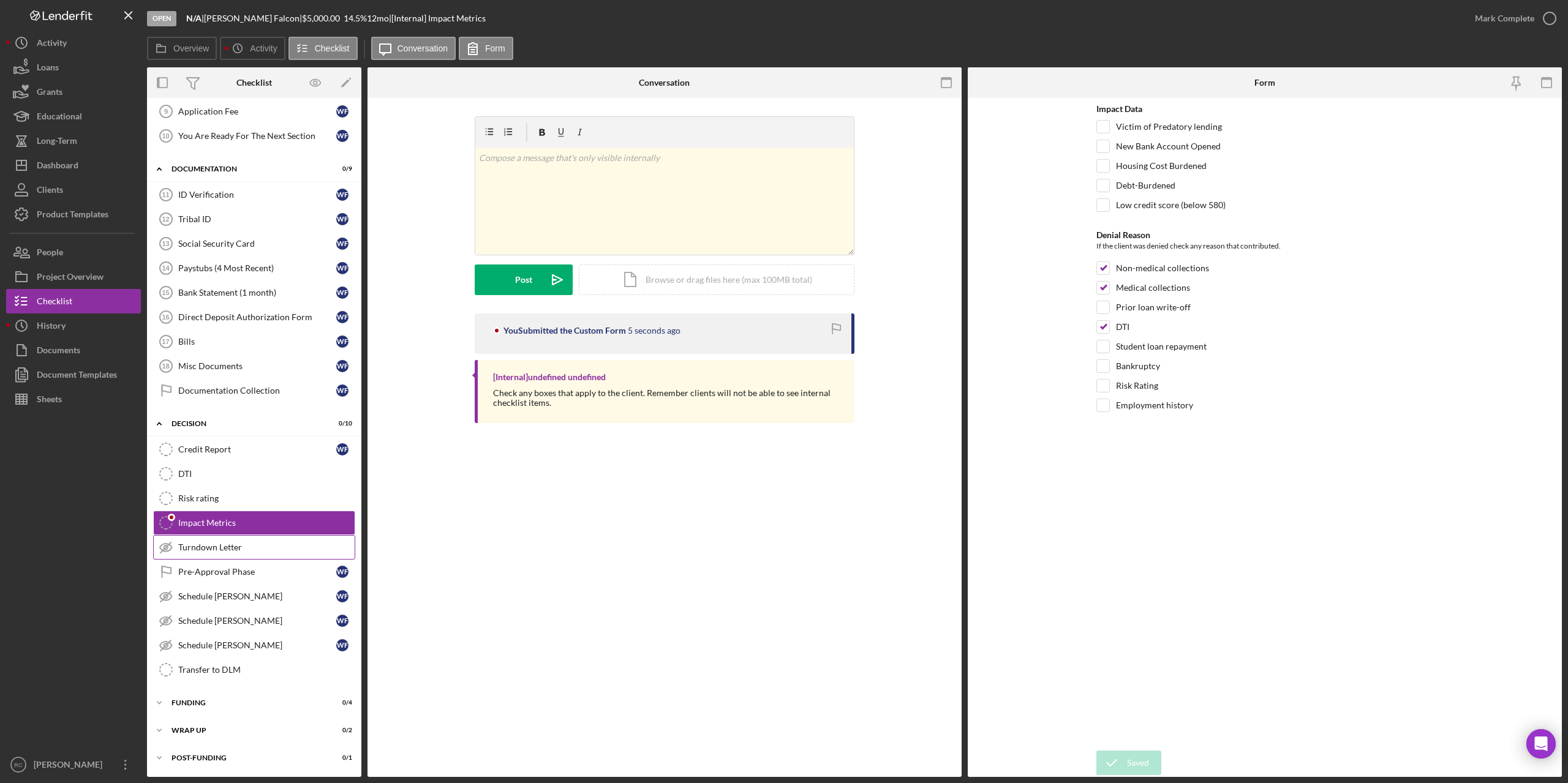
click at [224, 550] on div "Turndown Letter" at bounding box center [266, 548] width 176 height 10
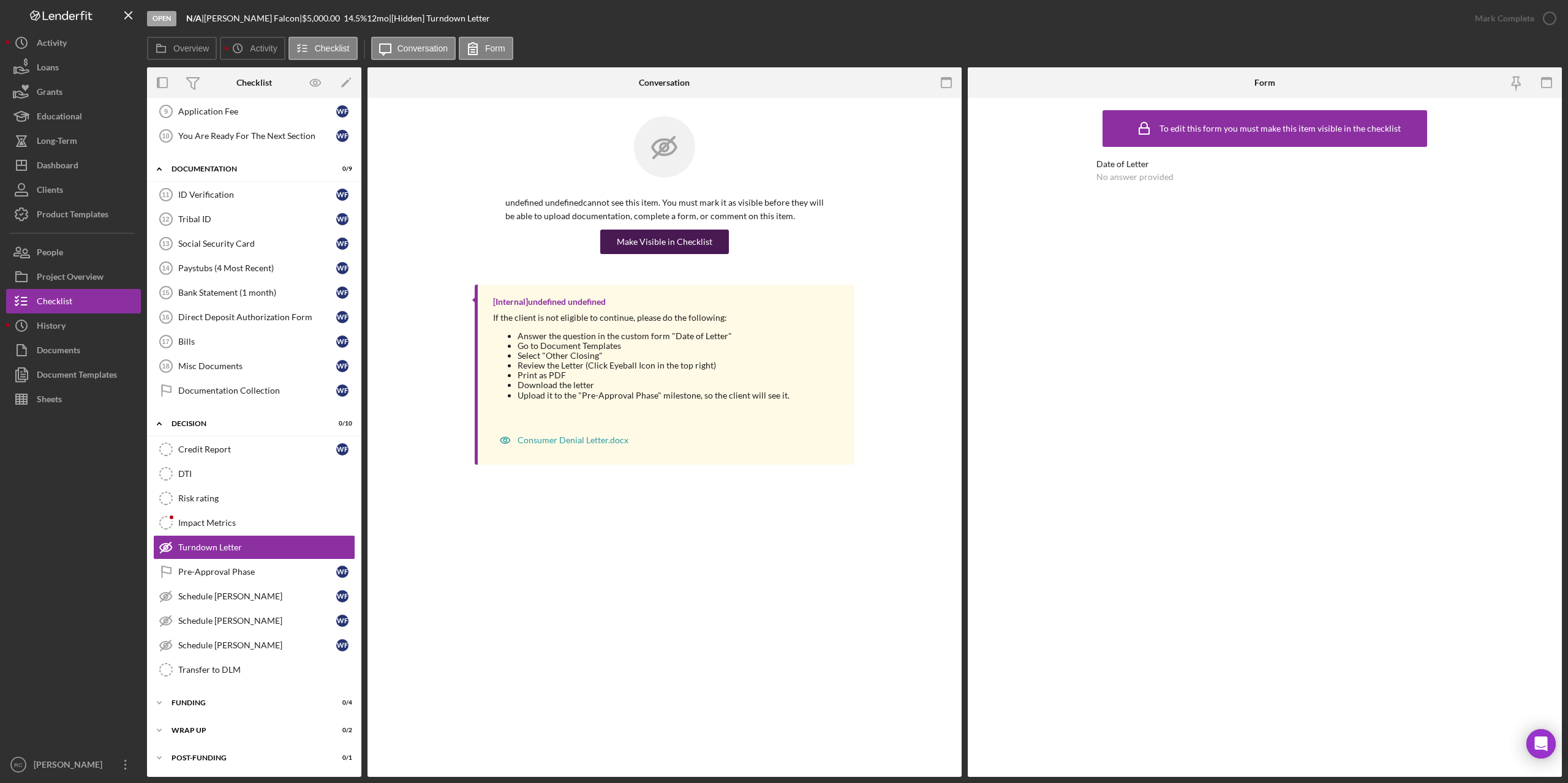
click at [672, 241] on div "Make Visible in Checklist" at bounding box center [665, 242] width 95 height 24
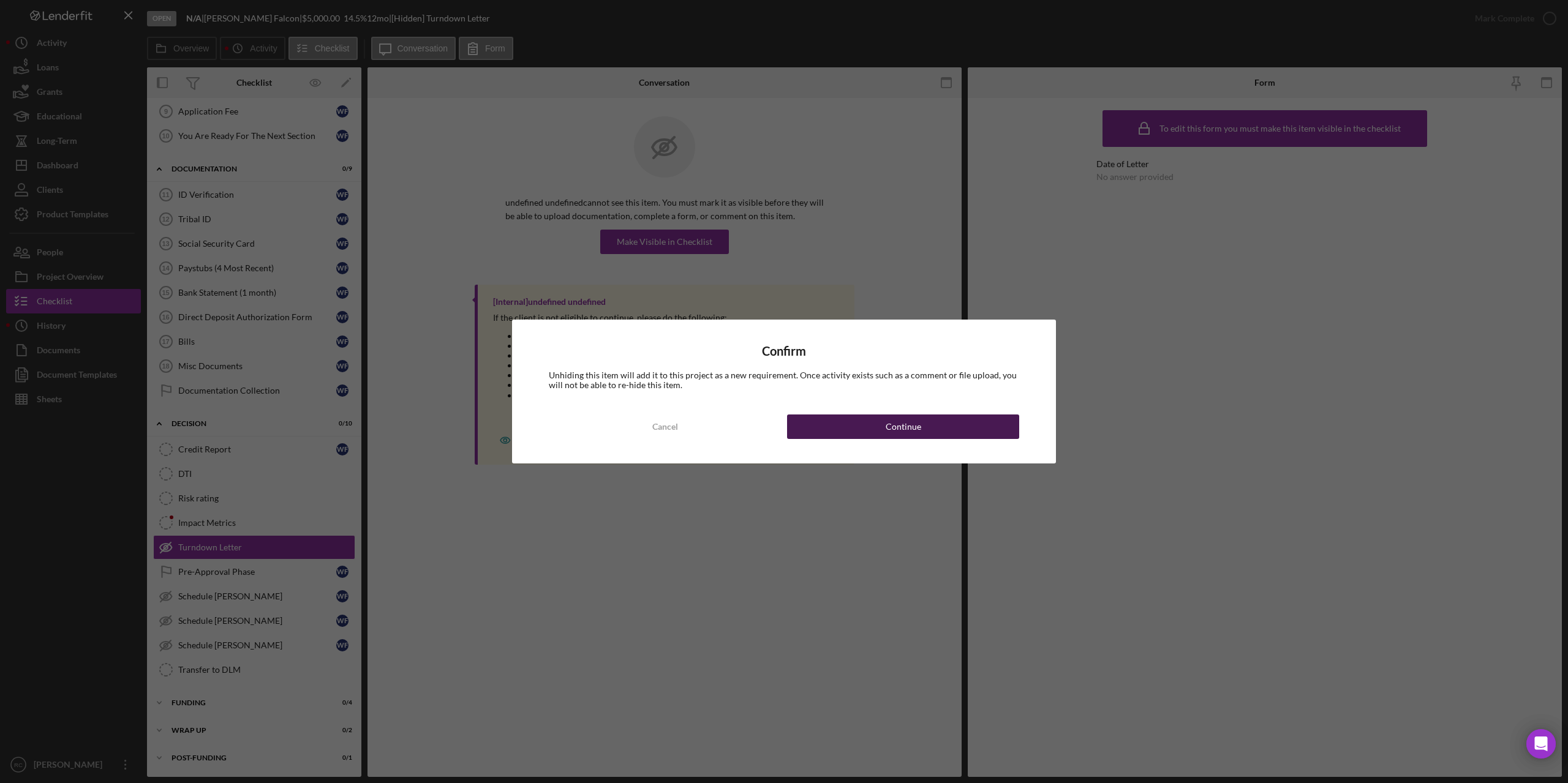
click at [860, 429] on button "Continue" at bounding box center [903, 427] width 232 height 24
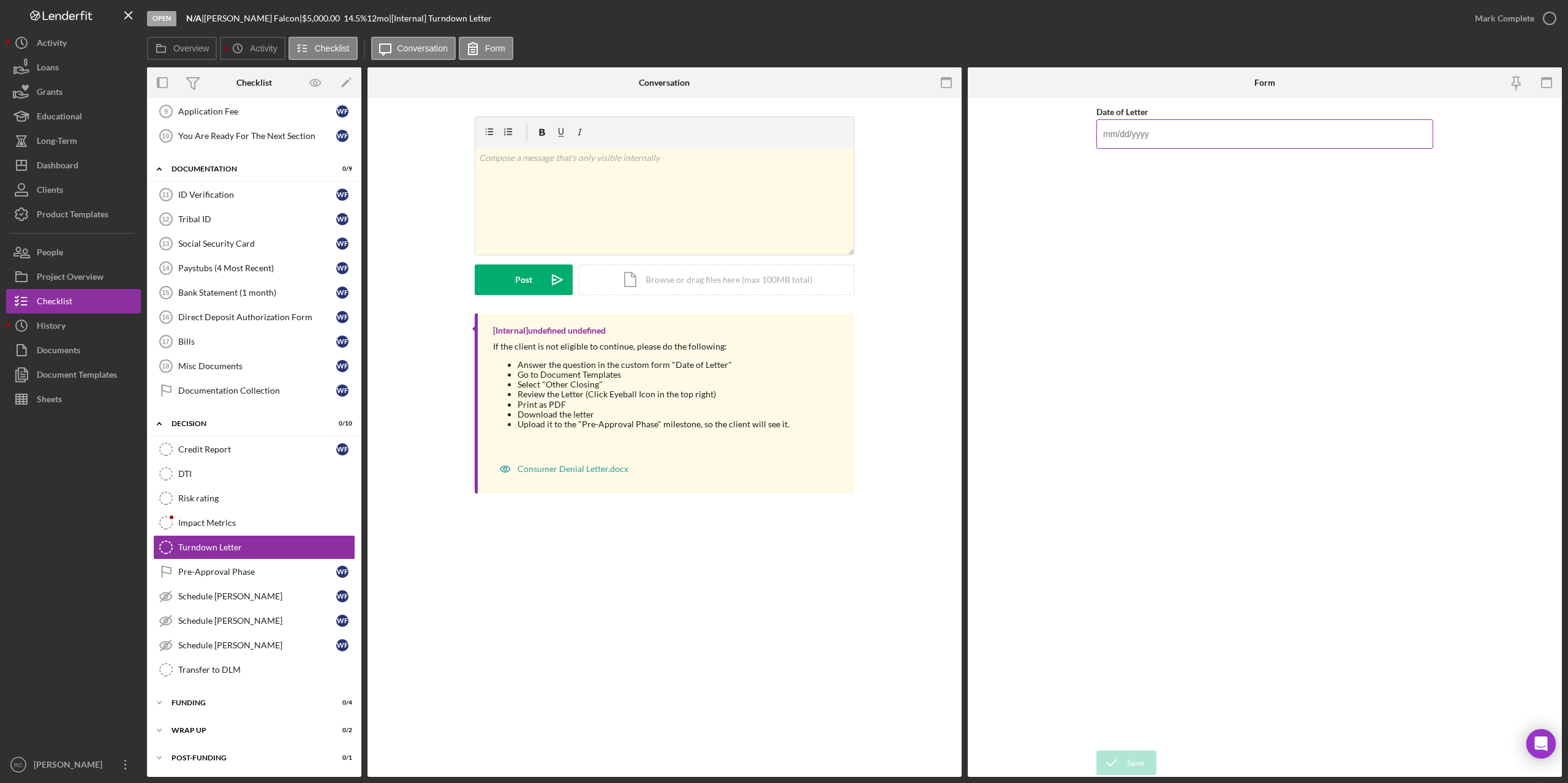
click at [1127, 135] on input "Date of Letter" at bounding box center [1265, 134] width 337 height 29
type input "09/02/2025"
click at [1139, 765] on div "Save" at bounding box center [1135, 763] width 17 height 24
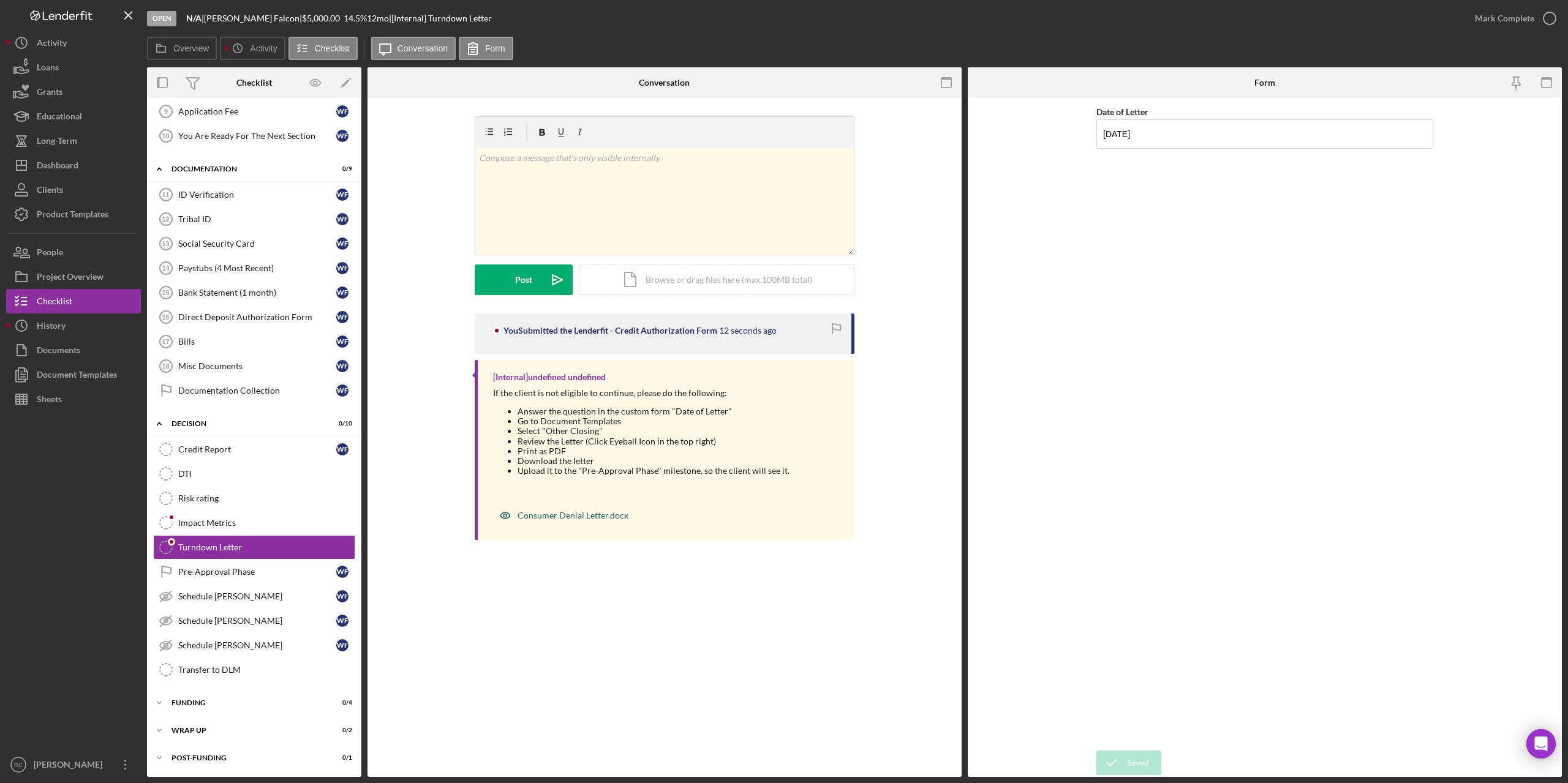
click at [583, 514] on div "Consumer Denial Letter.docx" at bounding box center [573, 516] width 111 height 10
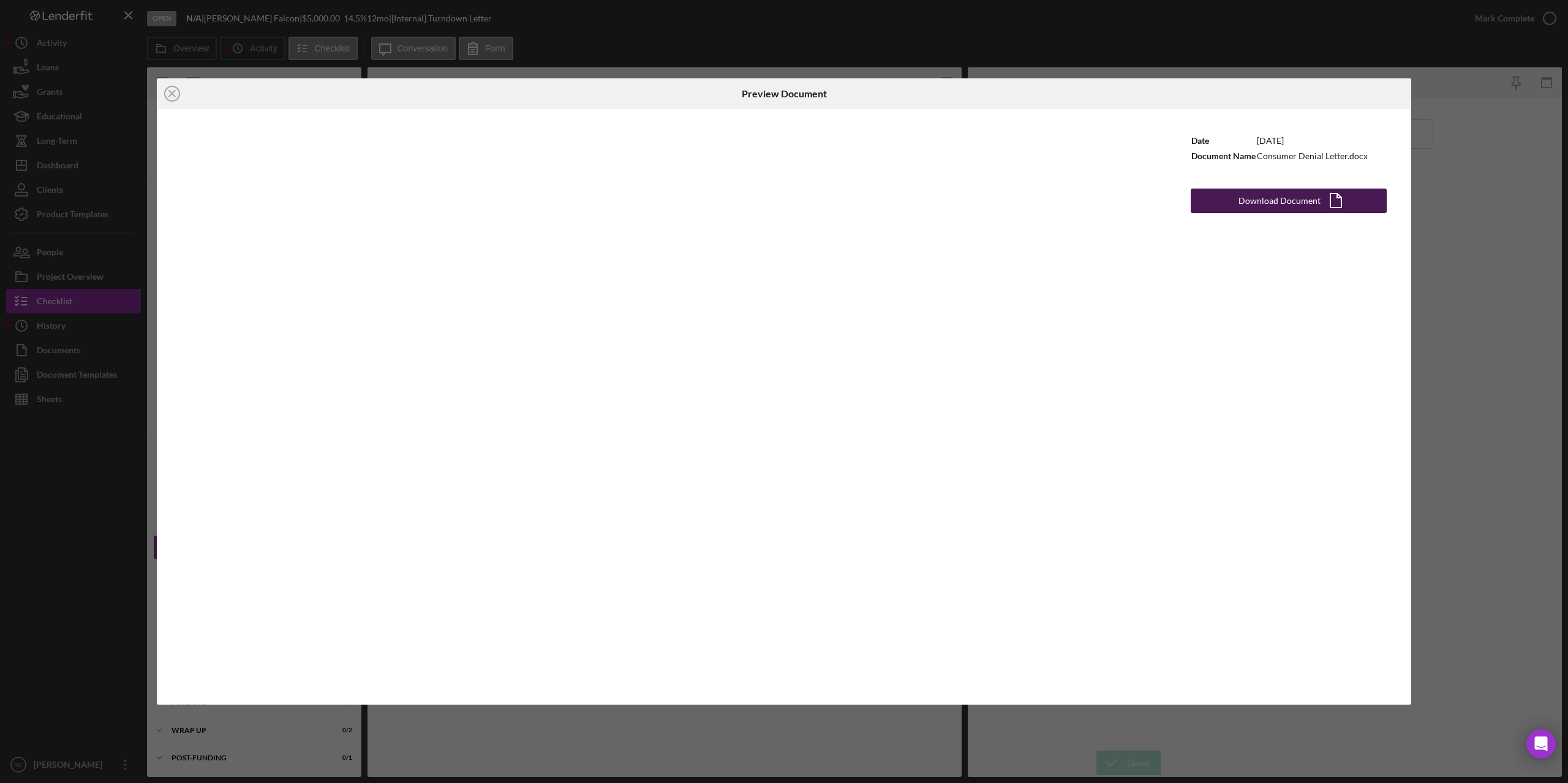
click at [1278, 199] on div "Download Document" at bounding box center [1279, 201] width 82 height 24
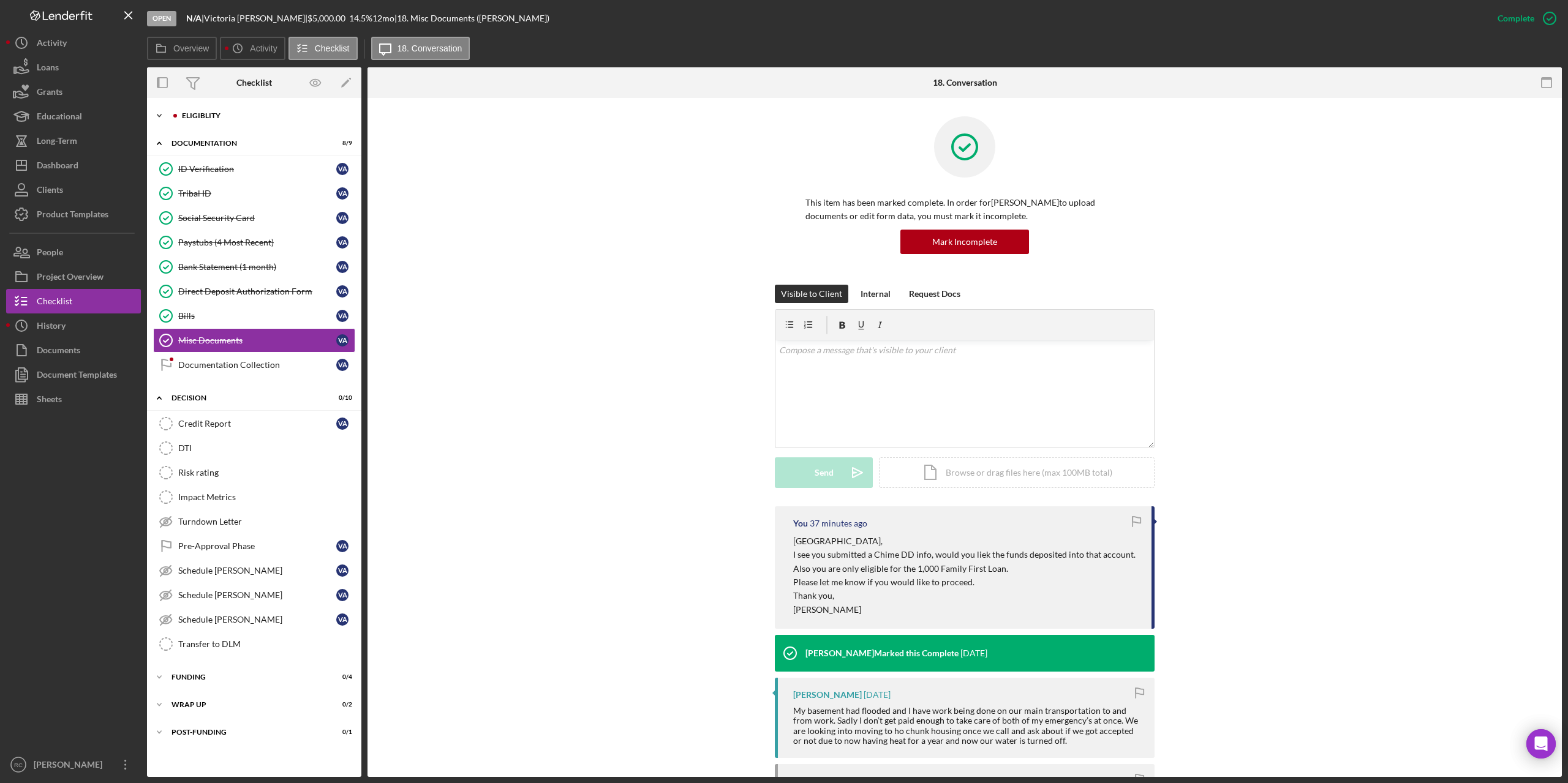
click at [188, 114] on div "Eligiblity" at bounding box center [263, 116] width 164 height 7
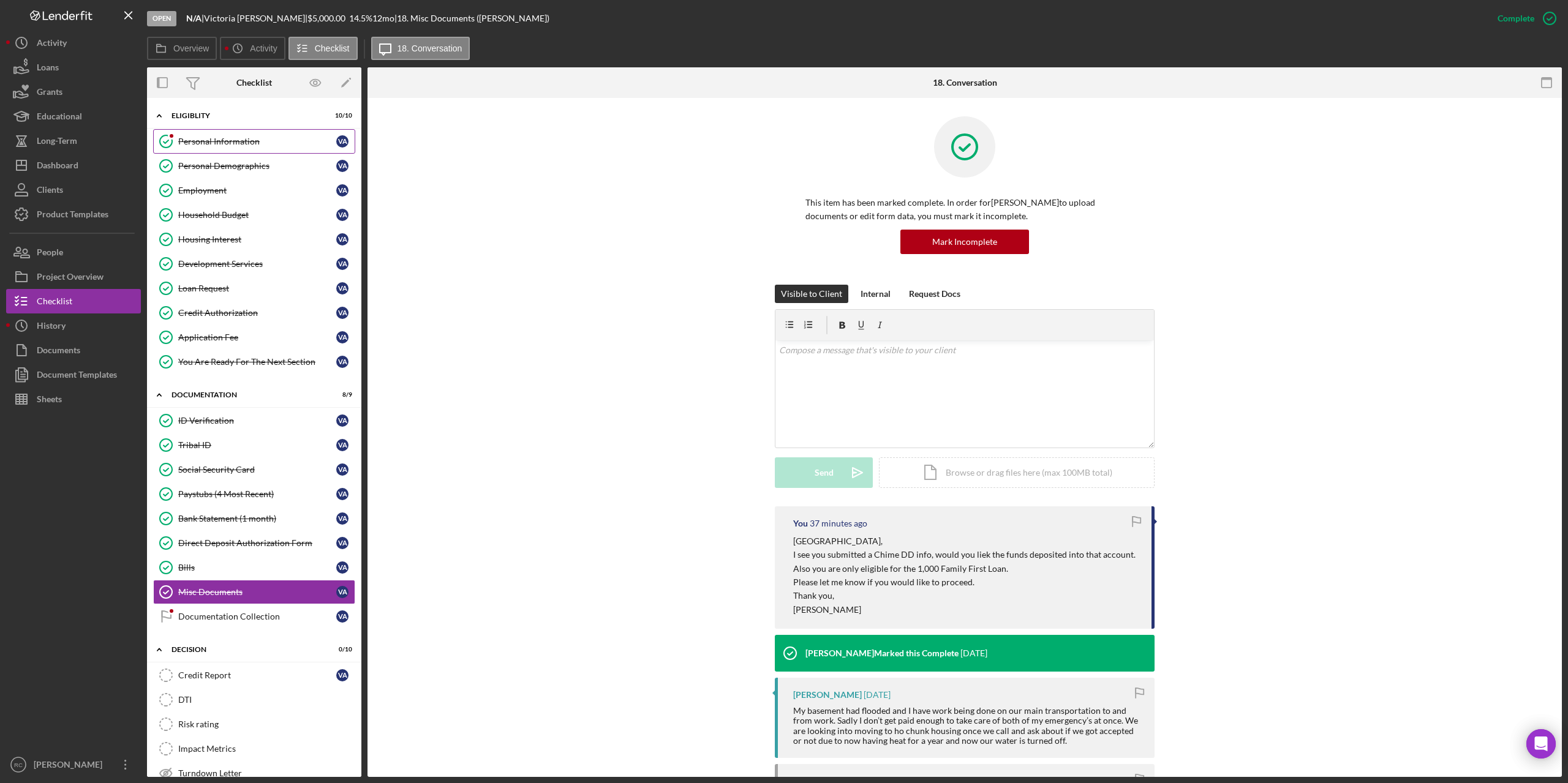
click at [211, 144] on div "Personal Information" at bounding box center [257, 141] width 158 height 10
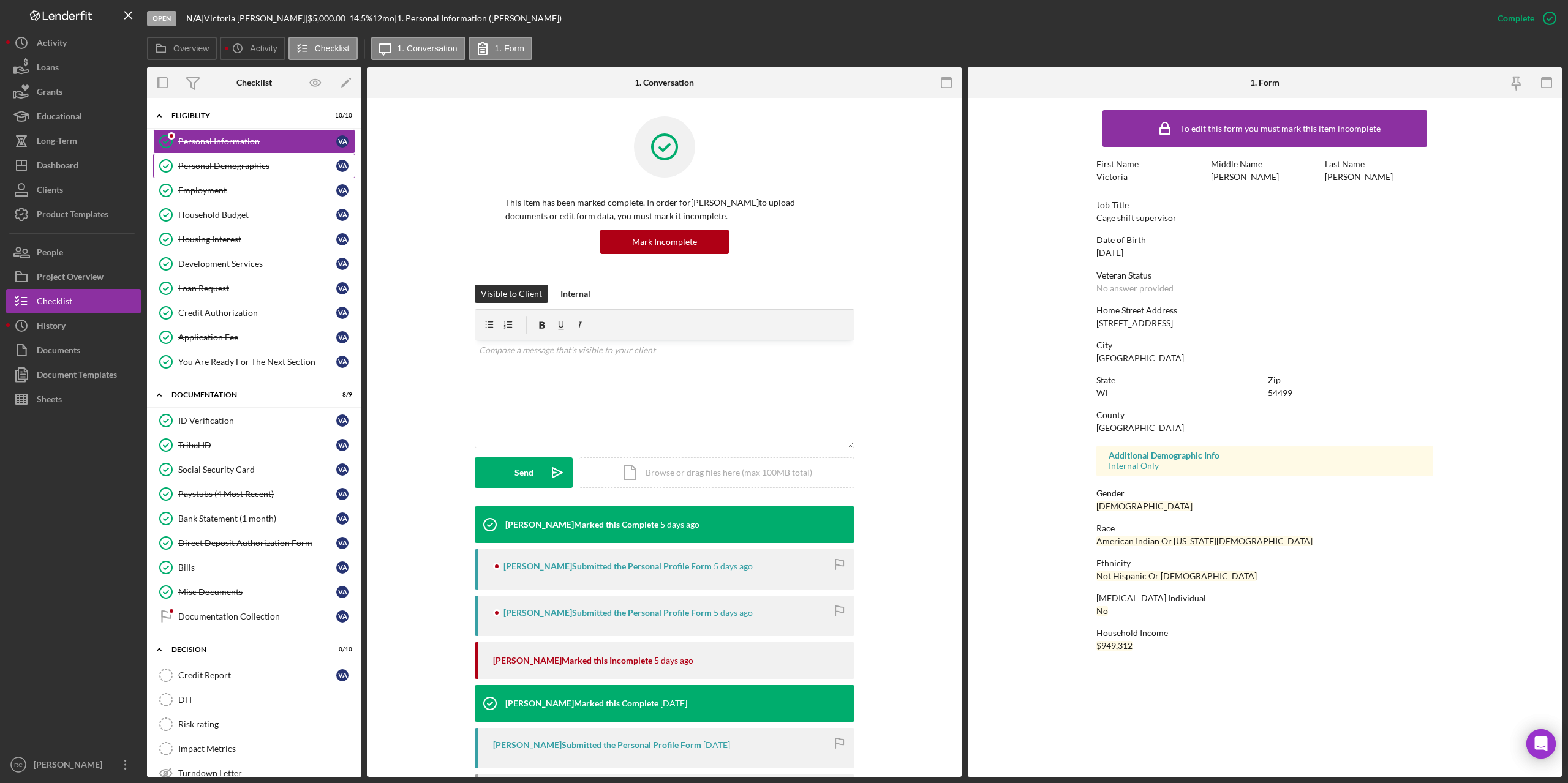
click at [206, 166] on div "Personal Demographics" at bounding box center [257, 166] width 158 height 10
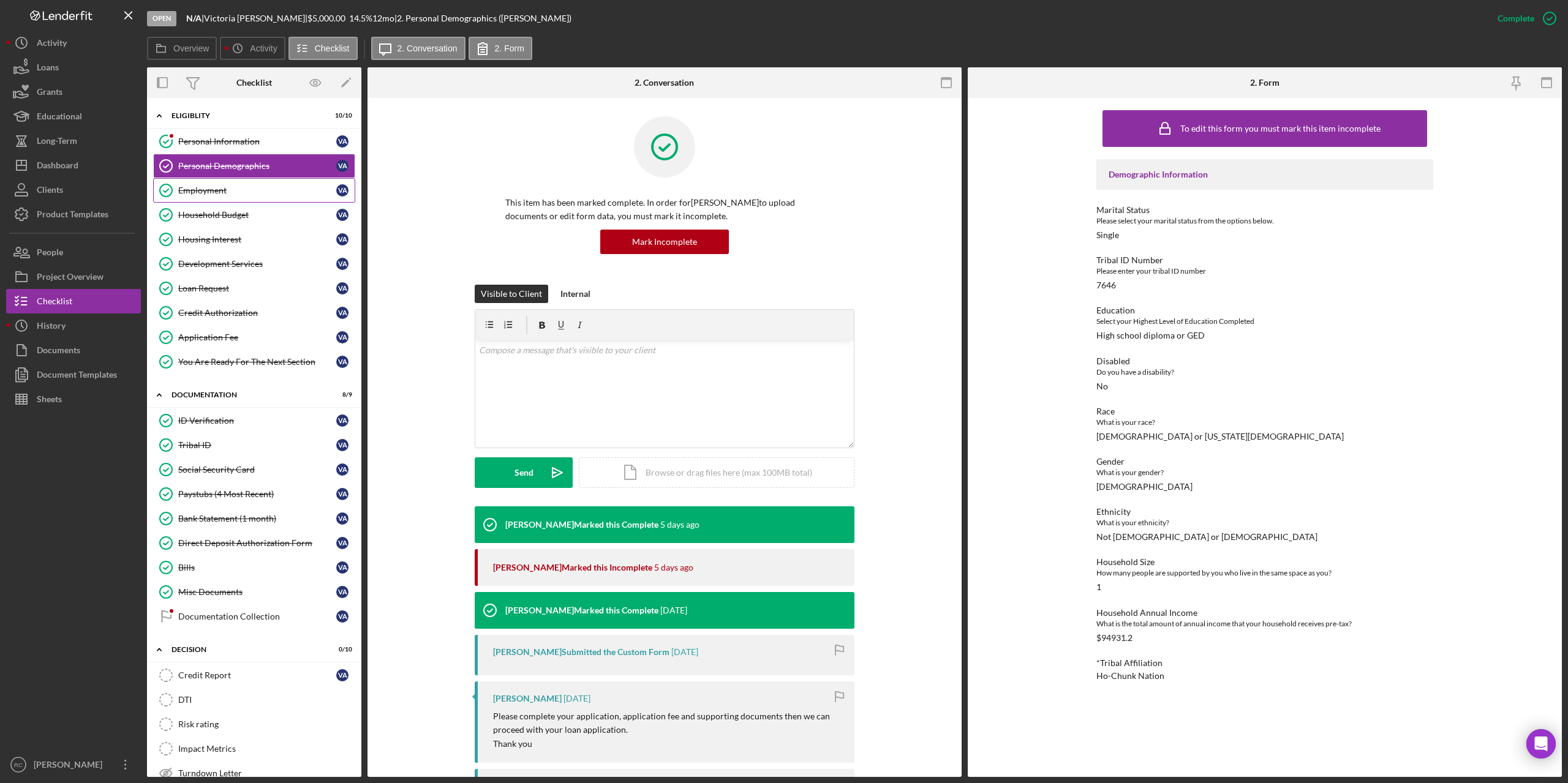
click at [203, 188] on div "Employment" at bounding box center [257, 190] width 158 height 10
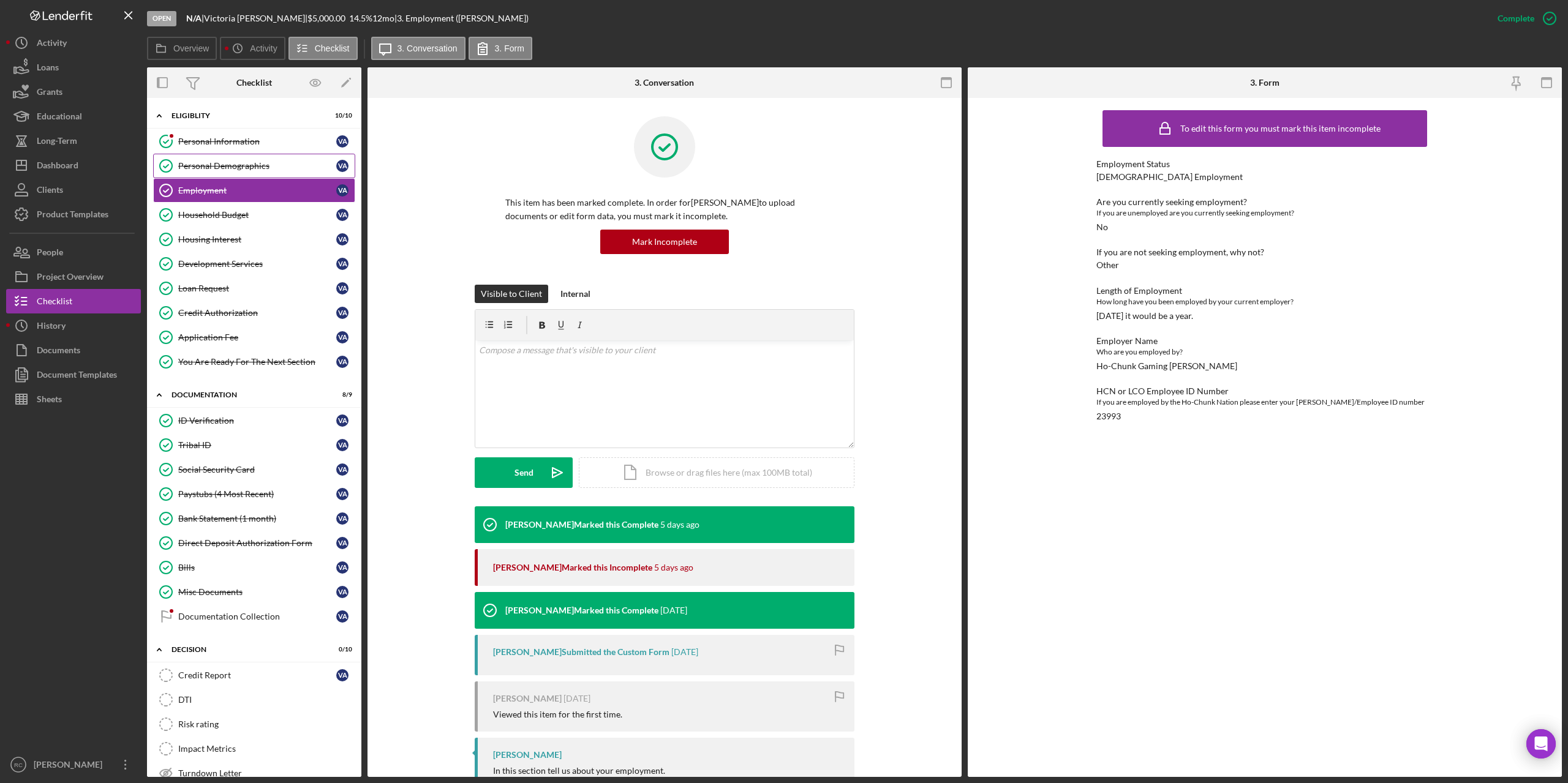
click at [198, 164] on div "Personal Demographics" at bounding box center [257, 166] width 158 height 10
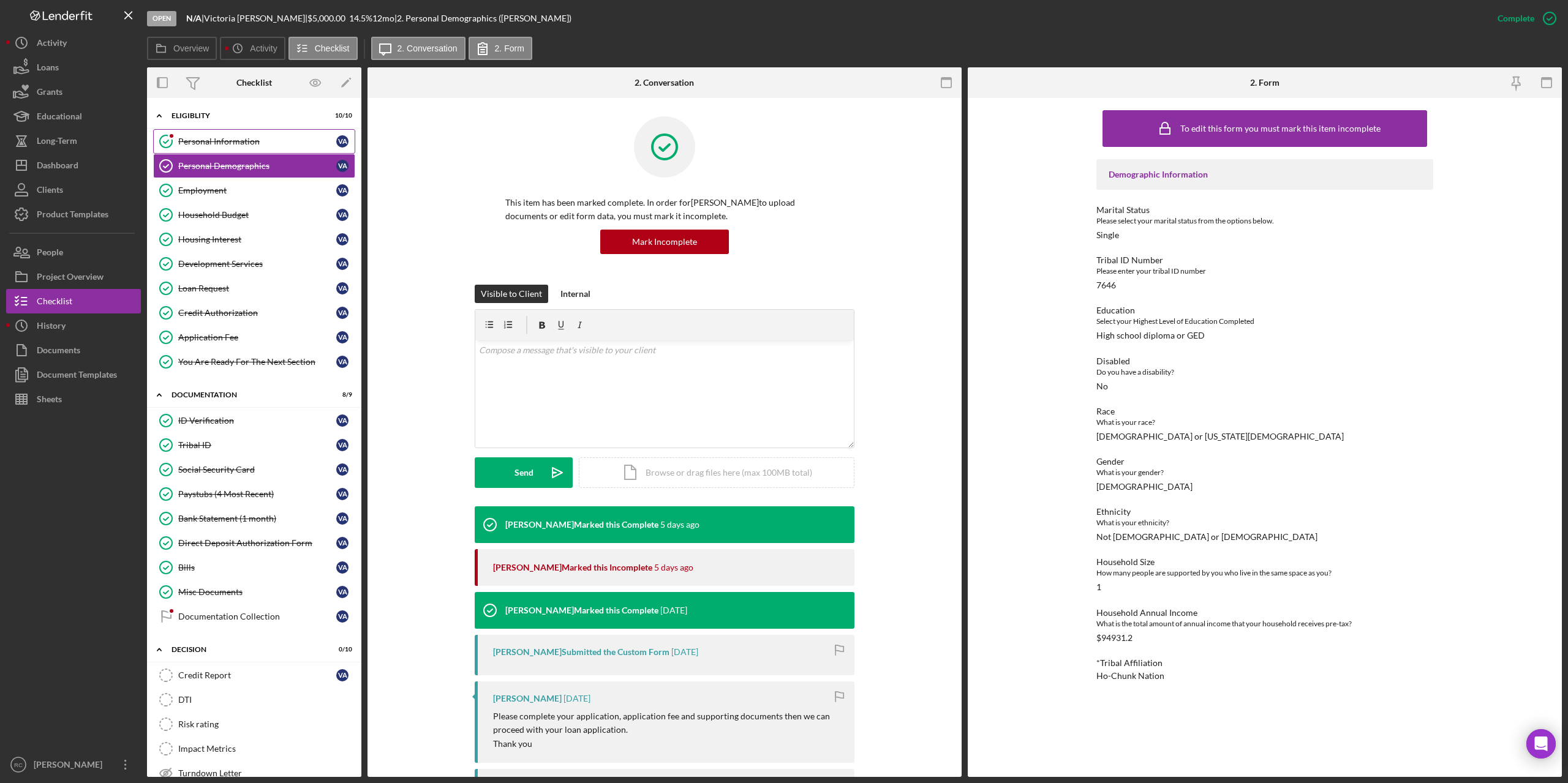
click at [206, 139] on div "Personal Information" at bounding box center [257, 141] width 158 height 10
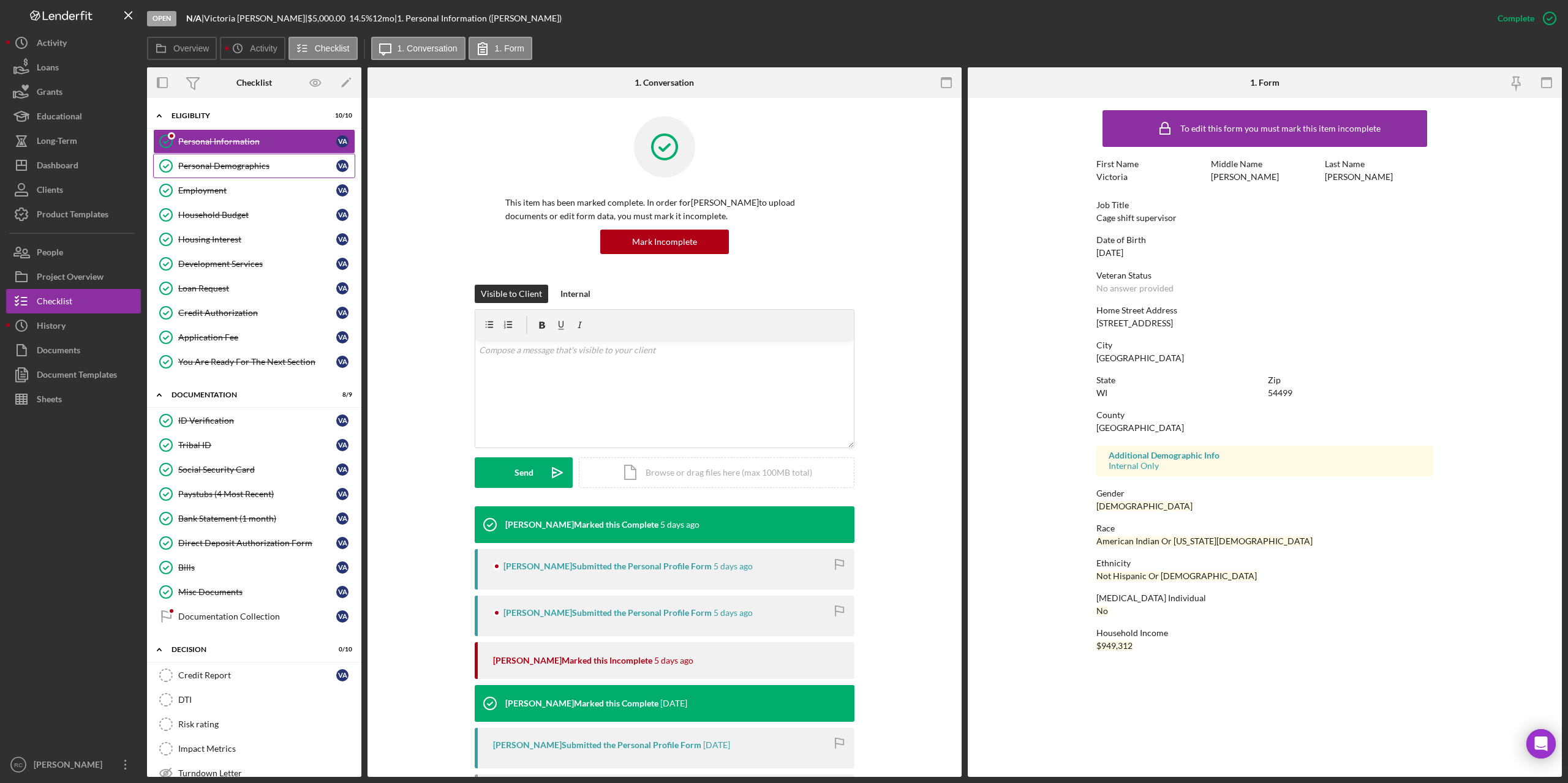
click at [241, 167] on div "Personal Demographics" at bounding box center [257, 166] width 158 height 10
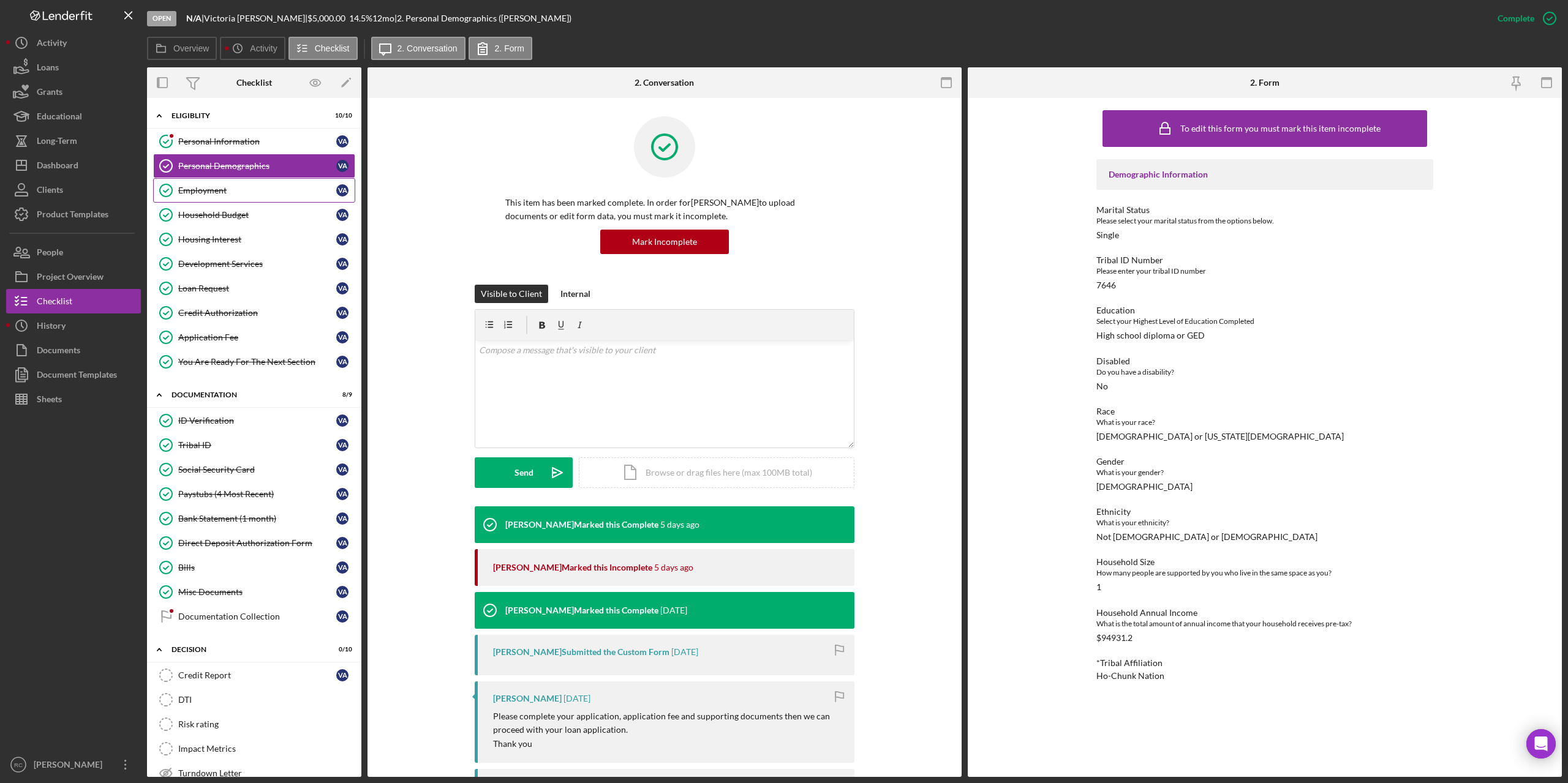
click at [212, 189] on div "Employment" at bounding box center [257, 190] width 158 height 10
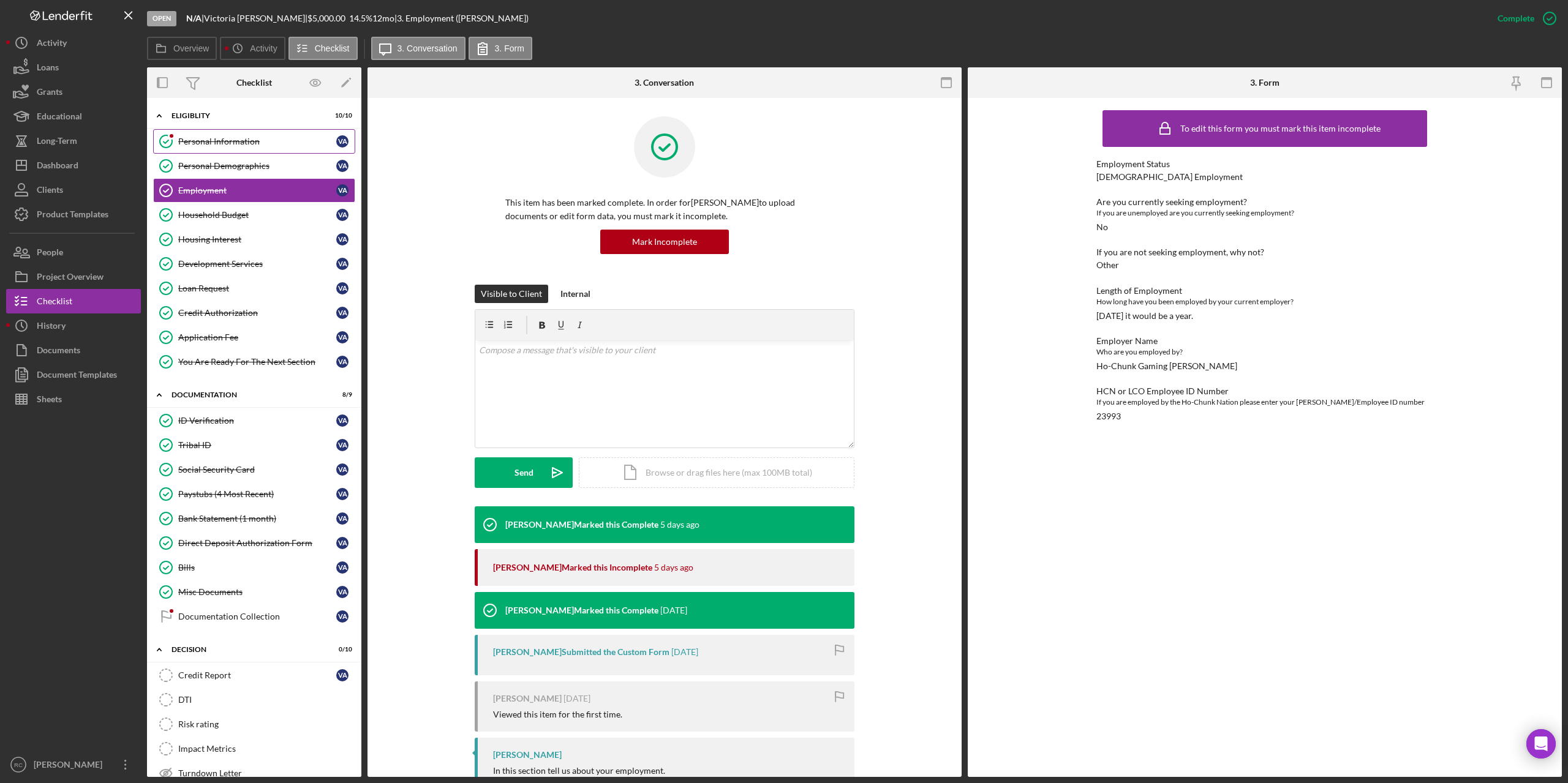
click at [223, 140] on div "Personal Information" at bounding box center [257, 141] width 158 height 10
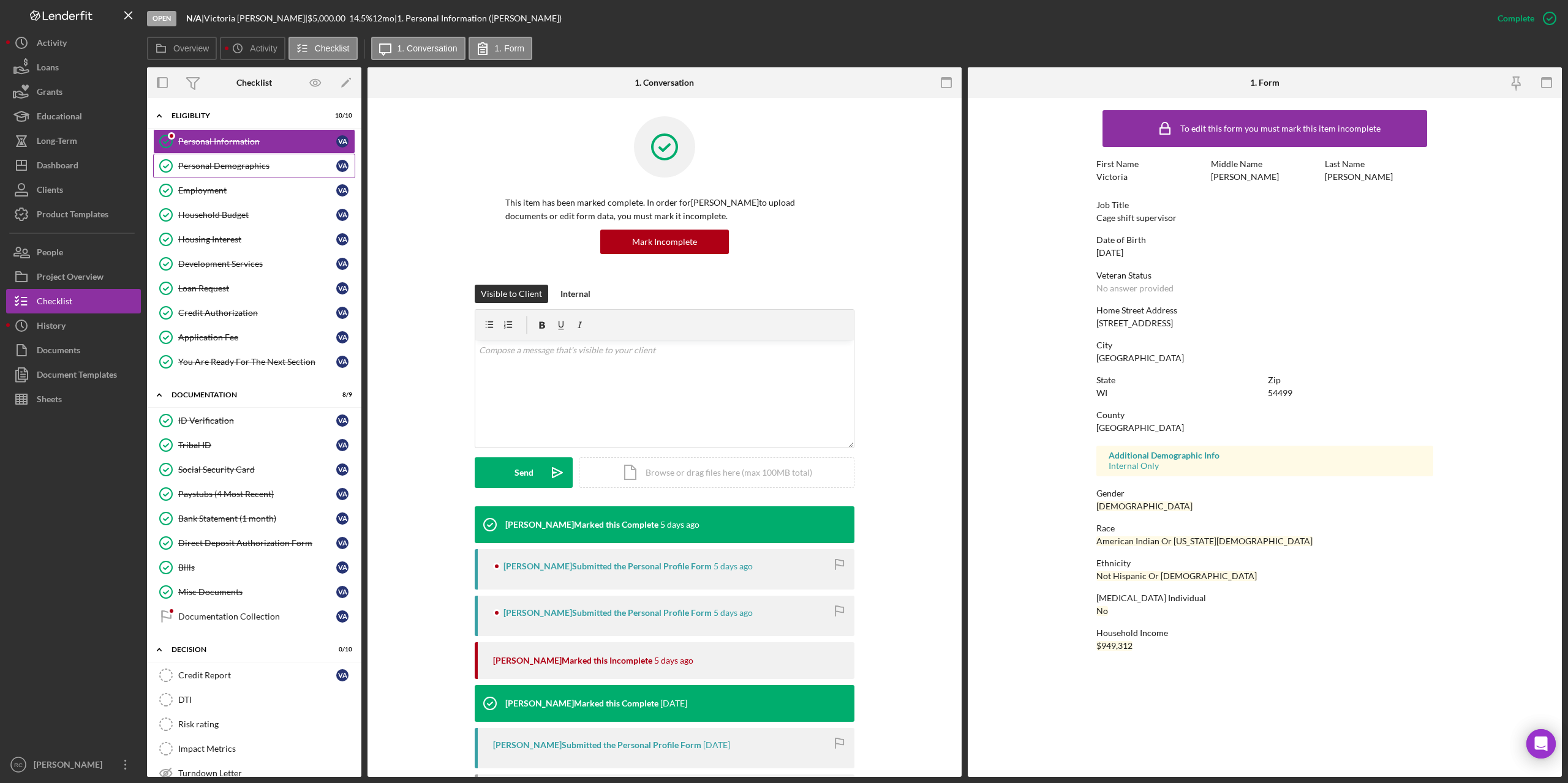
click at [230, 169] on div "Personal Demographics" at bounding box center [257, 166] width 158 height 10
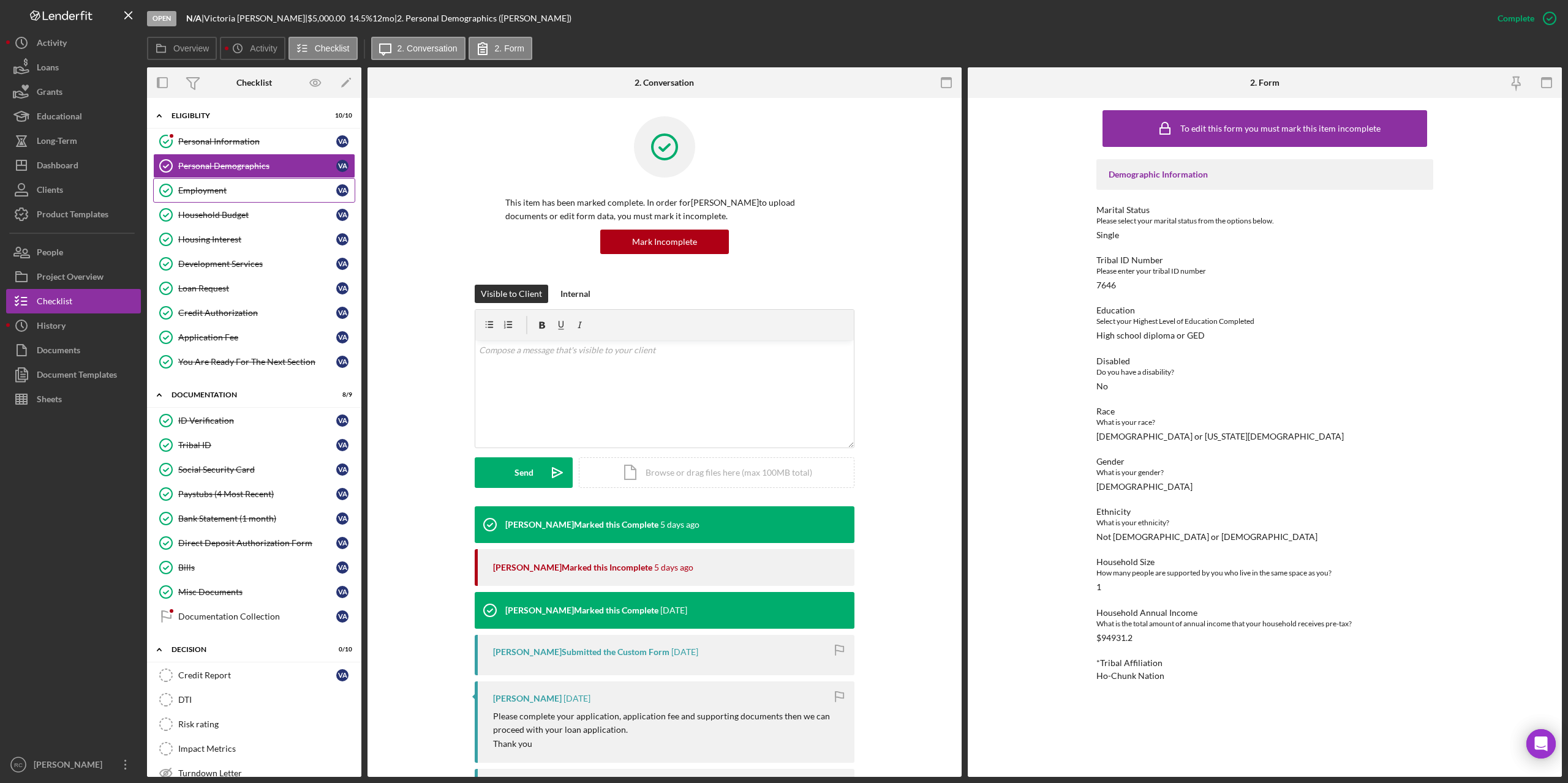
click at [213, 187] on div "Employment" at bounding box center [257, 190] width 158 height 10
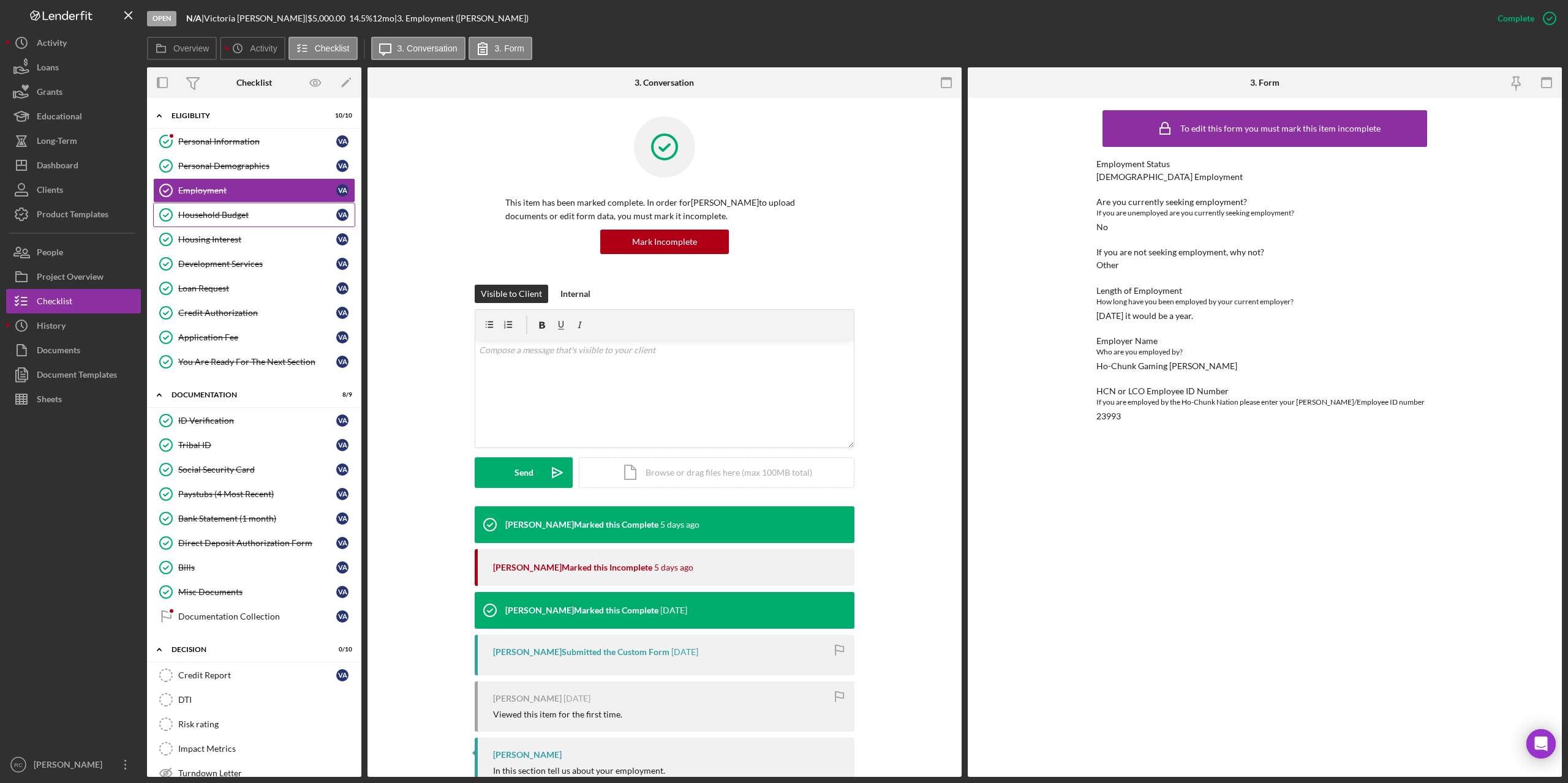
click at [215, 218] on div "Household Budget" at bounding box center [257, 215] width 158 height 10
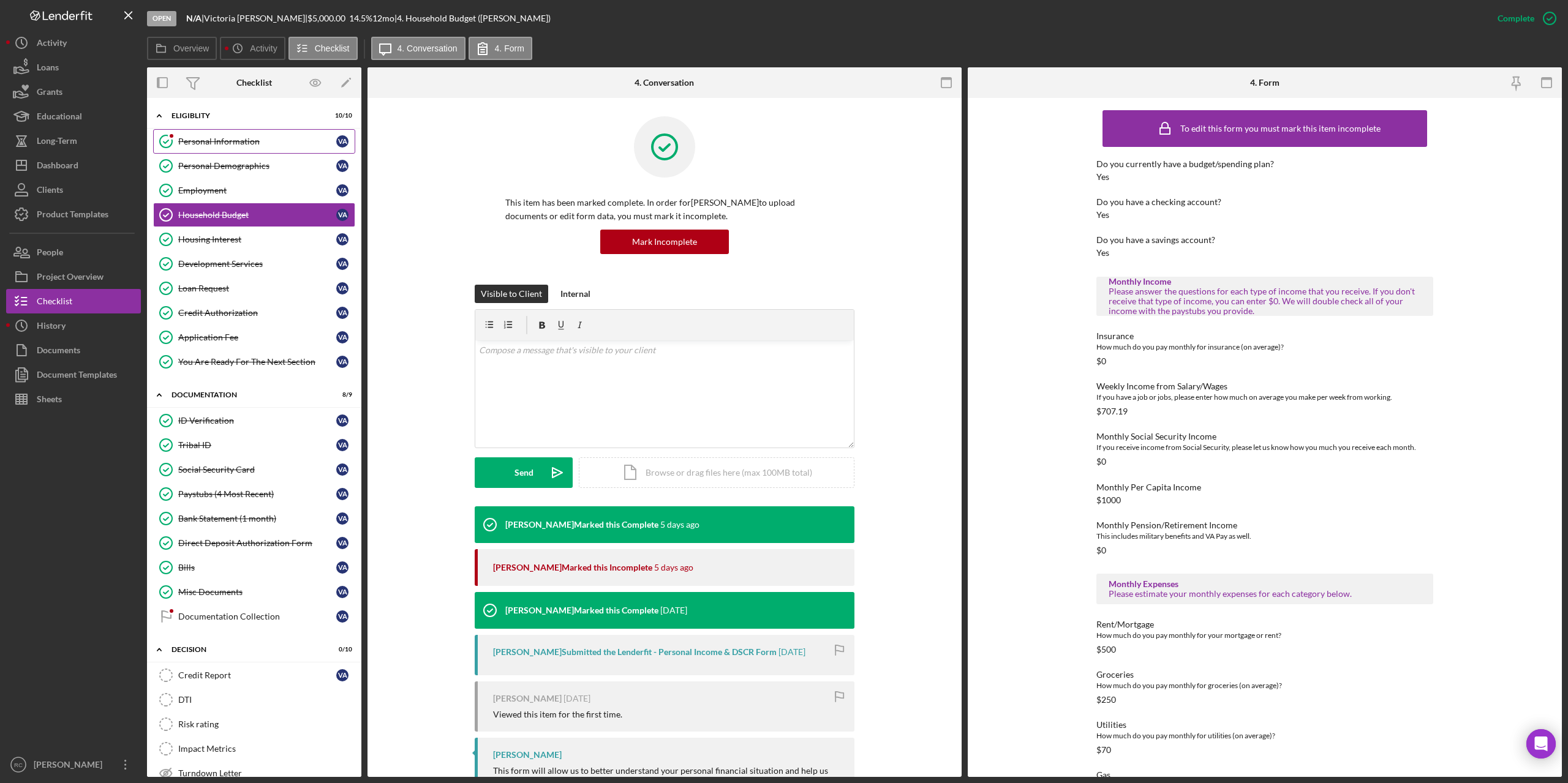
click at [198, 133] on link "Personal Information Personal Information V A" at bounding box center [254, 141] width 202 height 24
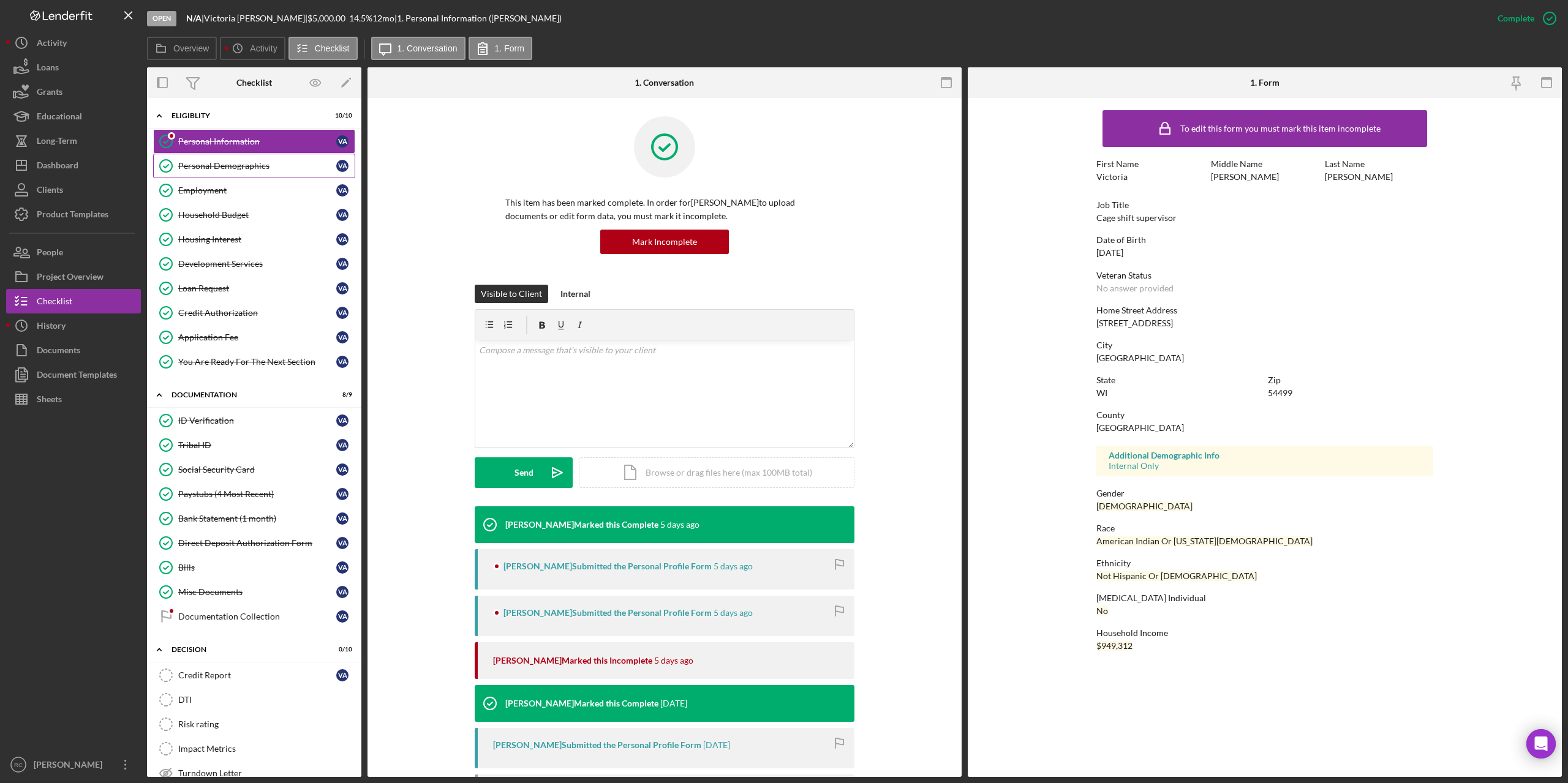
click at [205, 173] on link "Personal Demographics Personal Demographics V A" at bounding box center [254, 166] width 202 height 24
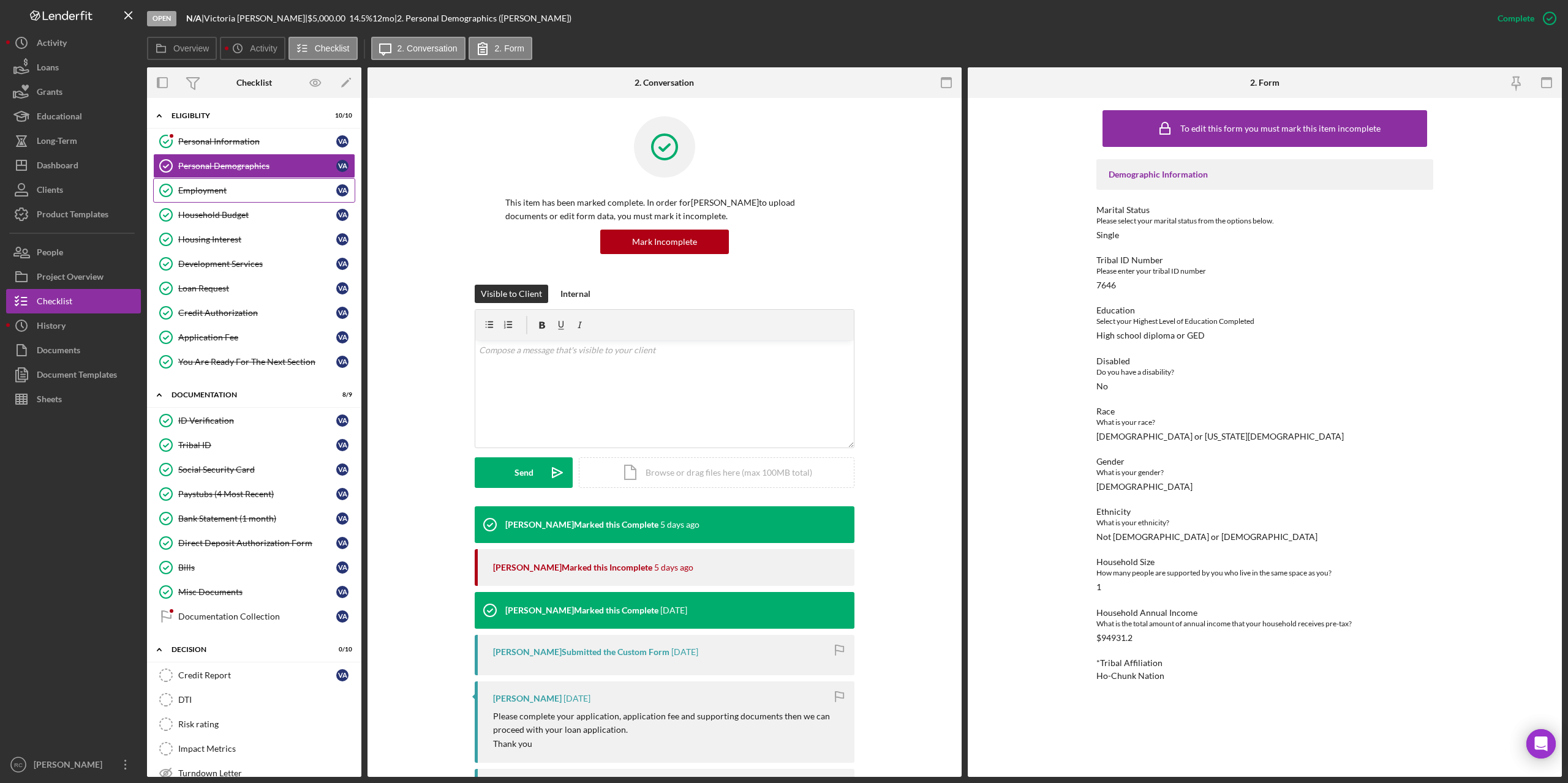
click at [211, 189] on div "Employment" at bounding box center [257, 190] width 158 height 10
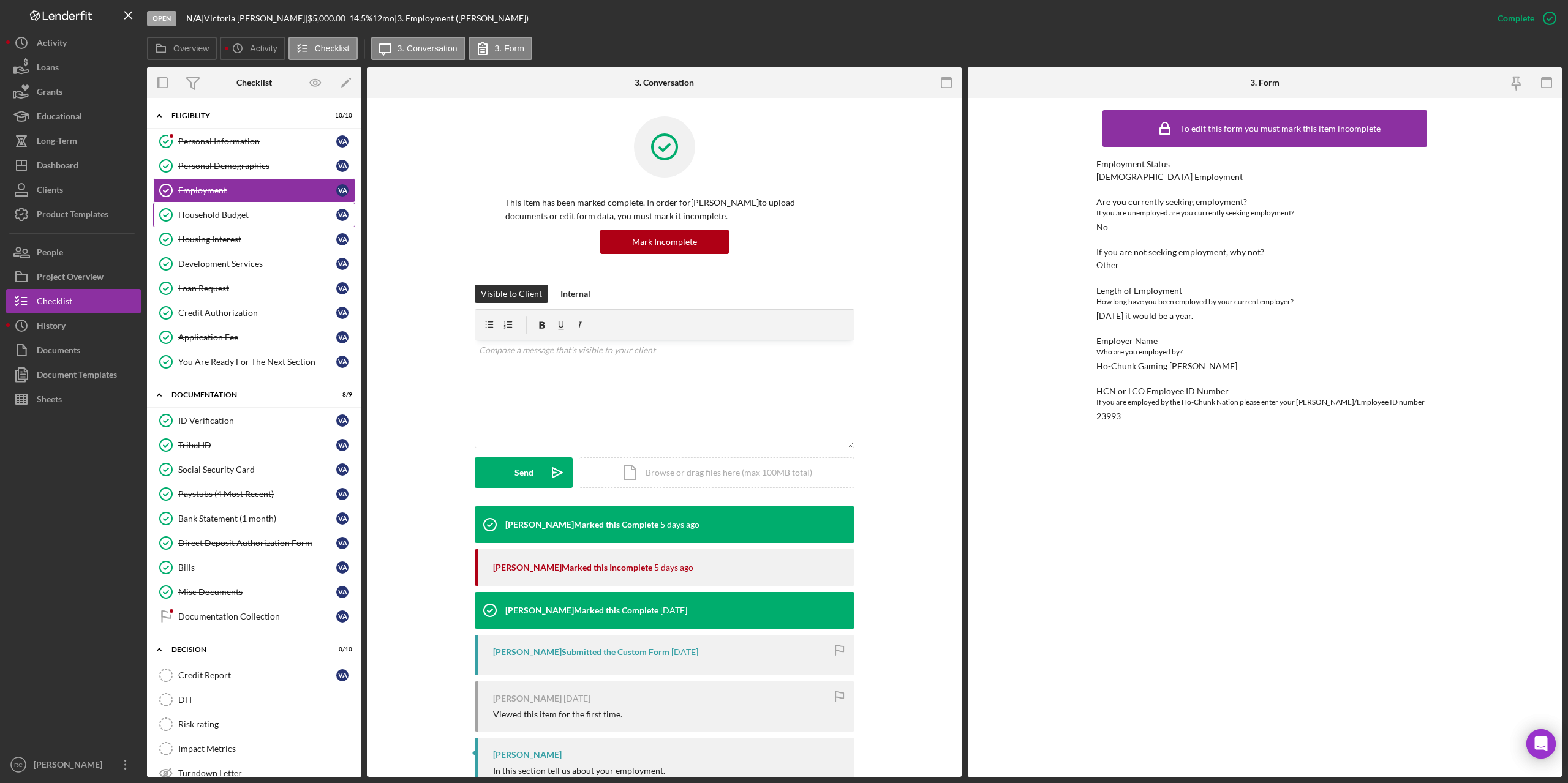
click at [223, 214] on div "Household Budget" at bounding box center [257, 215] width 158 height 10
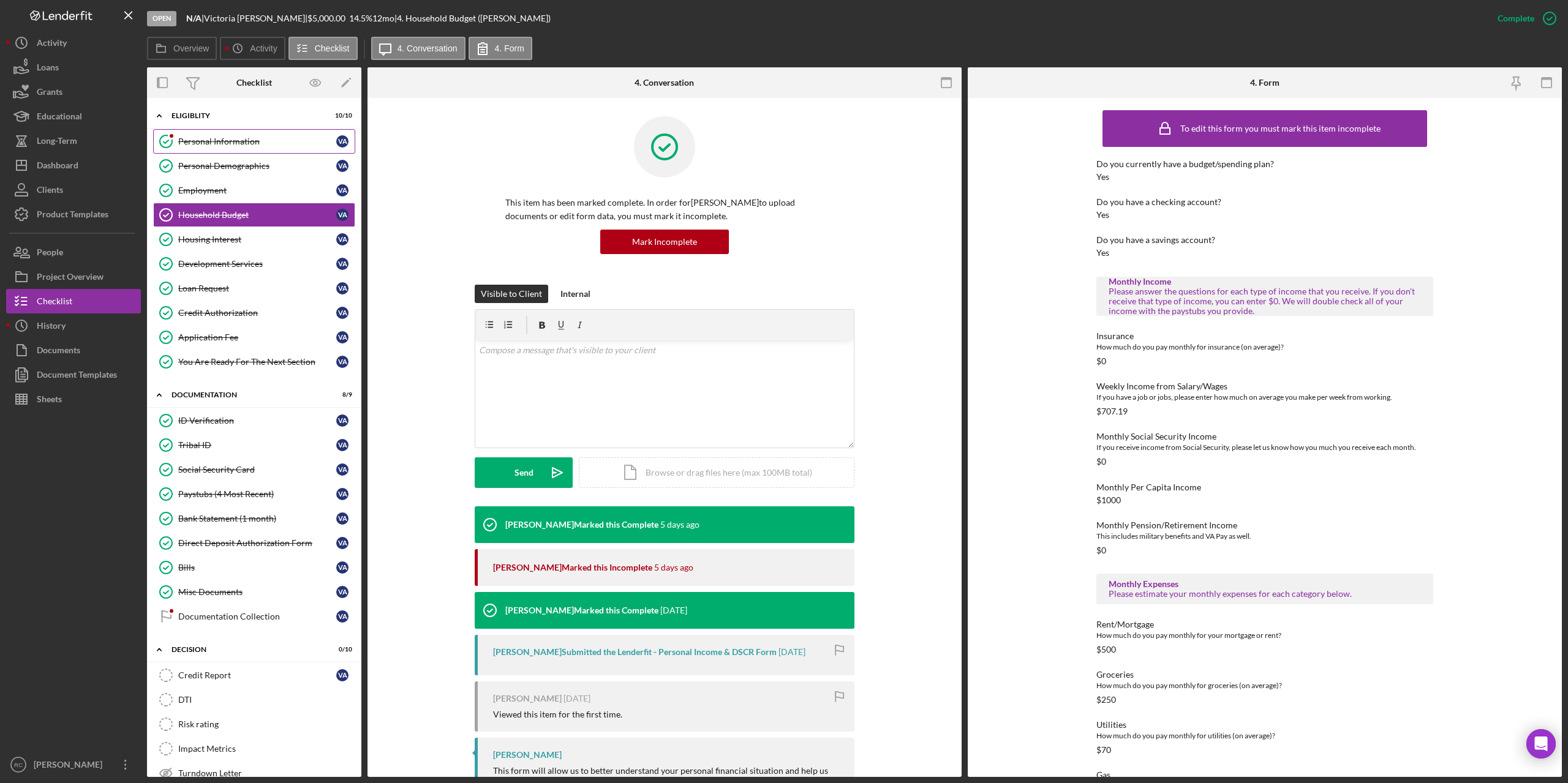
click at [220, 144] on div "Personal Information" at bounding box center [257, 141] width 158 height 10
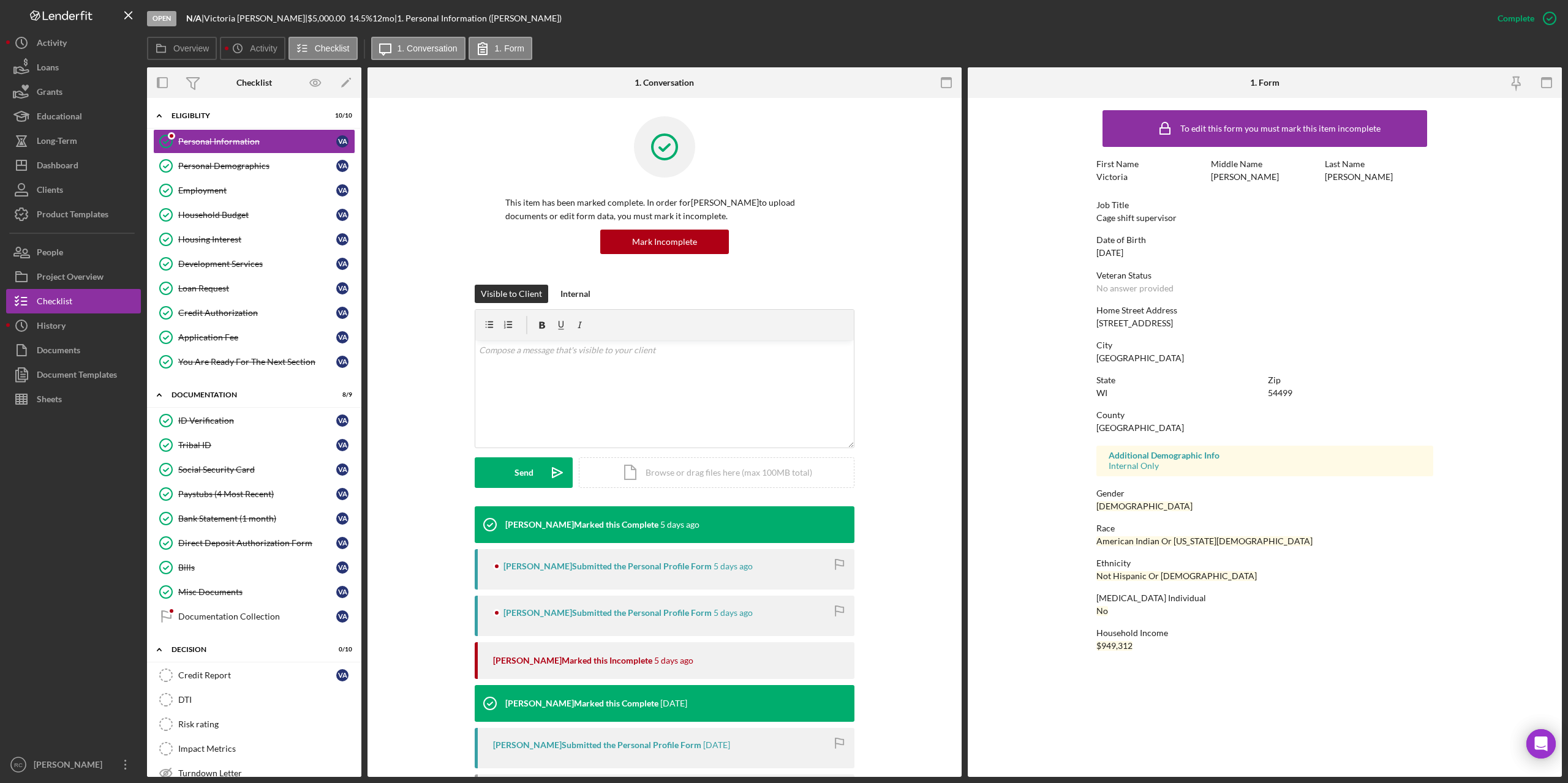
scroll to position [226, 0]
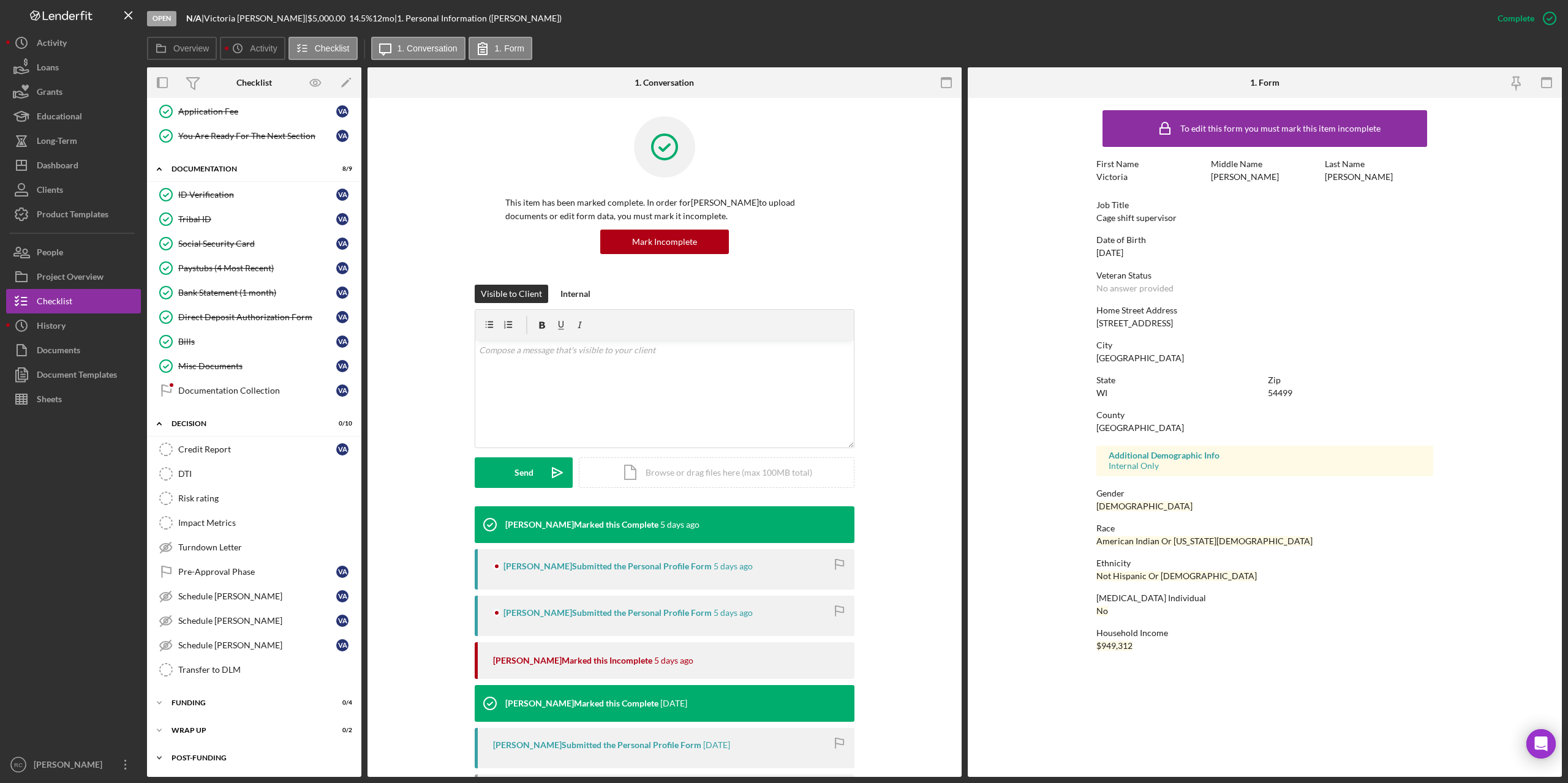
click at [199, 756] on div "Post-Funding" at bounding box center [258, 758] width 175 height 7
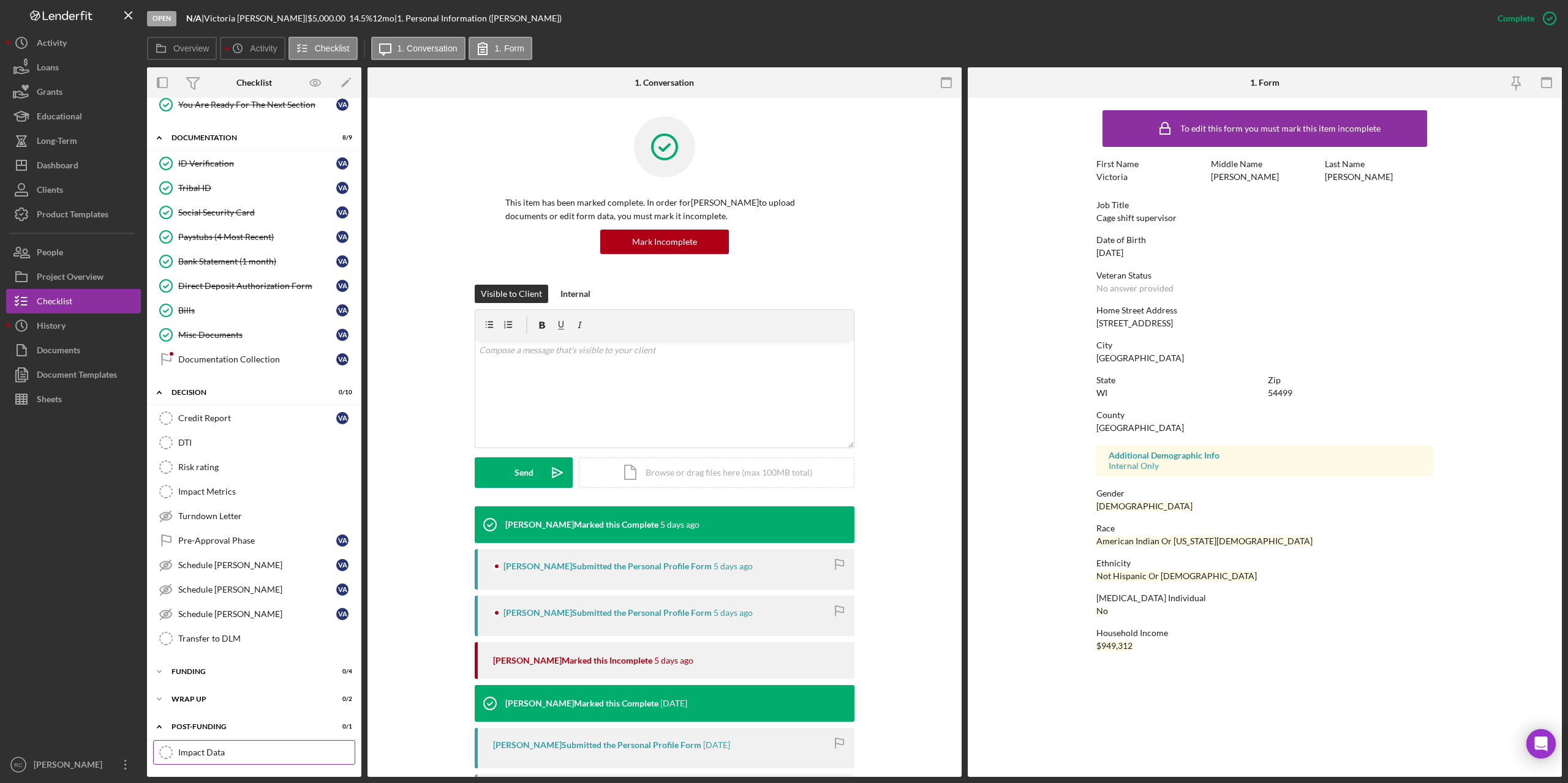
click at [208, 748] on div "Impact Data" at bounding box center [266, 752] width 176 height 10
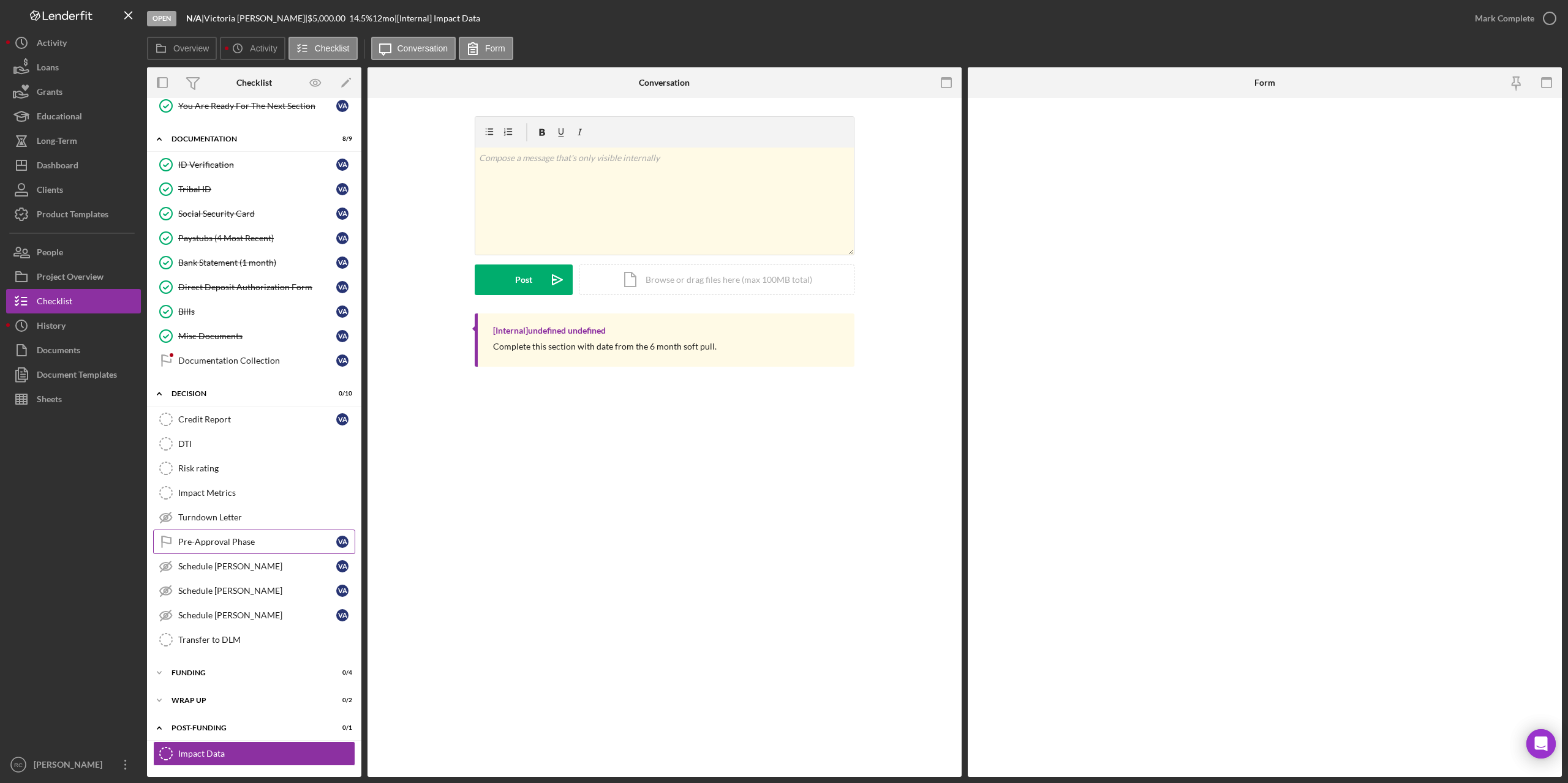
scroll to position [257, 0]
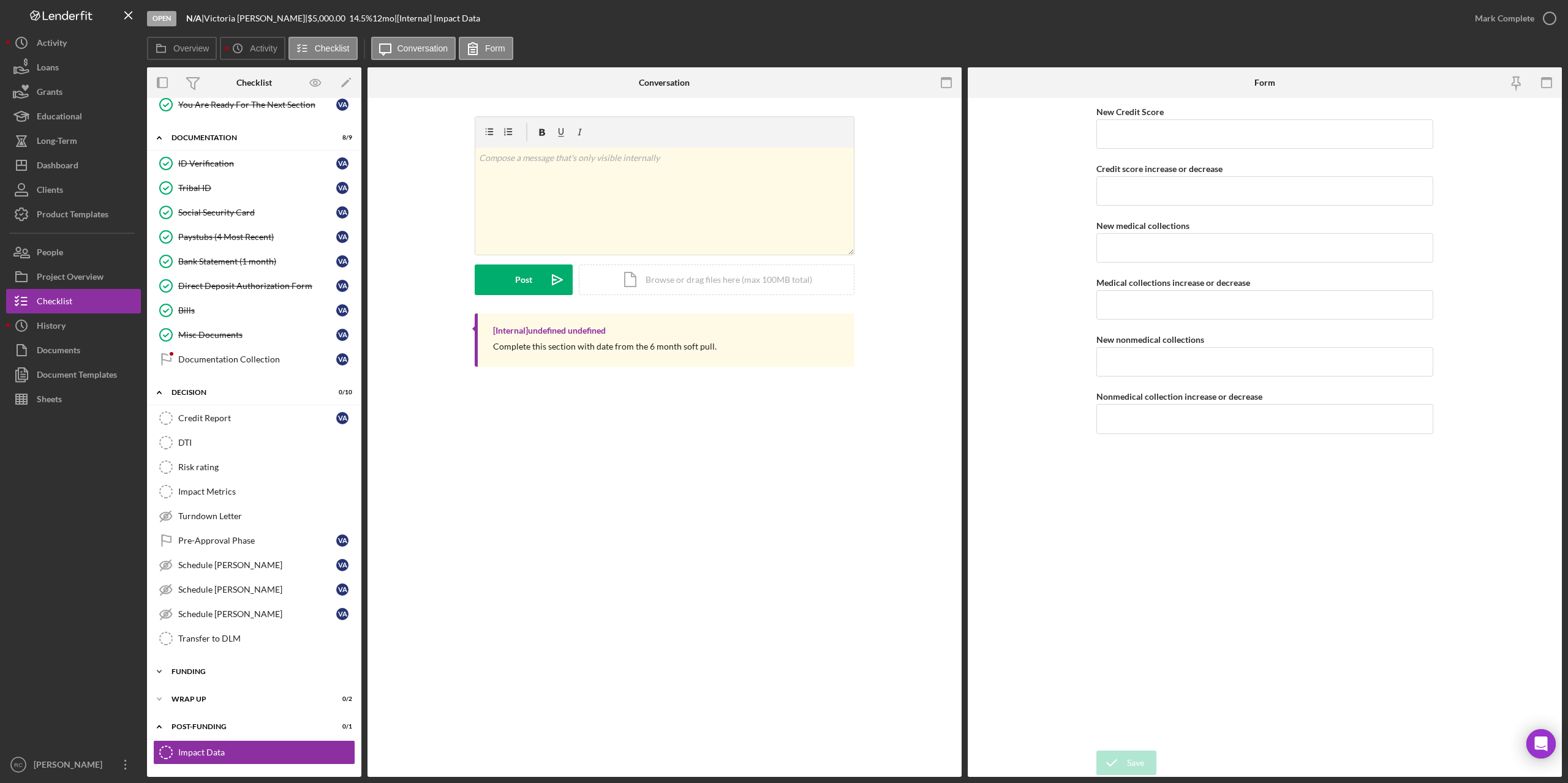
click at [190, 666] on div "Icon/Expander Funding 0 / 4" at bounding box center [254, 672] width 214 height 24
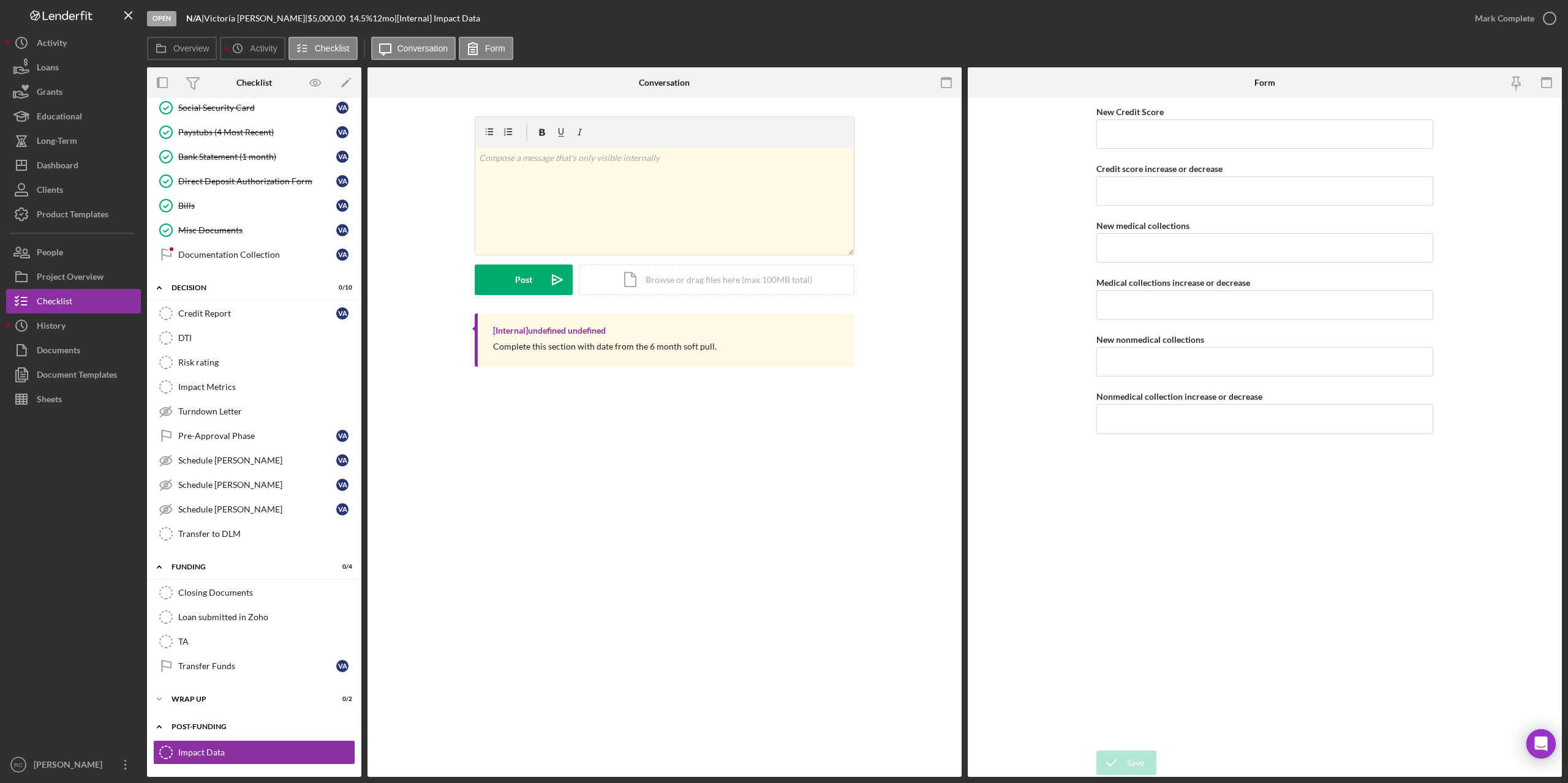
click at [205, 726] on div "Post-Funding" at bounding box center [258, 727] width 175 height 7
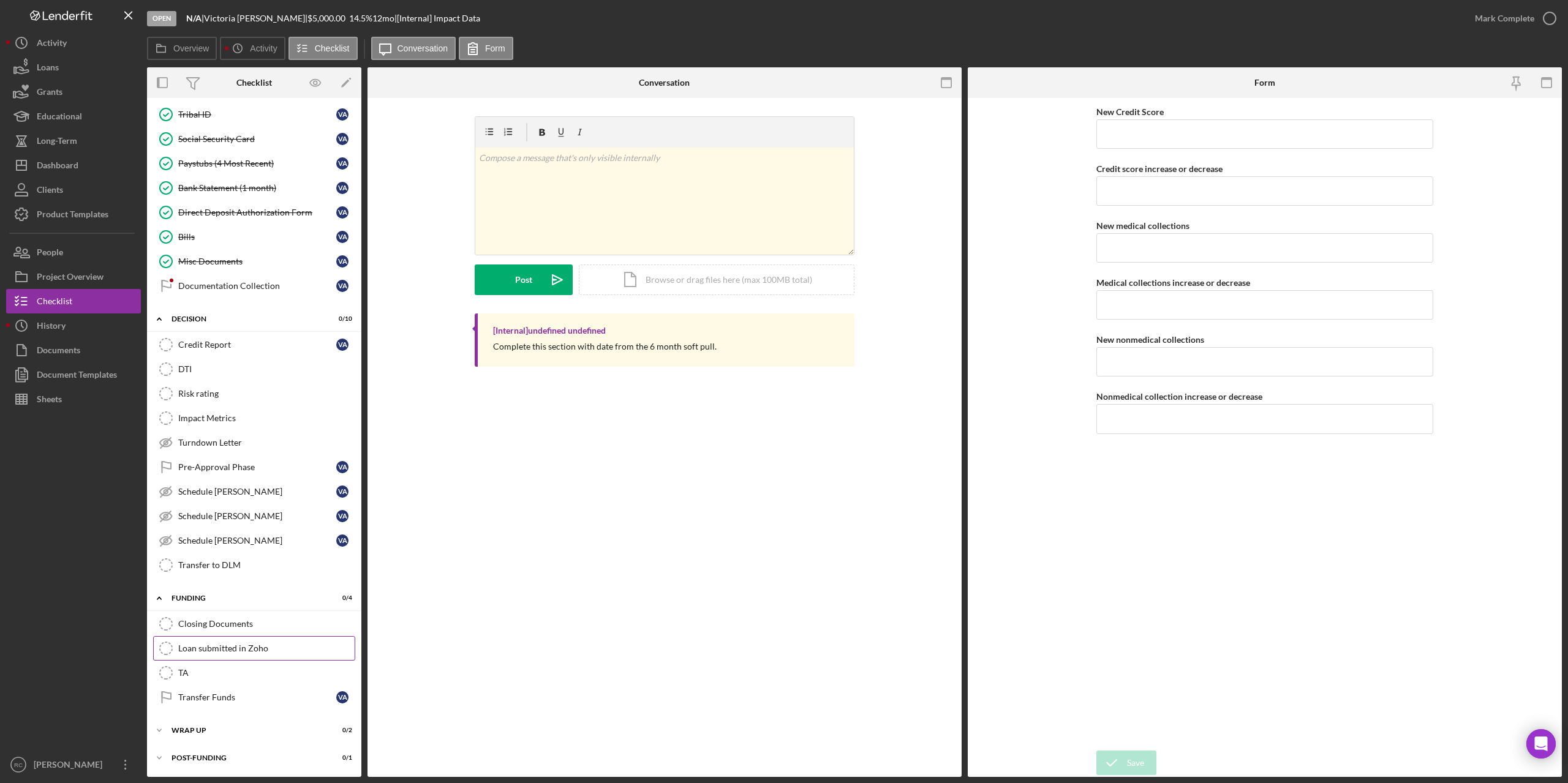
click at [222, 645] on div "Loan submitted in Zoho" at bounding box center [266, 648] width 176 height 10
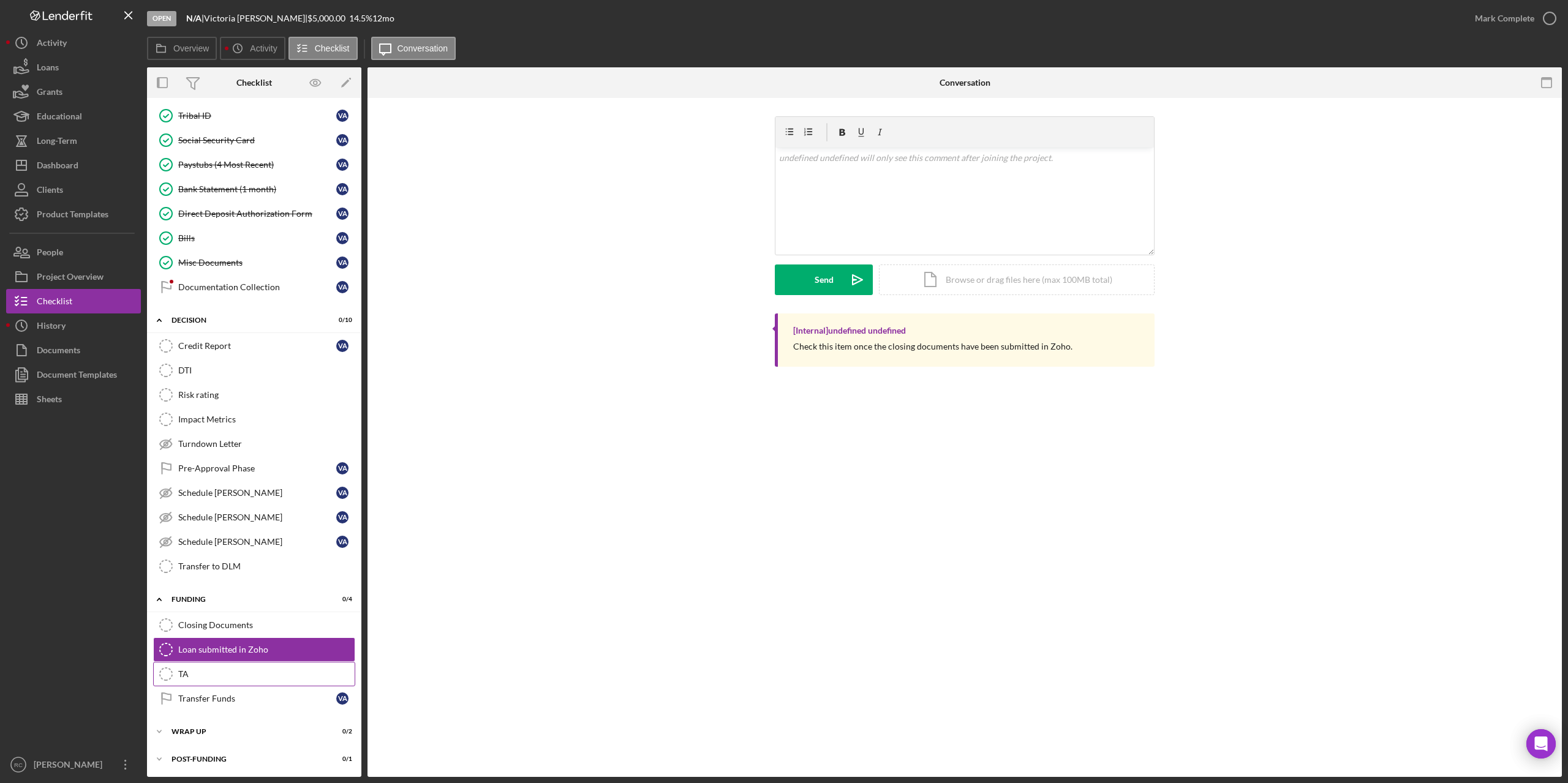
scroll to position [331, 0]
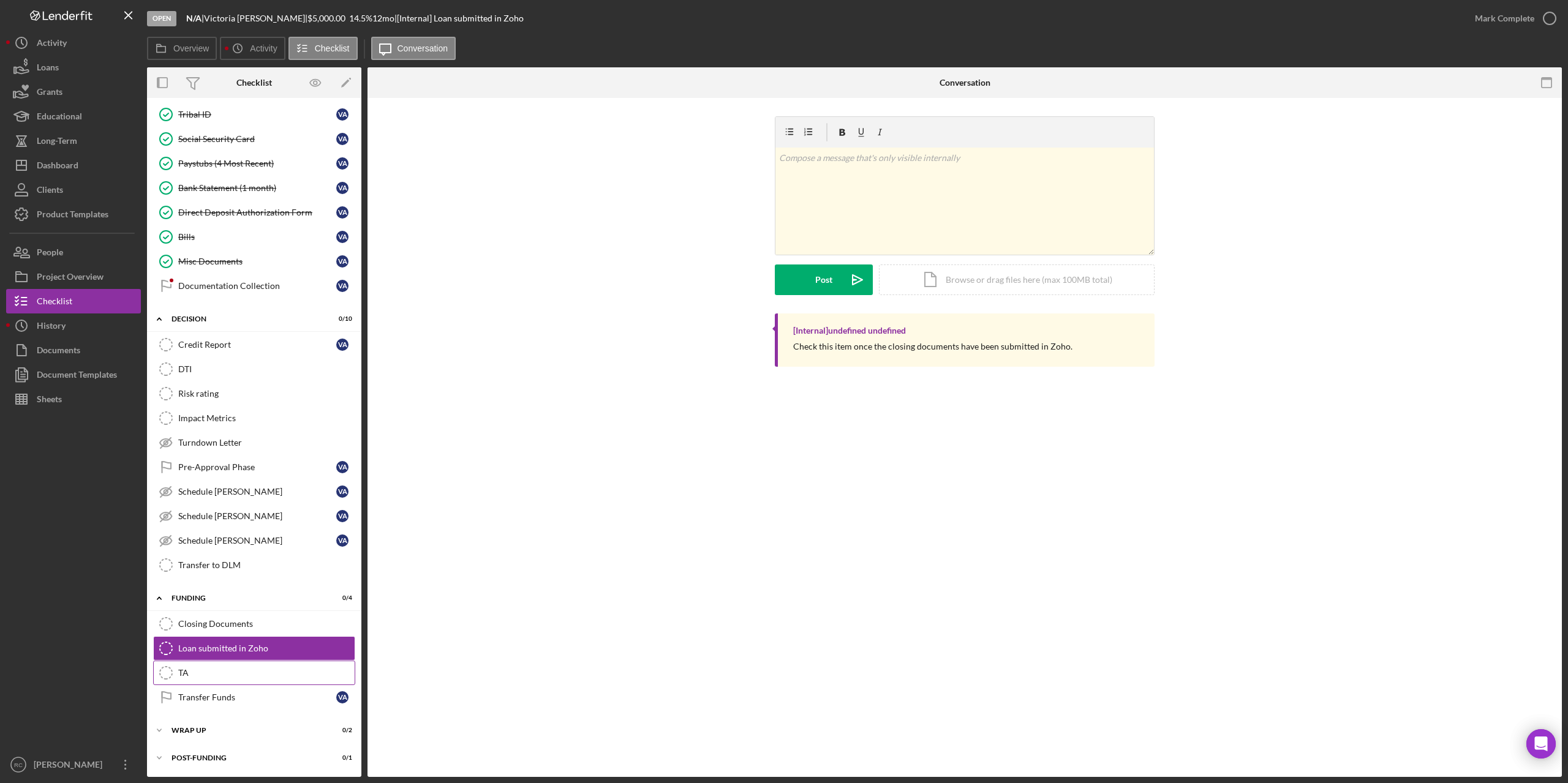
click at [179, 670] on div "TA" at bounding box center [266, 673] width 176 height 10
click at [210, 699] on div "Transfer Funds" at bounding box center [257, 697] width 158 height 10
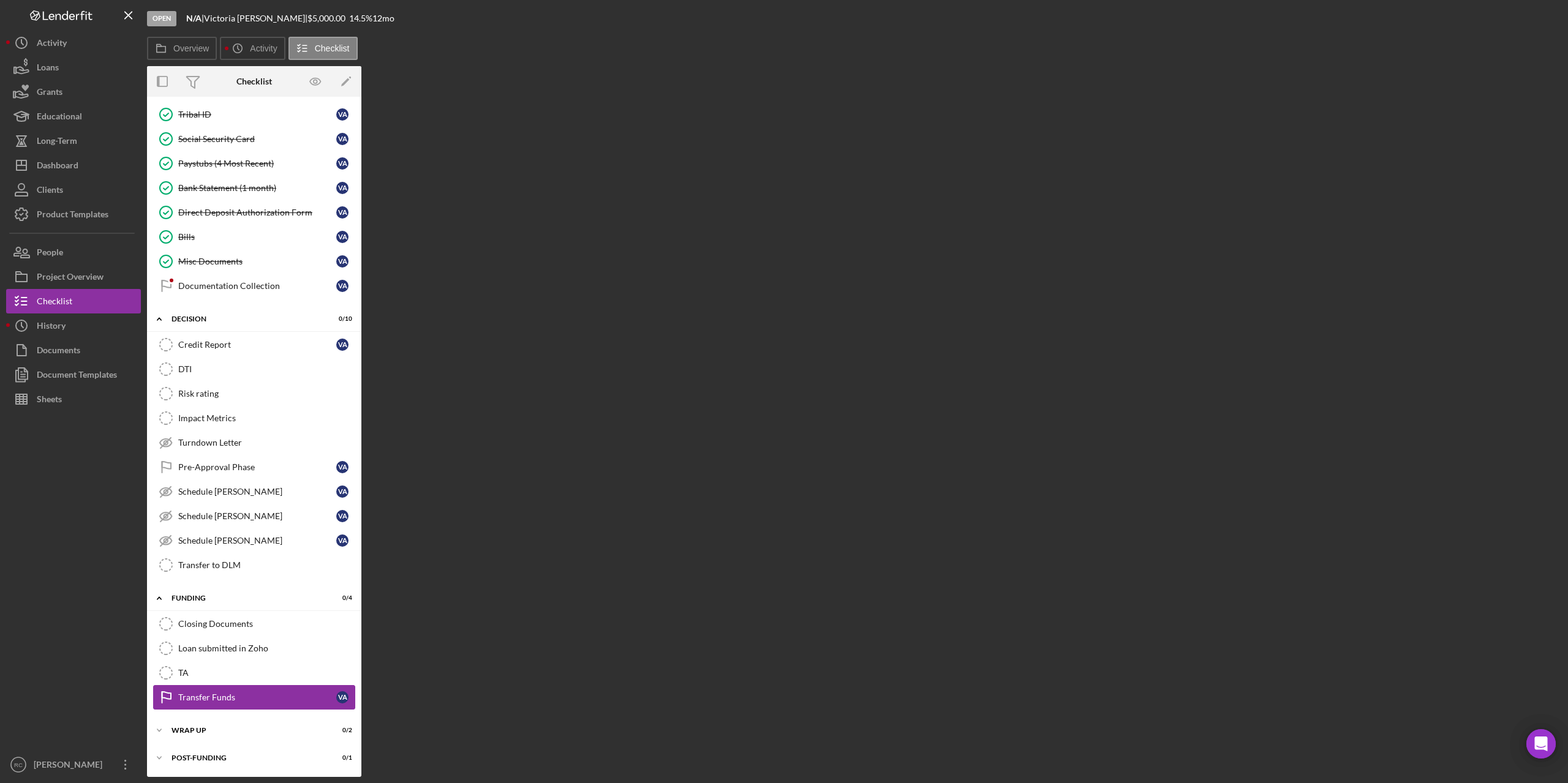
scroll to position [331, 0]
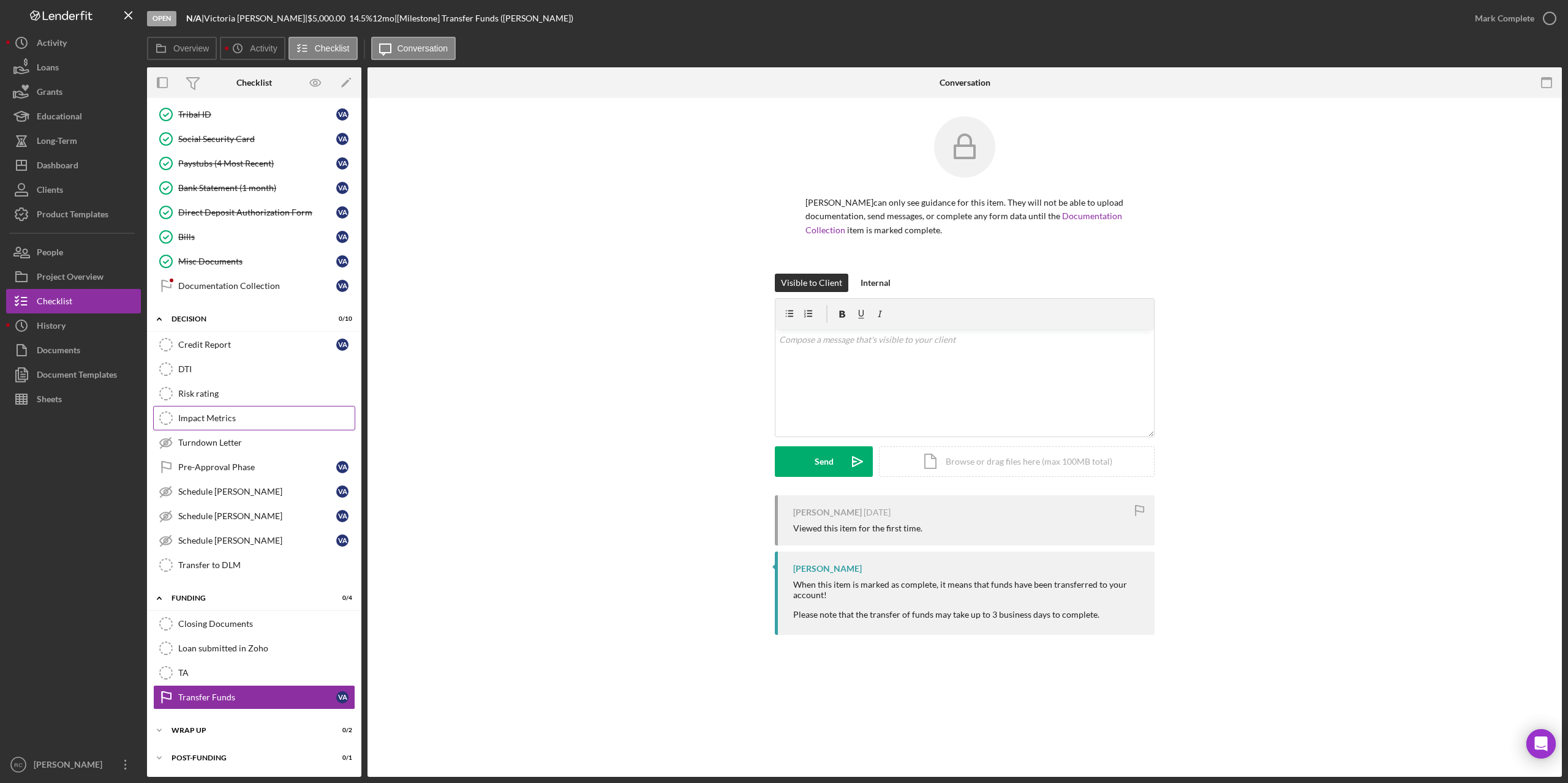
click at [215, 416] on div "Impact Metrics" at bounding box center [266, 418] width 176 height 10
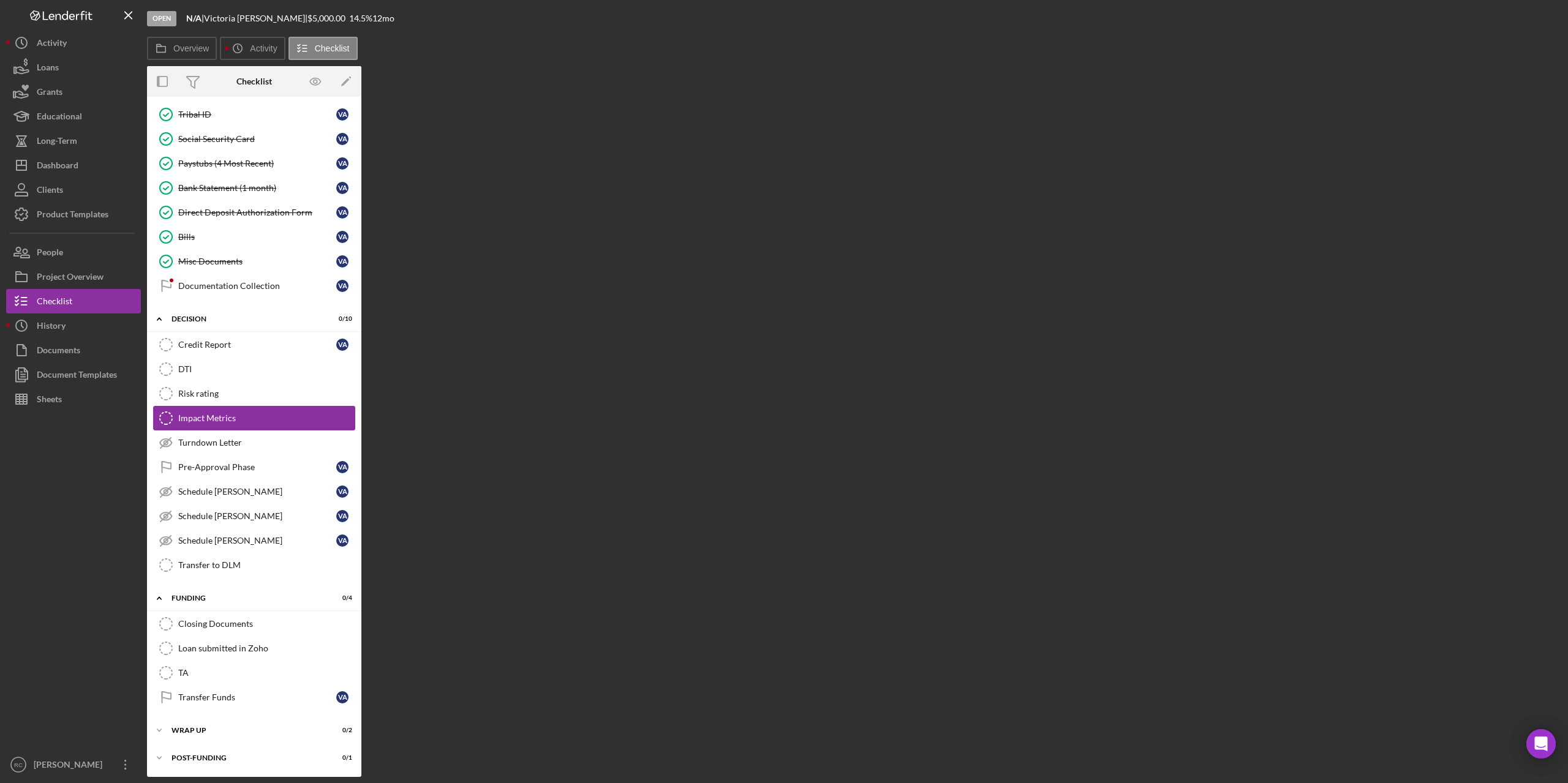
scroll to position [331, 0]
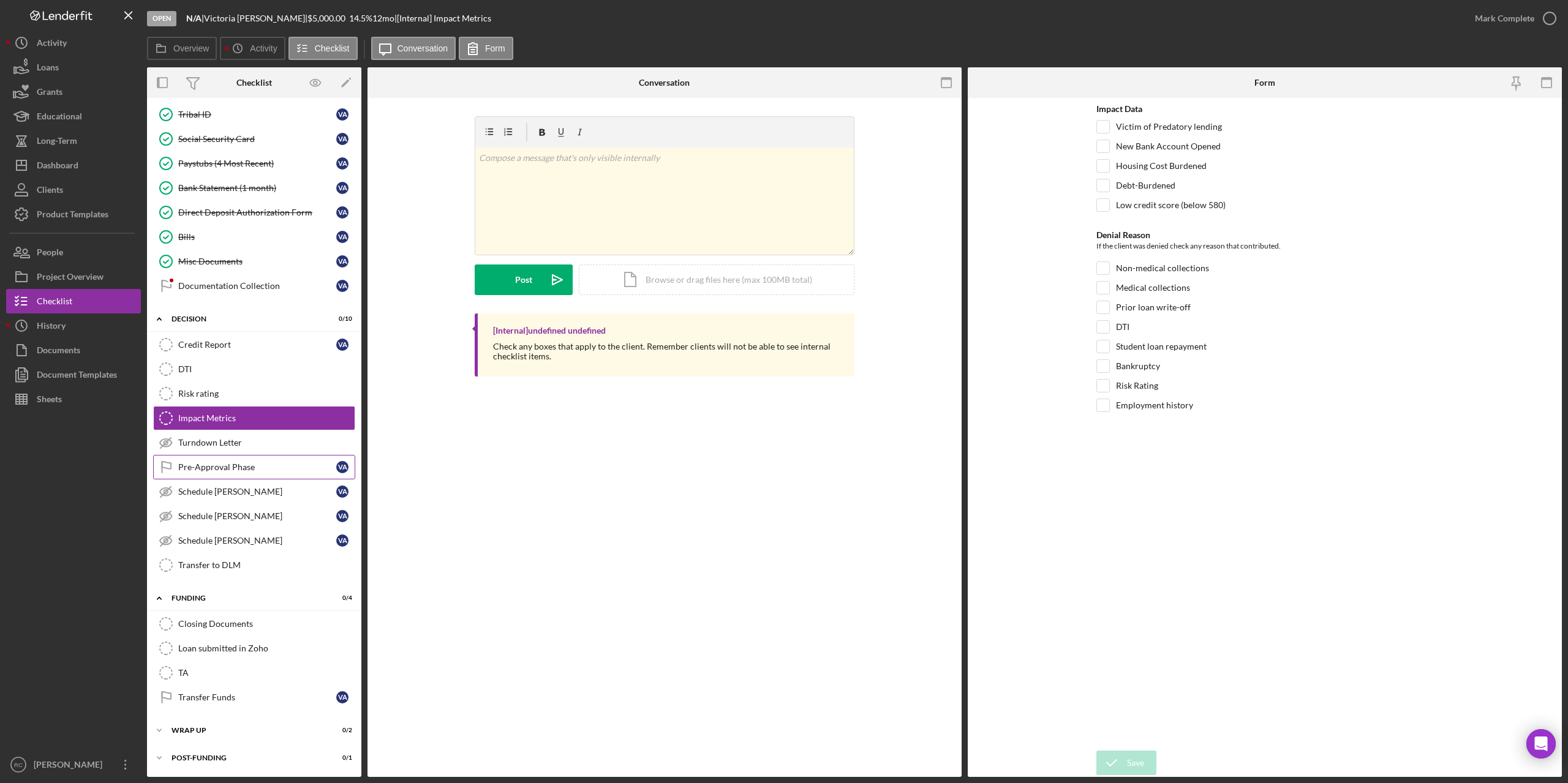
click at [233, 469] on div "Pre-Approval Phase" at bounding box center [257, 467] width 158 height 10
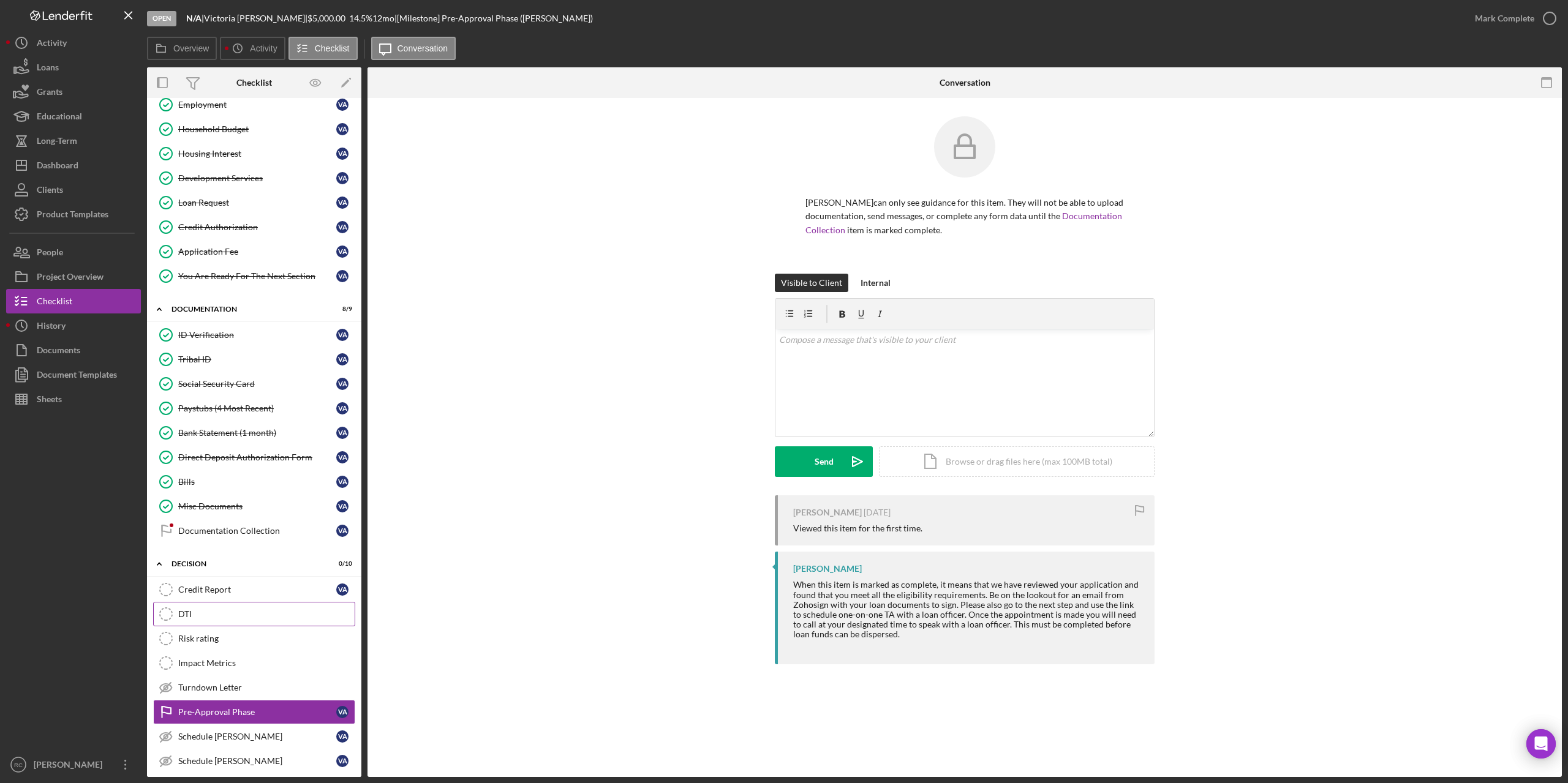
scroll to position [331, 0]
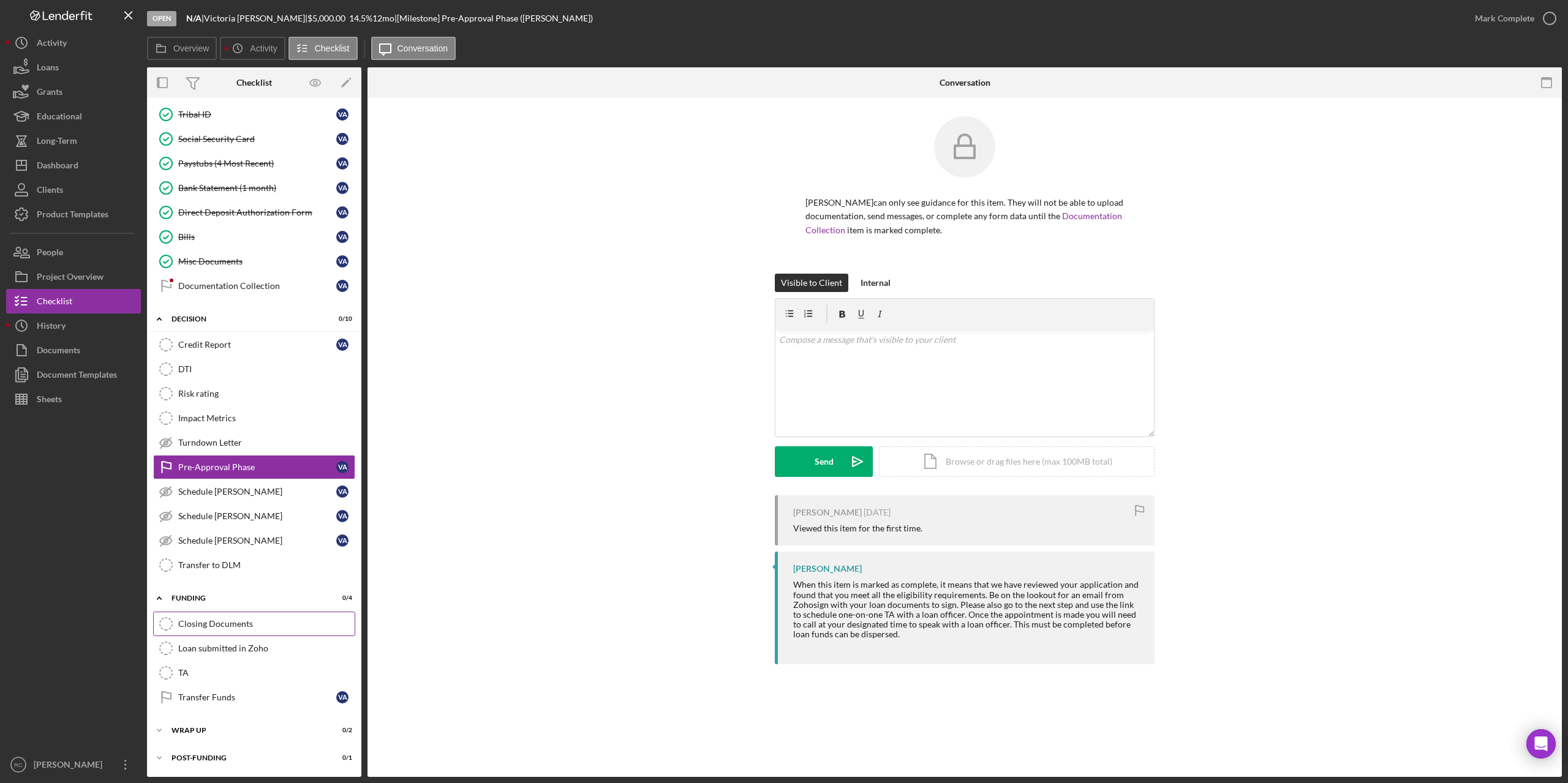
click at [218, 624] on div "Closing Documents" at bounding box center [266, 624] width 176 height 10
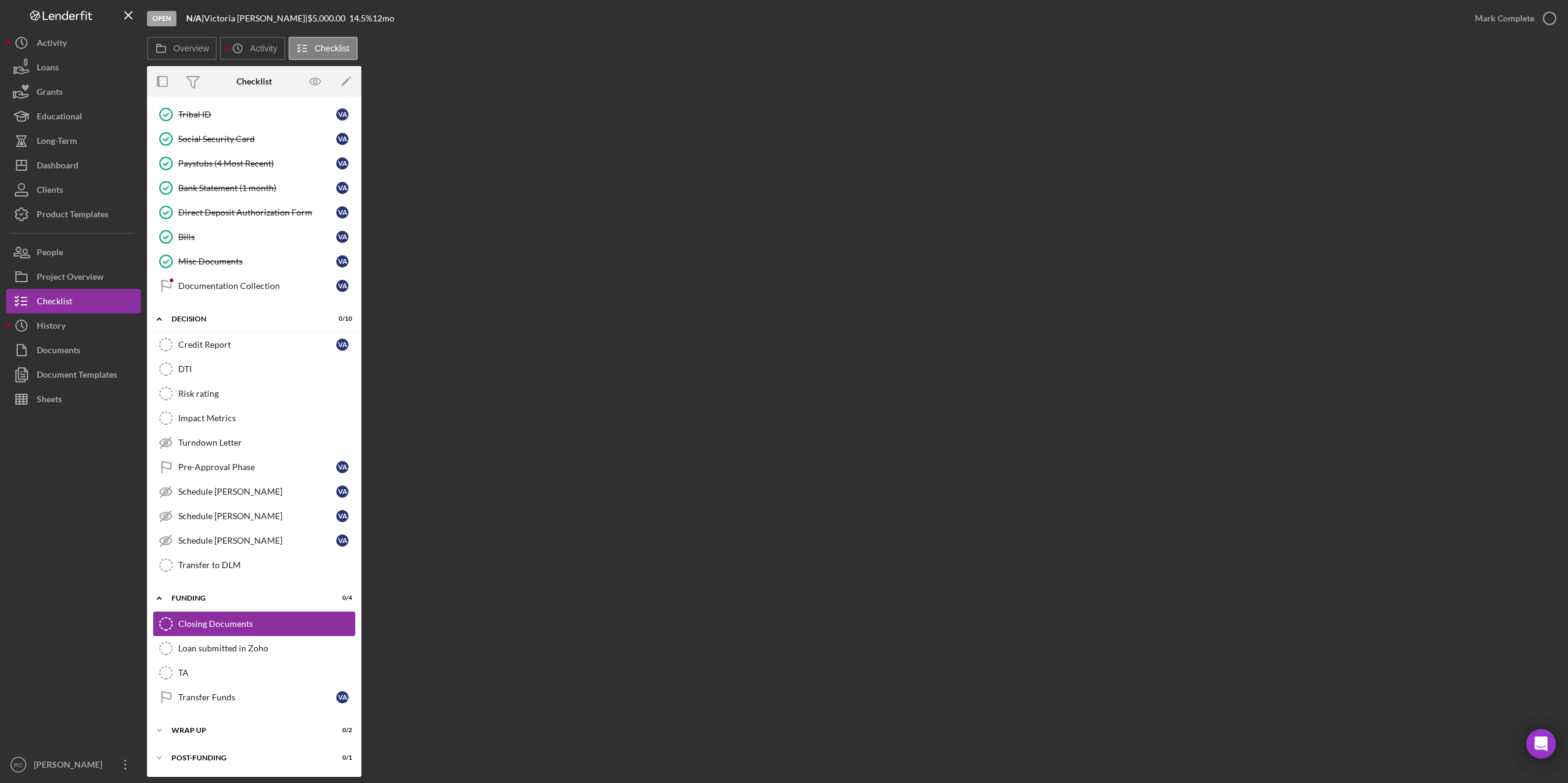
scroll to position [331, 0]
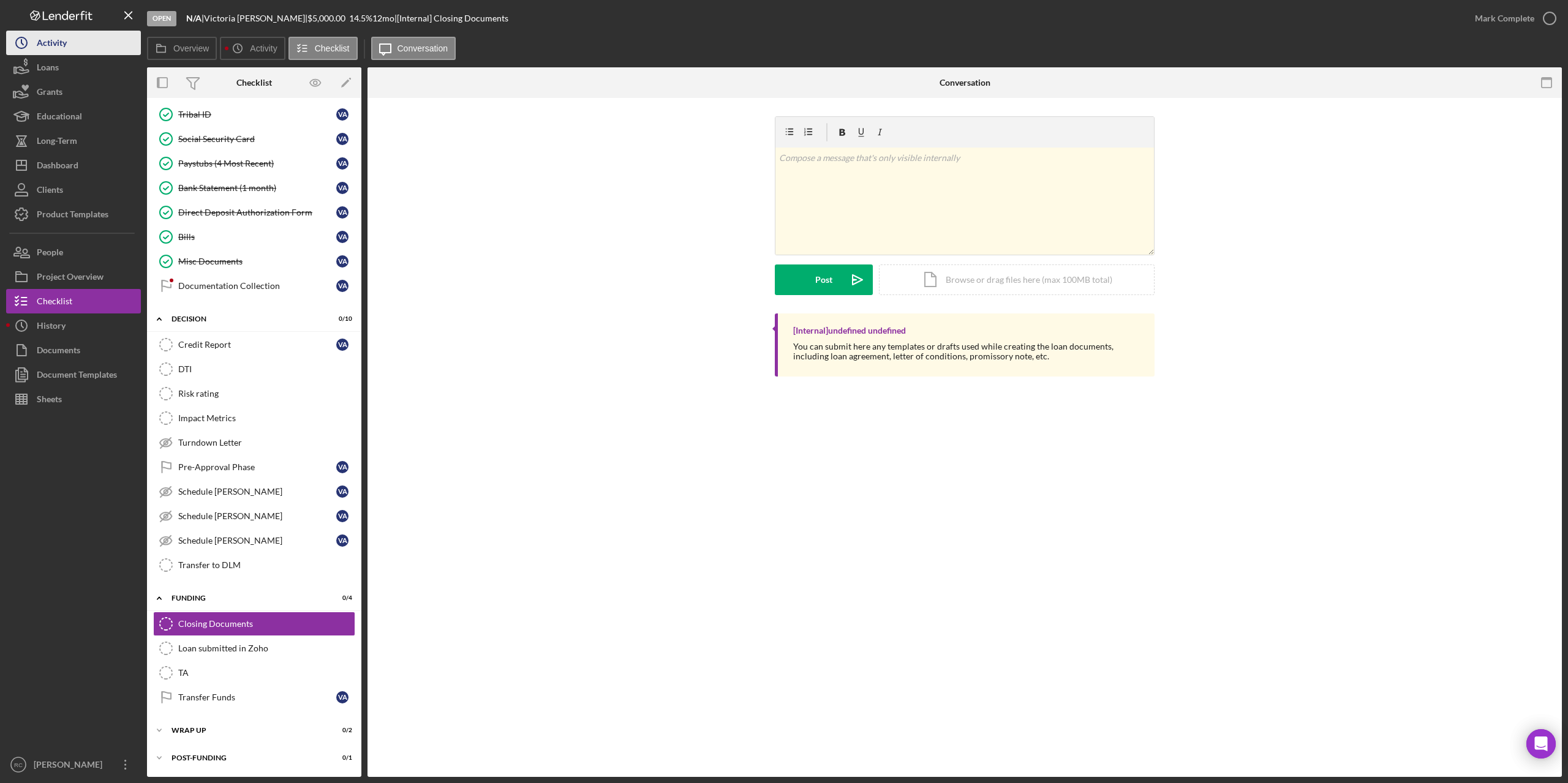
click at [53, 40] on div "Activity" at bounding box center [52, 44] width 30 height 28
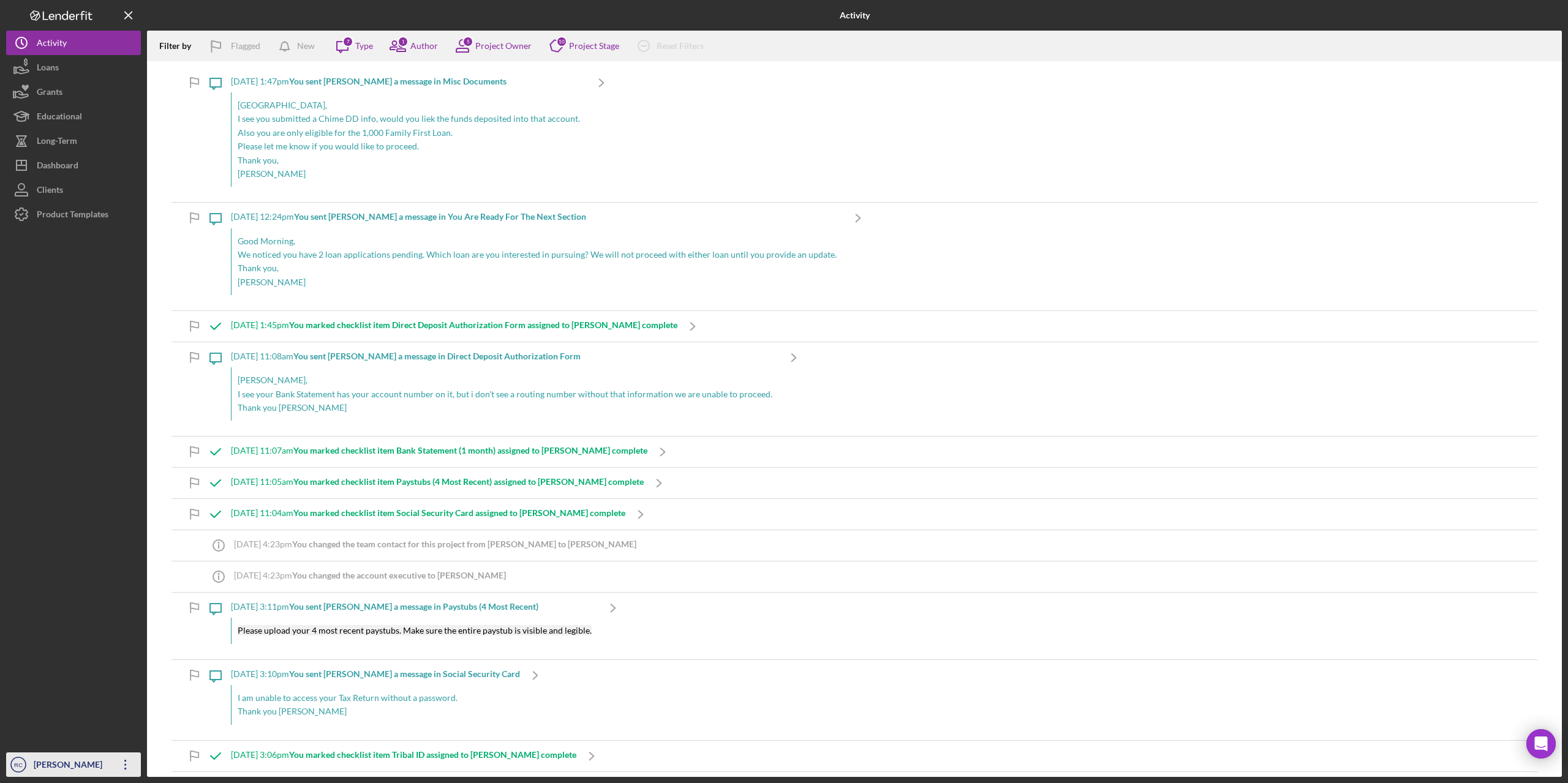
click at [126, 765] on icon "button" at bounding box center [125, 765] width 2 height 10
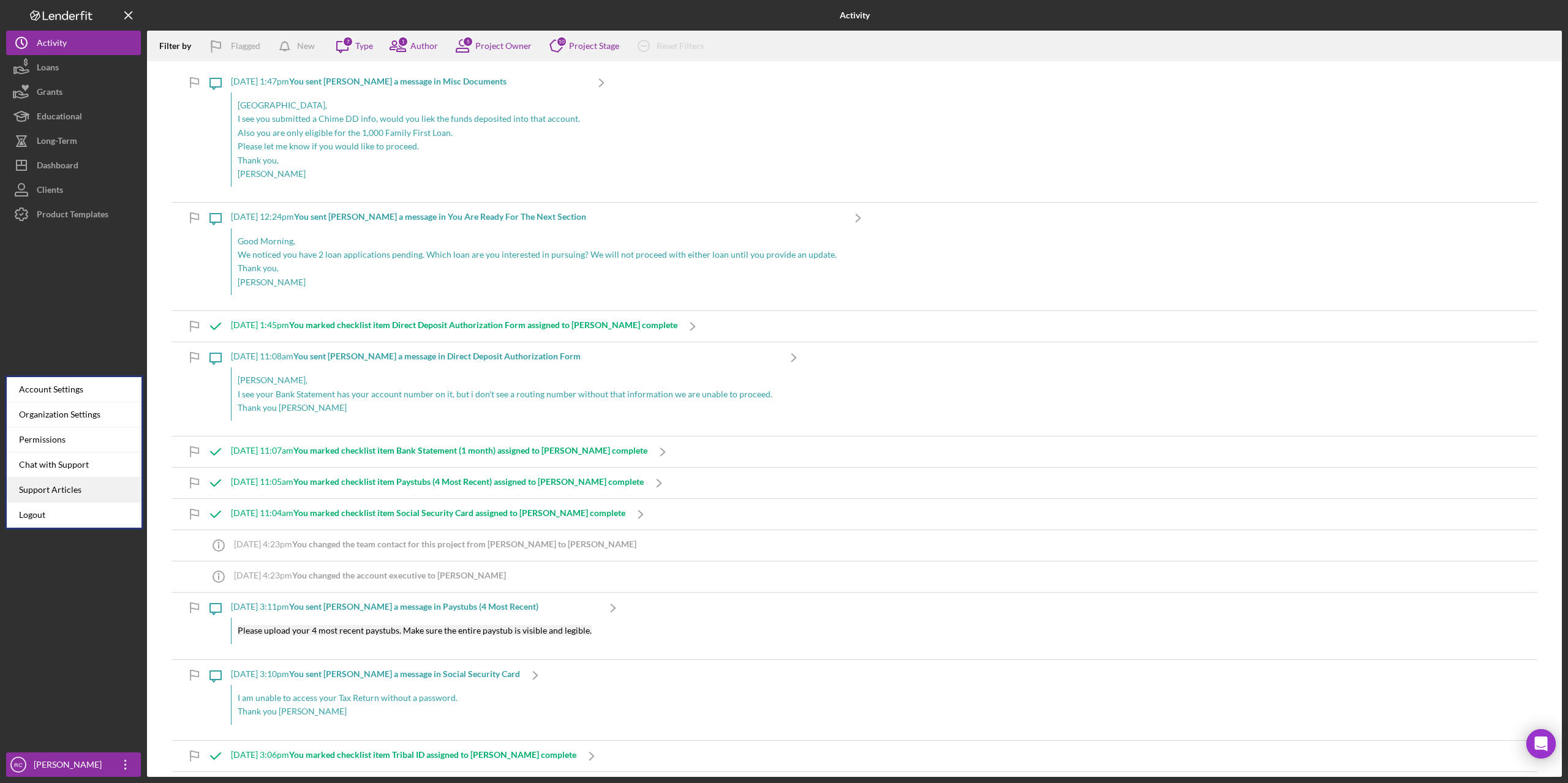
click at [71, 492] on link "Support Articles" at bounding box center [74, 490] width 135 height 25
